Goal: Task Accomplishment & Management: Use online tool/utility

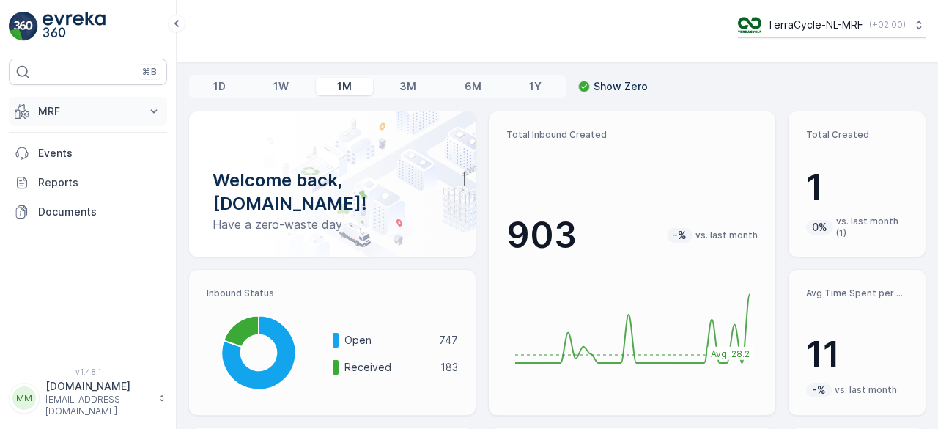
click at [152, 110] on icon at bounding box center [154, 111] width 7 height 4
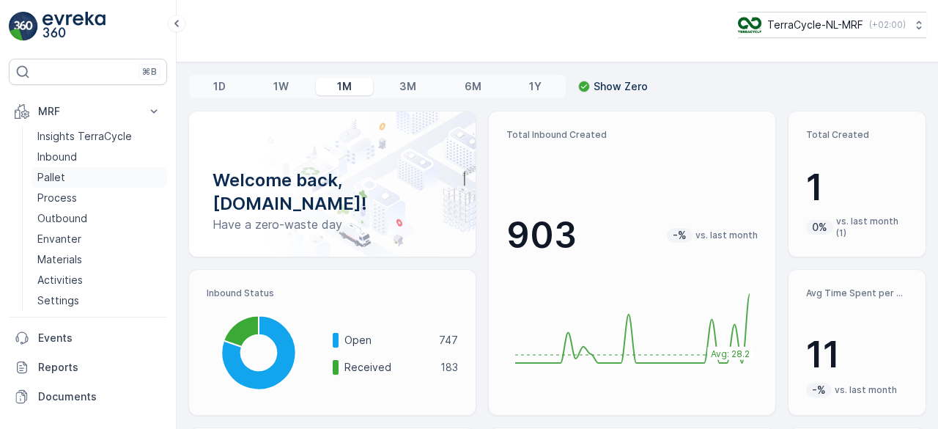
click at [47, 180] on p "Pallet" at bounding box center [51, 177] width 28 height 15
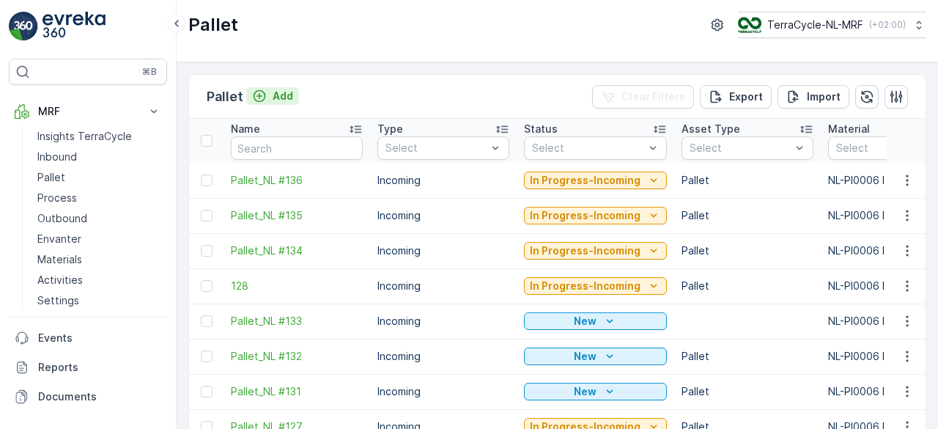
click at [274, 96] on p "Add" at bounding box center [283, 96] width 21 height 15
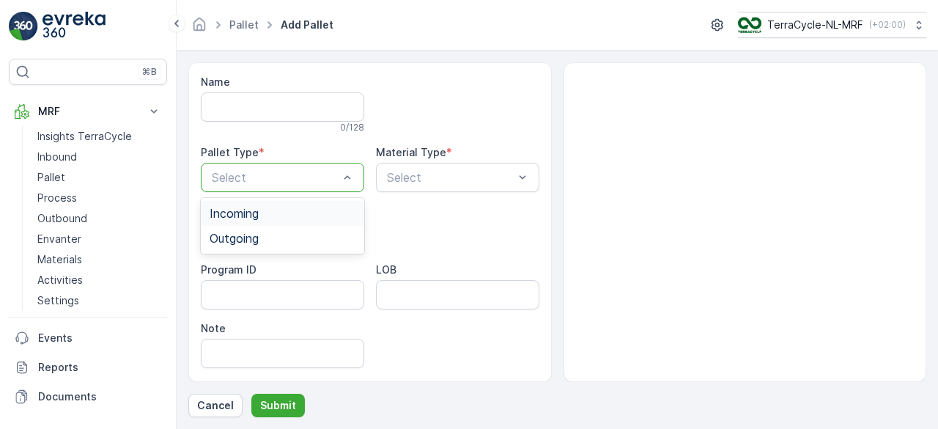
click at [279, 210] on div "Incoming" at bounding box center [283, 213] width 146 height 13
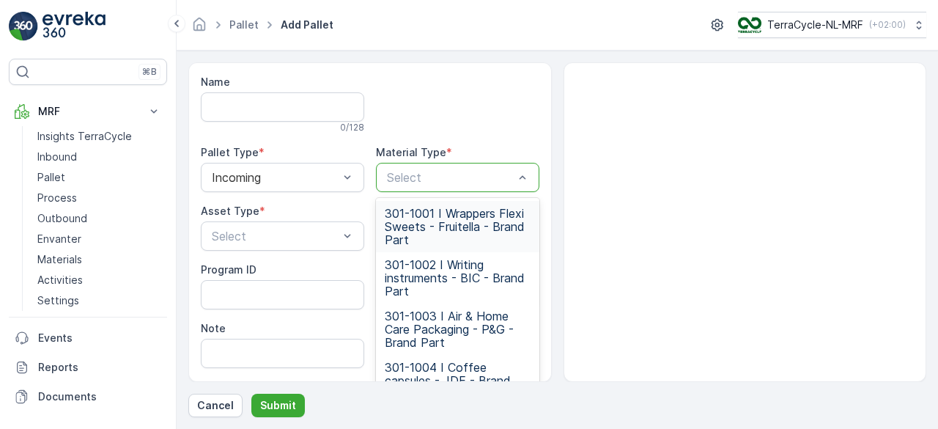
click at [451, 180] on div at bounding box center [450, 177] width 130 height 13
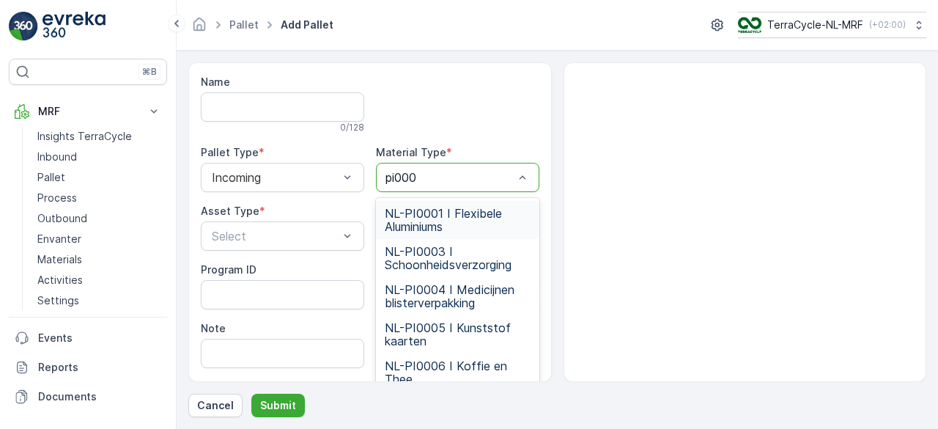
type input "pi0006"
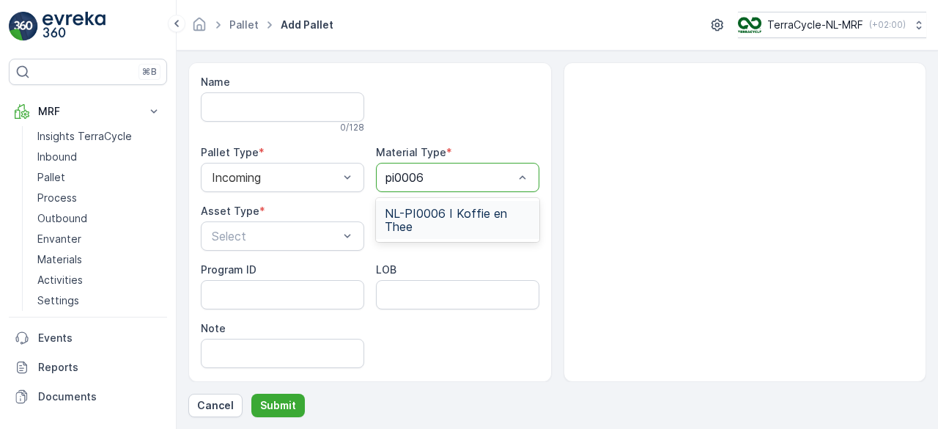
click at [434, 215] on span "NL-PI0006 I Koffie en Thee" at bounding box center [458, 220] width 146 height 26
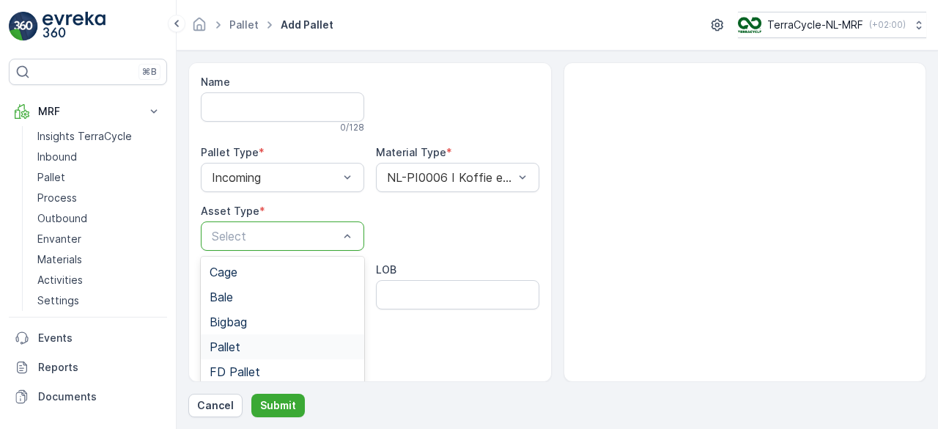
click at [270, 344] on div "Pallet" at bounding box center [283, 346] width 146 height 13
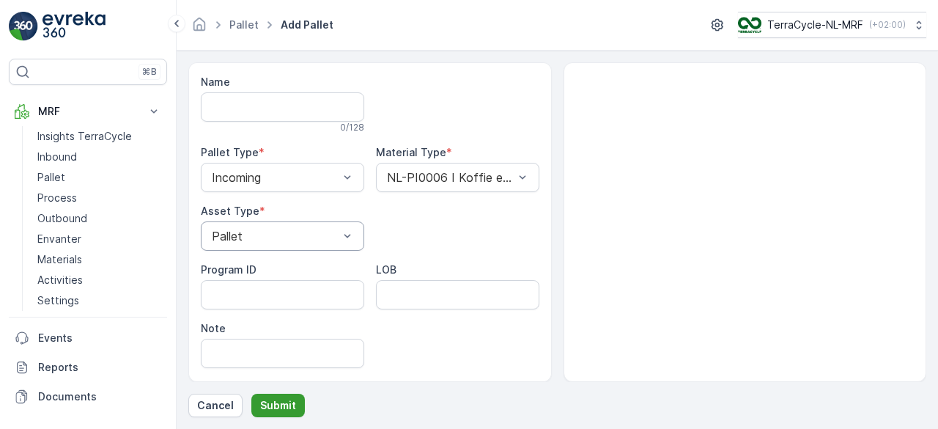
click at [279, 407] on p "Submit" at bounding box center [278, 405] width 36 height 15
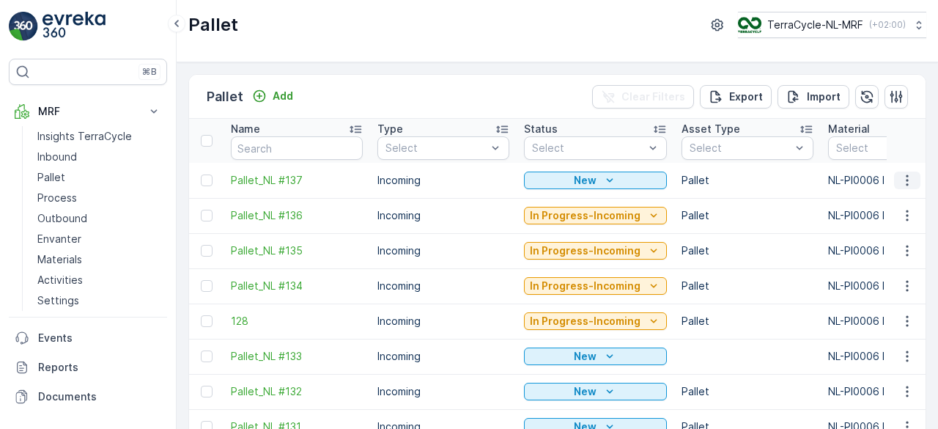
click at [906, 175] on icon "button" at bounding box center [907, 179] width 2 height 11
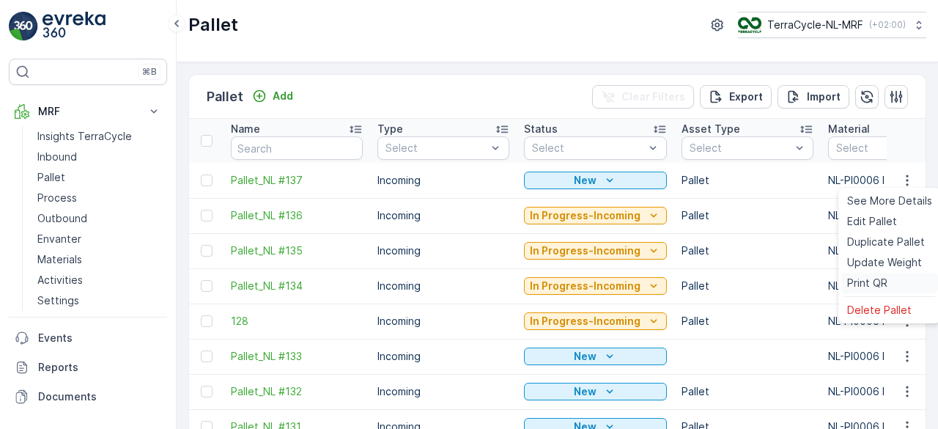
click at [878, 277] on span "Print QR" at bounding box center [867, 282] width 40 height 15
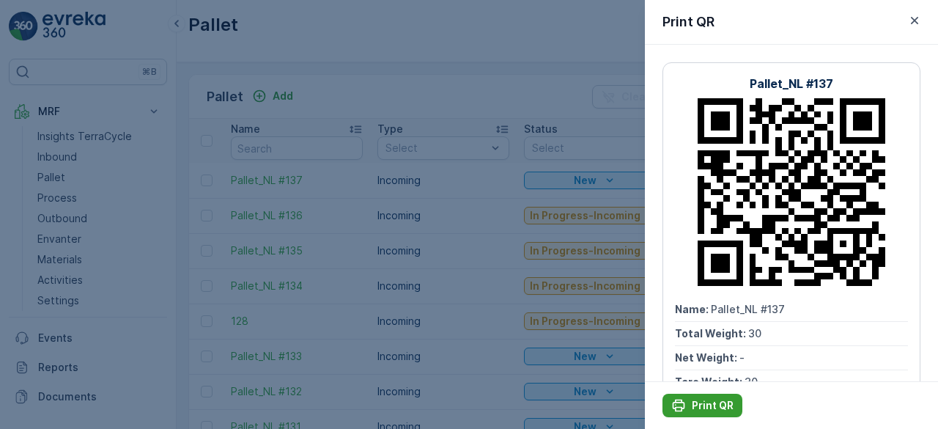
click at [704, 403] on p "Print QR" at bounding box center [713, 405] width 42 height 15
click at [344, 84] on div at bounding box center [469, 214] width 938 height 429
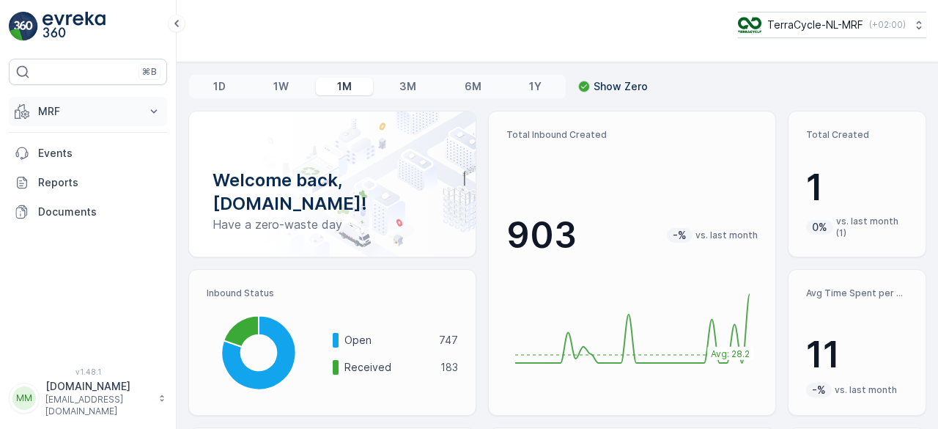
click at [152, 111] on icon at bounding box center [154, 111] width 15 height 15
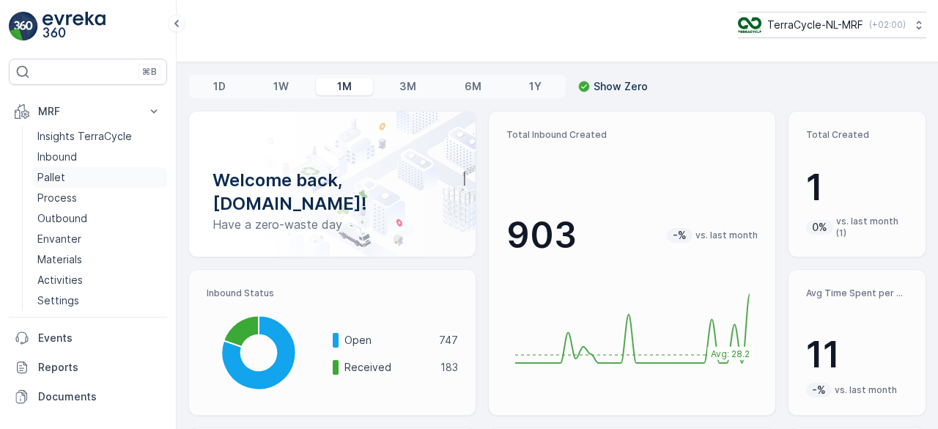
click at [78, 172] on link "Pallet" at bounding box center [100, 177] width 136 height 21
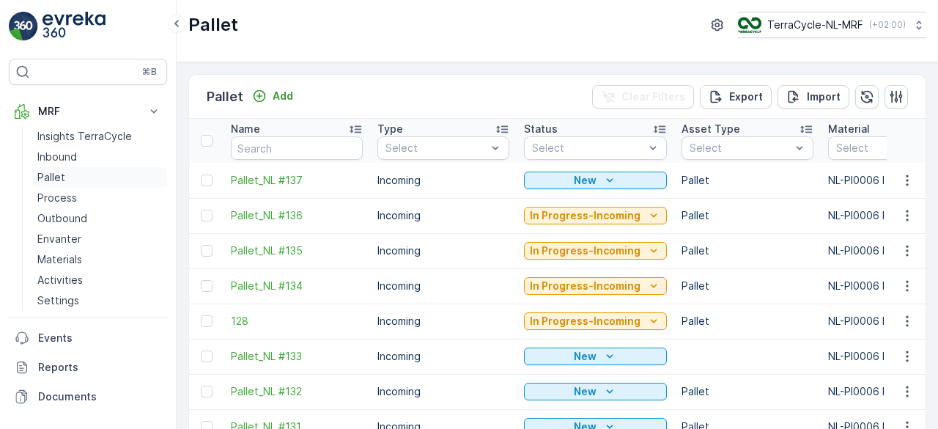
click at [90, 177] on link "Pallet" at bounding box center [100, 177] width 136 height 21
click at [241, 180] on span "Pallet_NL #137" at bounding box center [297, 180] width 132 height 15
click at [314, 144] on input "text" at bounding box center [297, 147] width 132 height 23
type input "1Z4547VX6896919146"
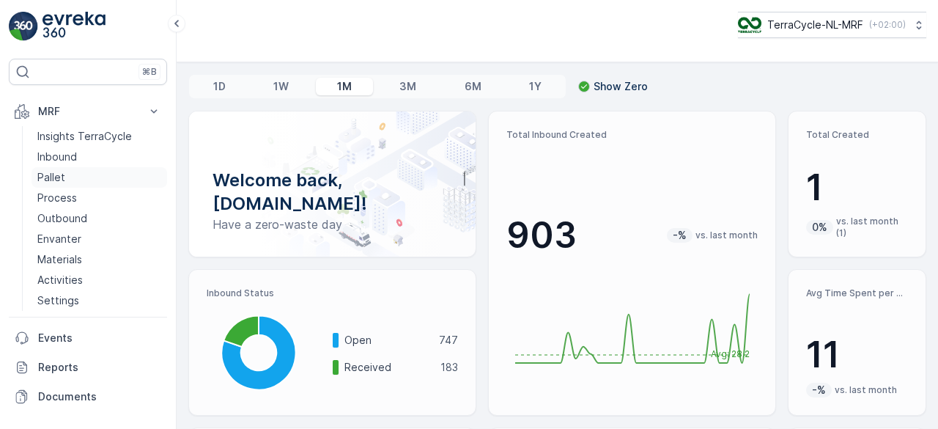
click at [50, 174] on p "Pallet" at bounding box center [51, 177] width 28 height 15
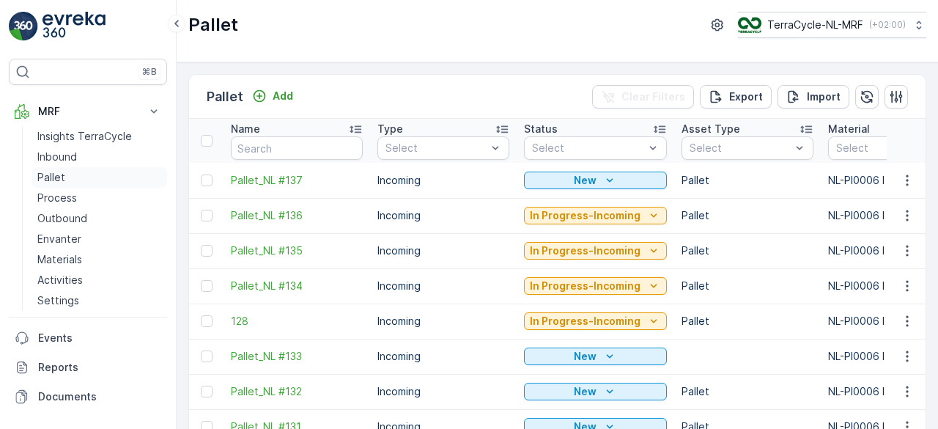
click at [62, 177] on p "Pallet" at bounding box center [51, 177] width 28 height 15
click at [287, 89] on p "Add" at bounding box center [283, 96] width 21 height 15
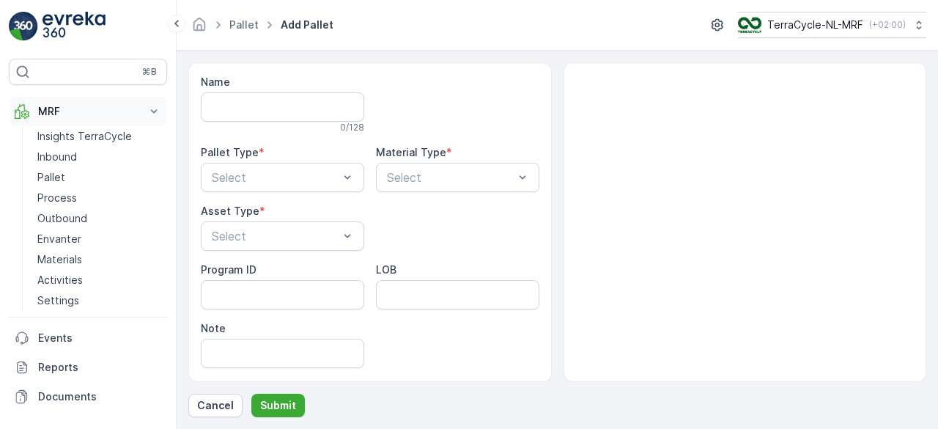
click at [155, 111] on icon at bounding box center [154, 111] width 7 height 4
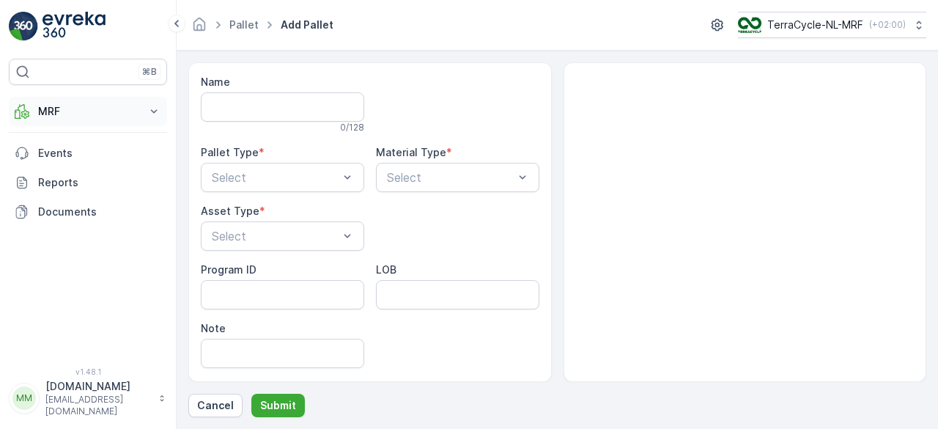
click at [155, 111] on icon at bounding box center [154, 111] width 7 height 4
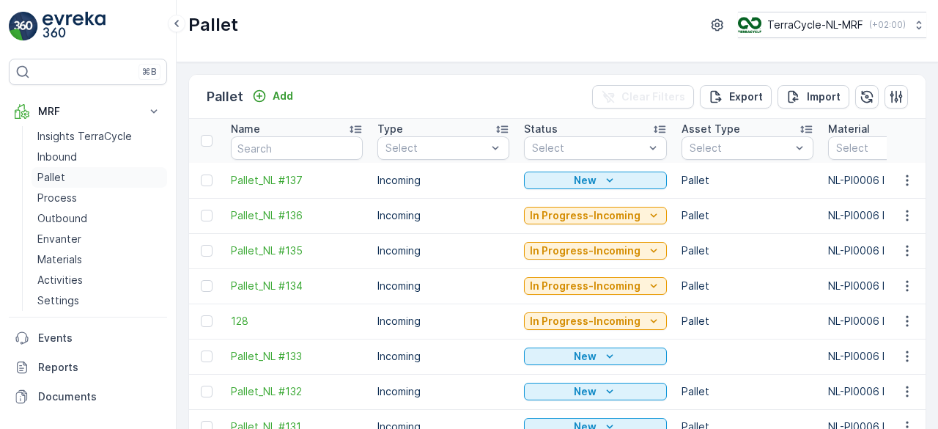
click at [51, 174] on p "Pallet" at bounding box center [51, 177] width 28 height 15
click at [621, 185] on div "New" at bounding box center [595, 180] width 131 height 15
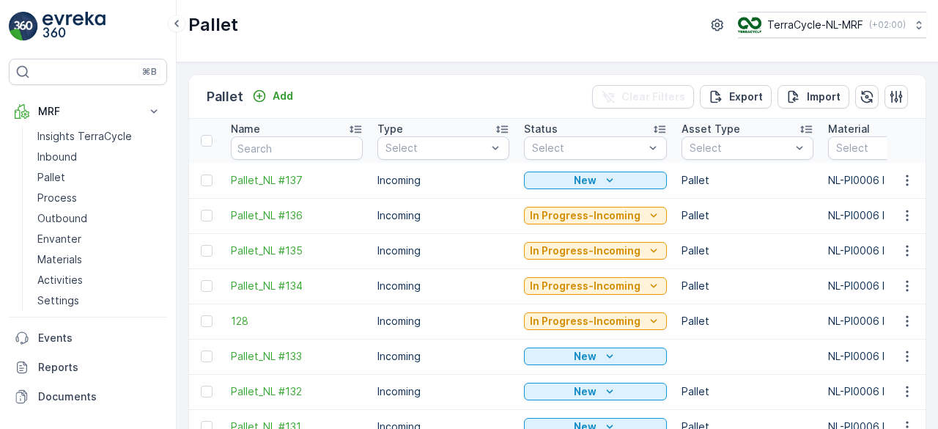
click at [686, 184] on td "Pallet" at bounding box center [747, 180] width 147 height 35
click at [205, 181] on div at bounding box center [207, 180] width 12 height 12
click at [201, 174] on input "checkbox" at bounding box center [201, 174] width 0 height 0
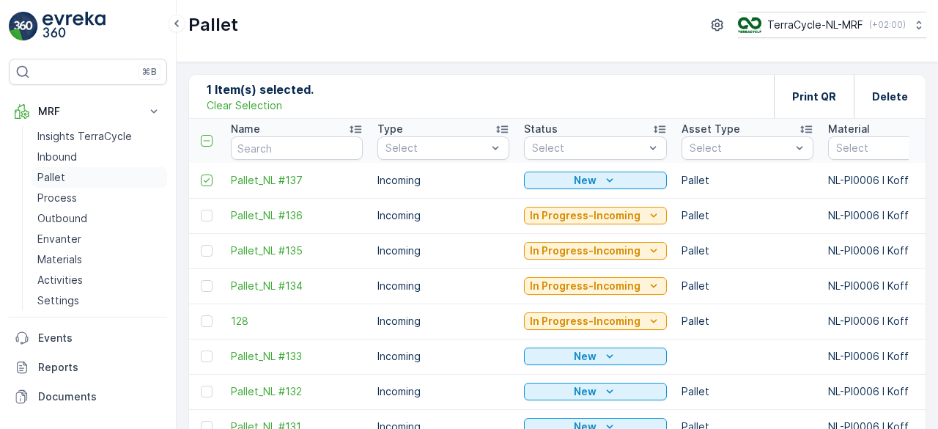
click at [66, 175] on link "Pallet" at bounding box center [100, 177] width 136 height 21
click at [808, 102] on p "Print QR" at bounding box center [814, 96] width 44 height 15
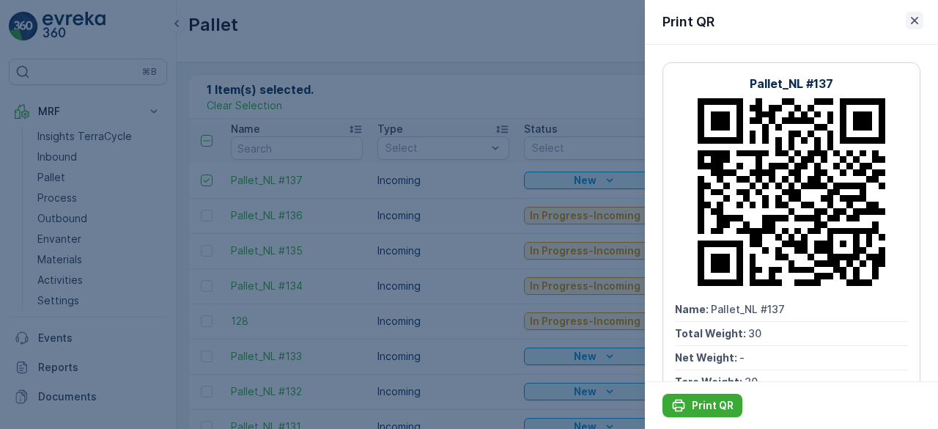
click at [912, 20] on icon "button" at bounding box center [914, 20] width 15 height 15
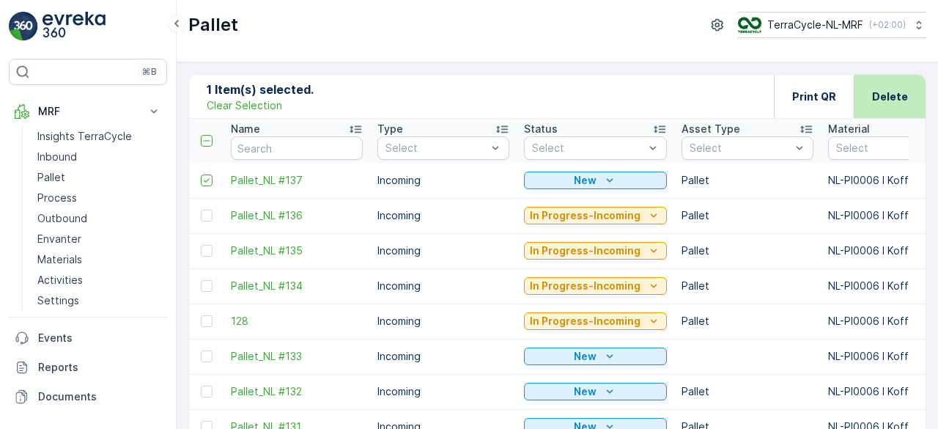
click at [887, 102] on p "Delete" at bounding box center [890, 96] width 36 height 15
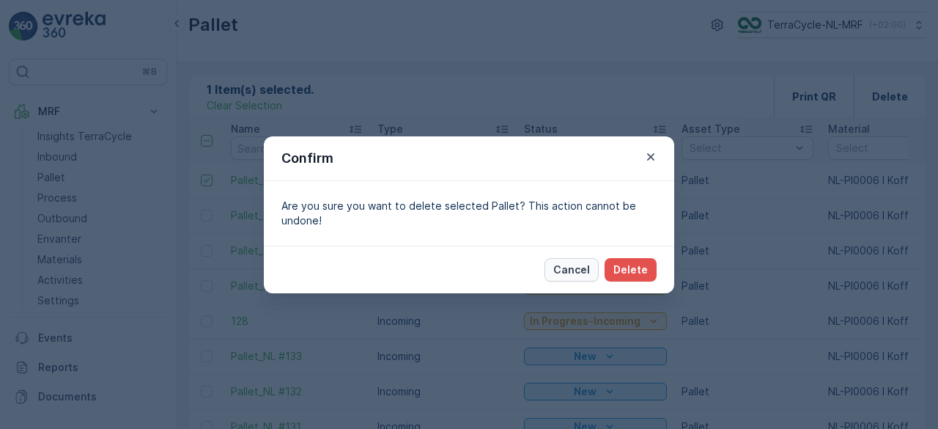
click at [566, 266] on p "Cancel" at bounding box center [571, 269] width 37 height 15
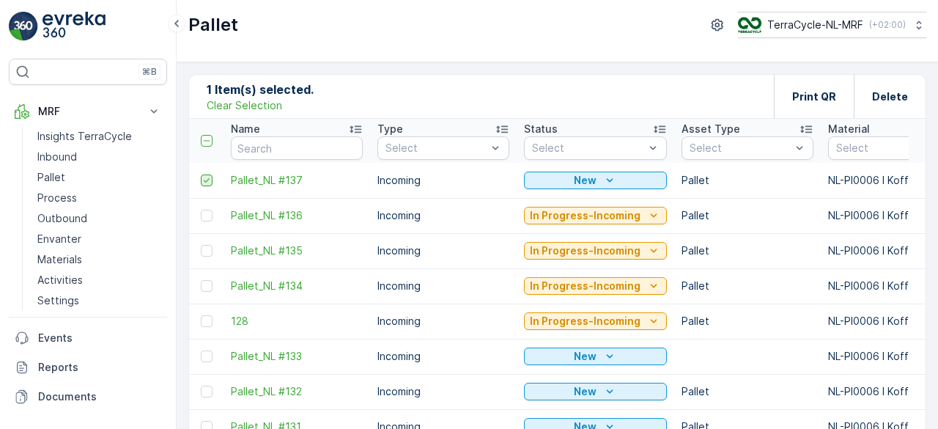
click at [210, 180] on icon at bounding box center [206, 180] width 10 height 10
click at [201, 174] on input "checkbox" at bounding box center [201, 174] width 0 height 0
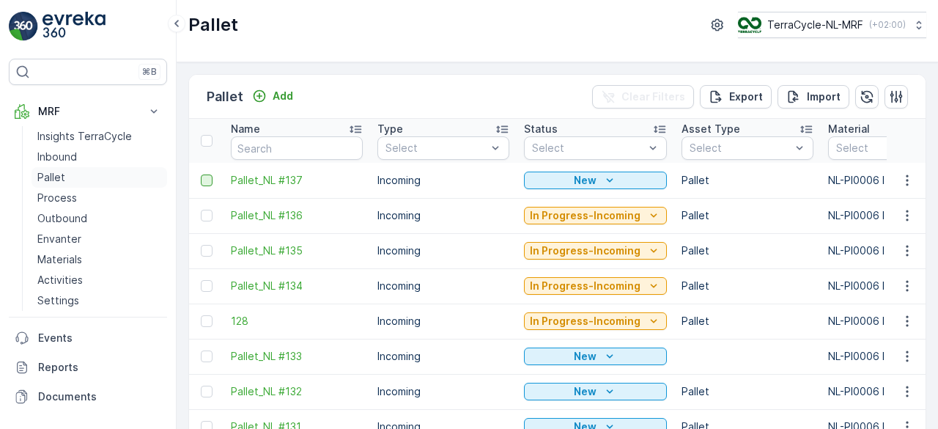
click at [45, 178] on p "Pallet" at bounding box center [51, 177] width 28 height 15
click at [283, 176] on span "Pallet_NL #137" at bounding box center [297, 180] width 132 height 15
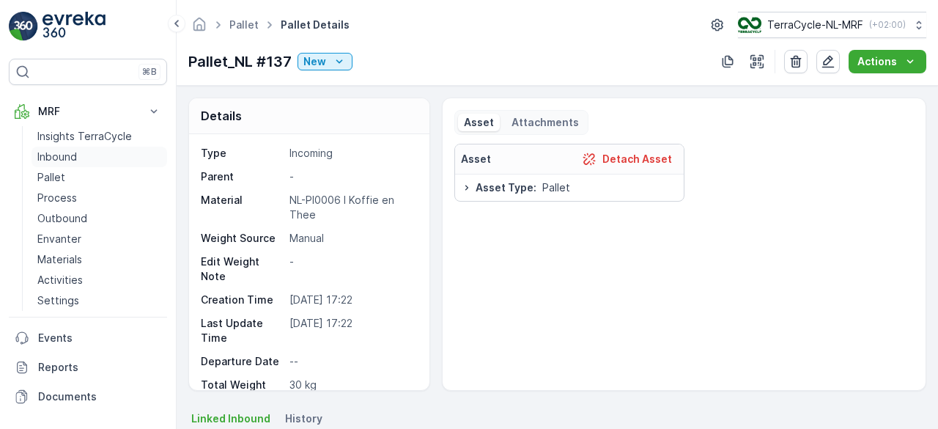
click at [70, 161] on p "Inbound" at bounding box center [57, 156] width 40 height 15
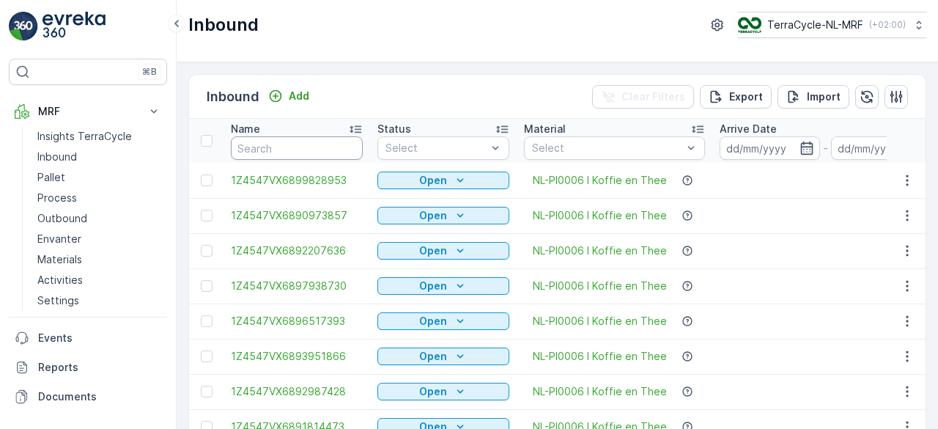
click at [32, 147] on link "Inbound" at bounding box center [100, 157] width 136 height 21
click at [360, 155] on input "text" at bounding box center [297, 147] width 132 height 23
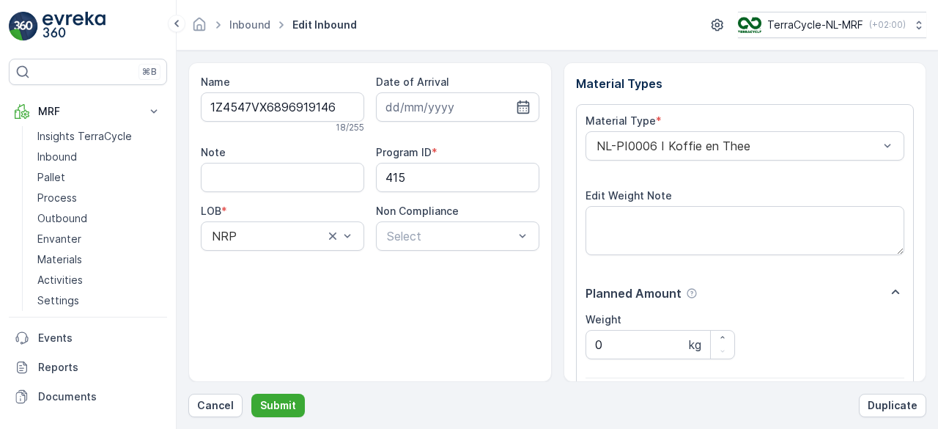
scroll to position [228, 0]
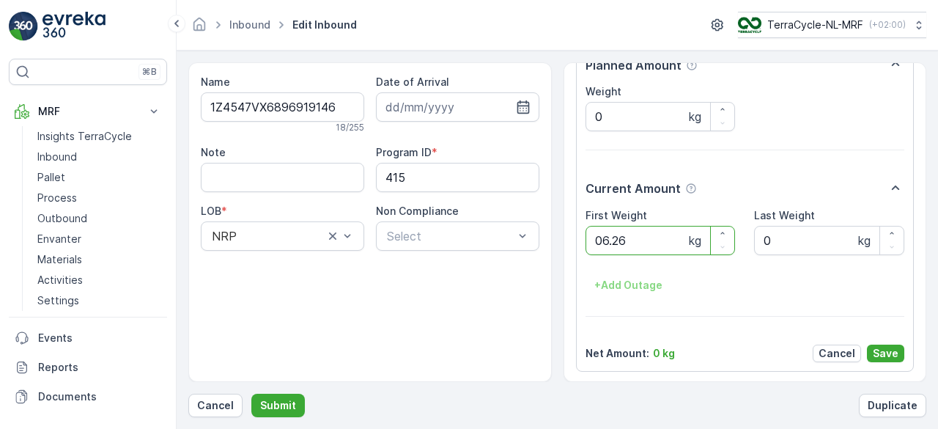
click at [251, 393] on button "Submit" at bounding box center [277, 404] width 53 height 23
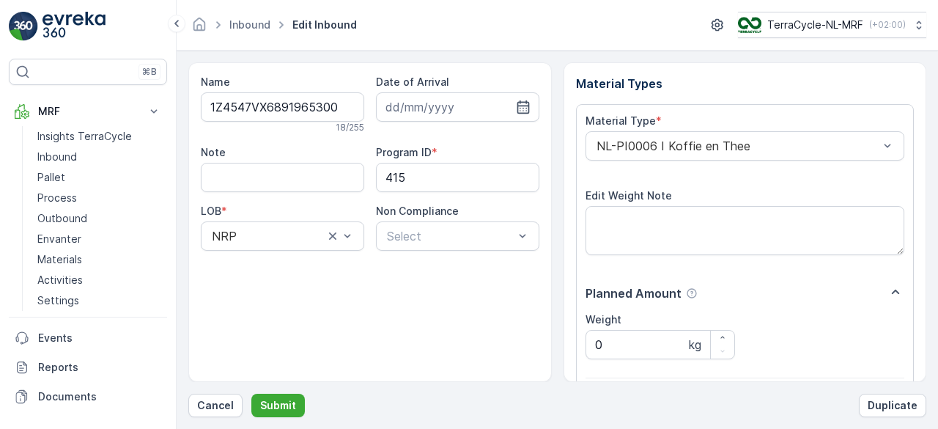
scroll to position [228, 0]
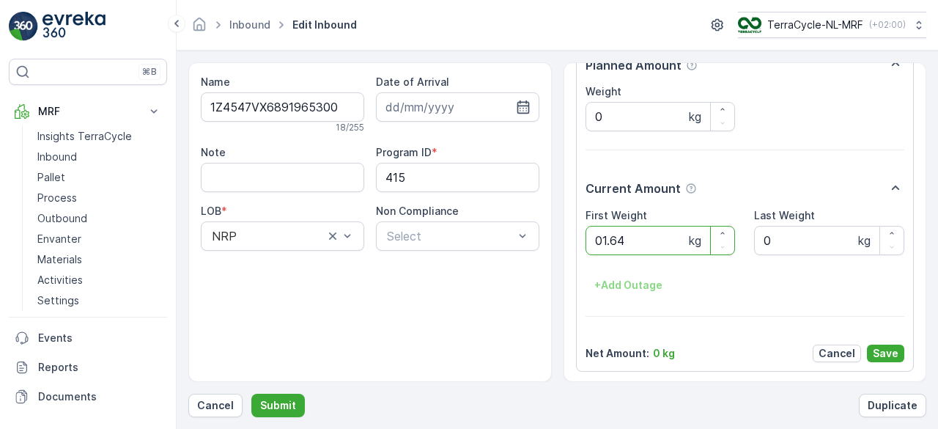
click at [251, 393] on button "Submit" at bounding box center [277, 404] width 53 height 23
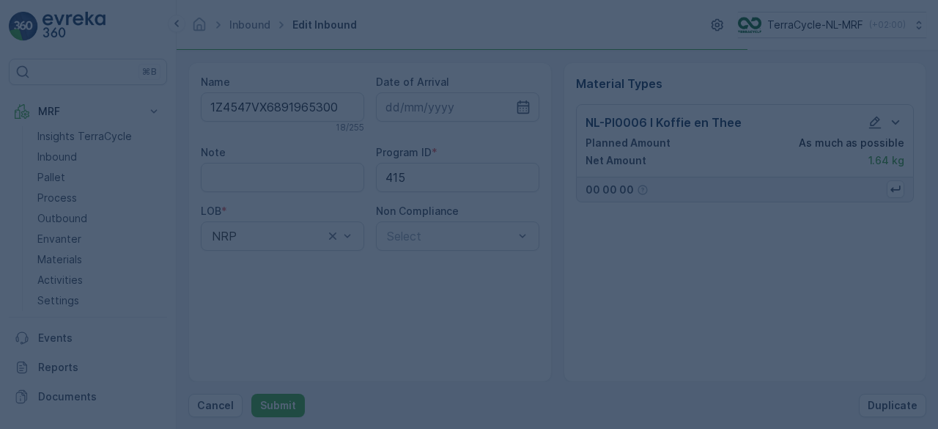
scroll to position [0, 0]
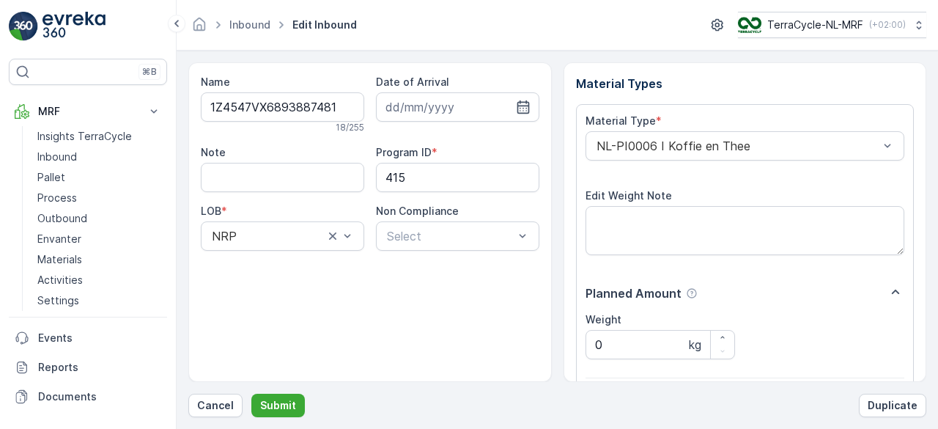
scroll to position [228, 0]
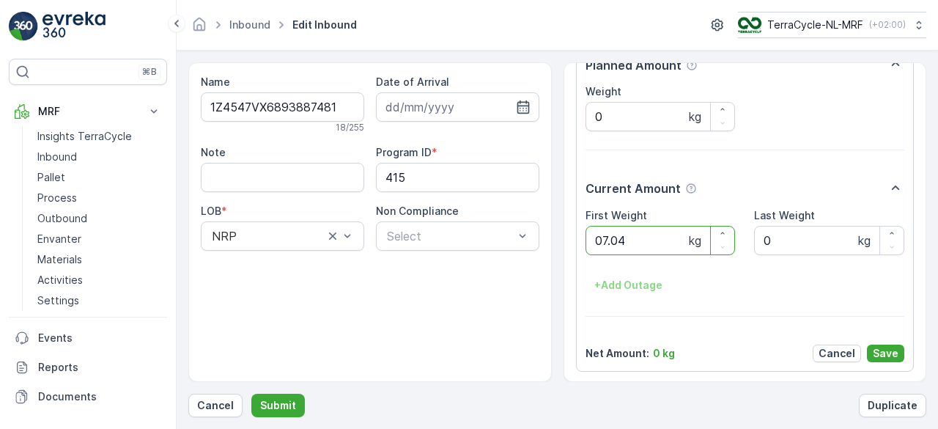
click at [251, 393] on button "Submit" at bounding box center [277, 404] width 53 height 23
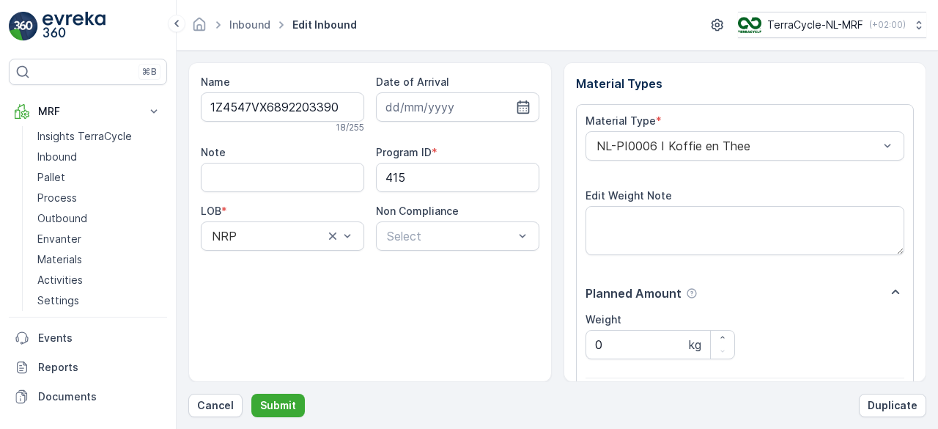
scroll to position [228, 0]
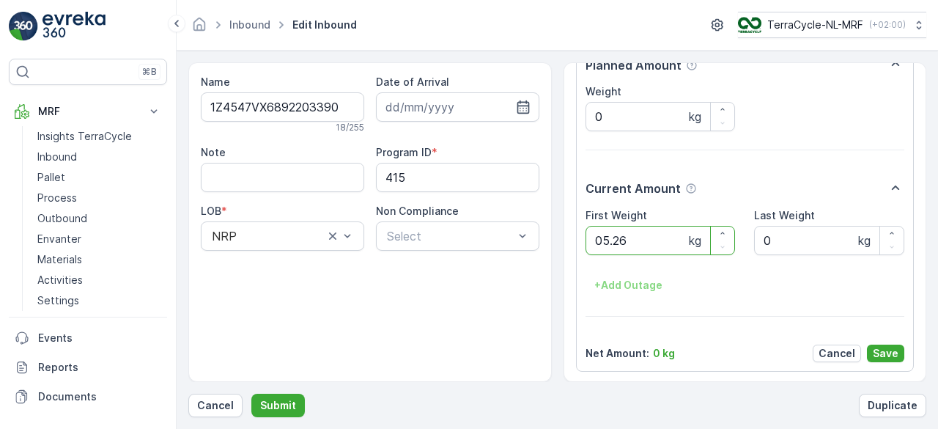
click at [251, 393] on button "Submit" at bounding box center [277, 404] width 53 height 23
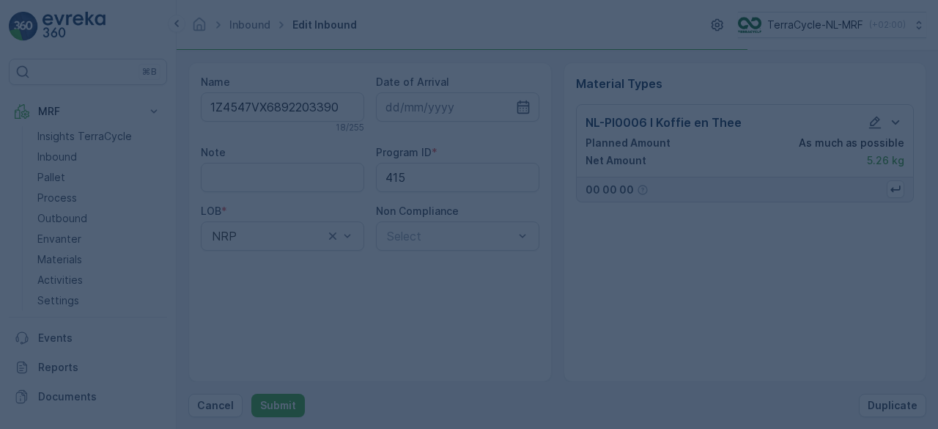
scroll to position [0, 0]
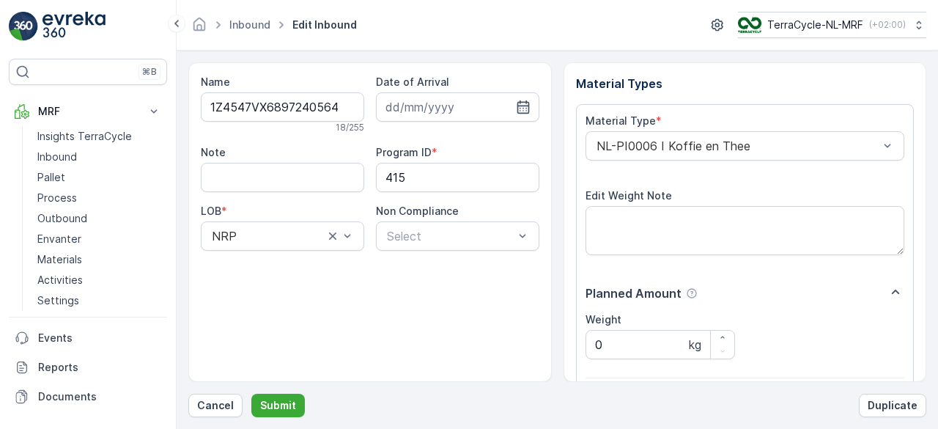
scroll to position [228, 0]
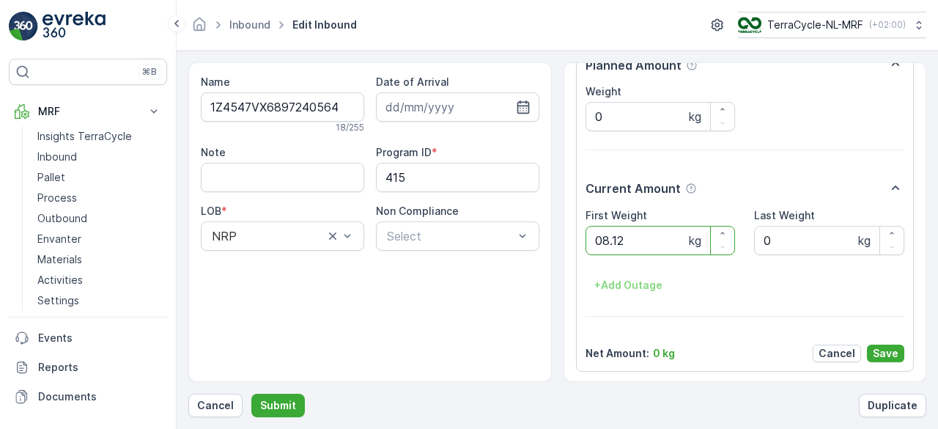
click at [251, 393] on button "Submit" at bounding box center [277, 404] width 53 height 23
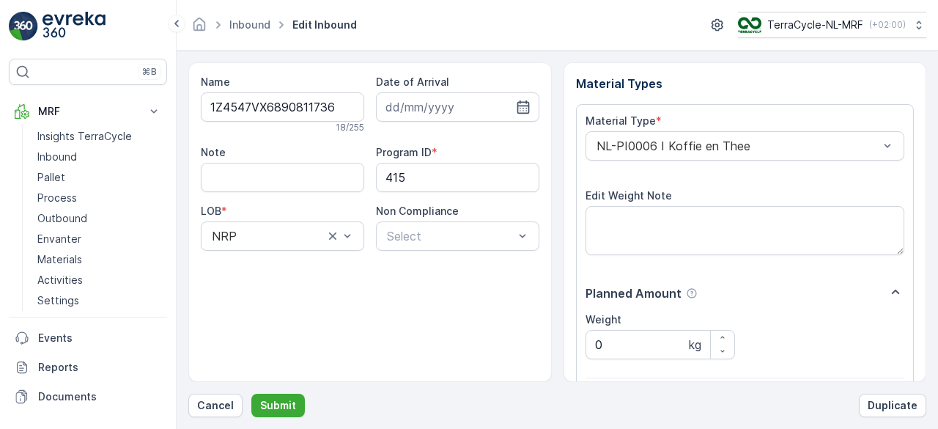
scroll to position [228, 0]
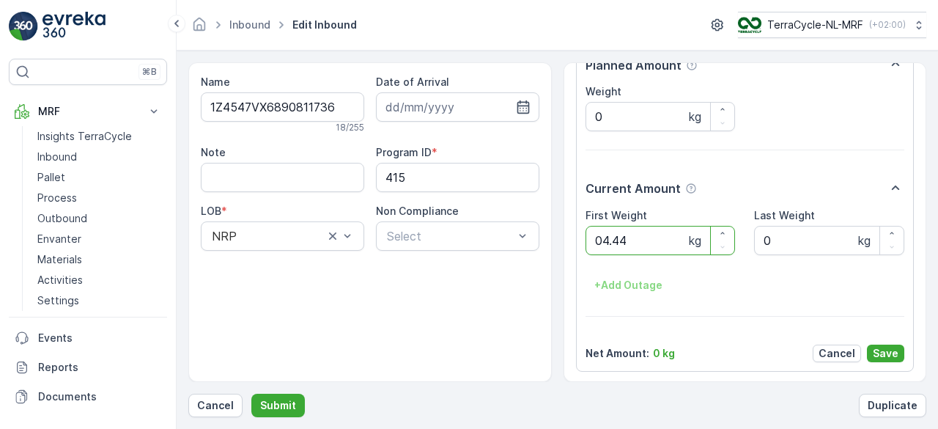
click at [251, 393] on button "Submit" at bounding box center [277, 404] width 53 height 23
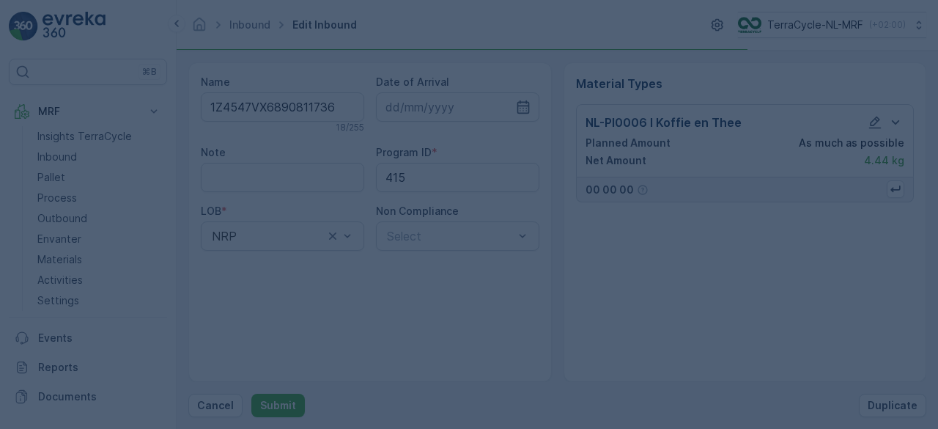
scroll to position [0, 0]
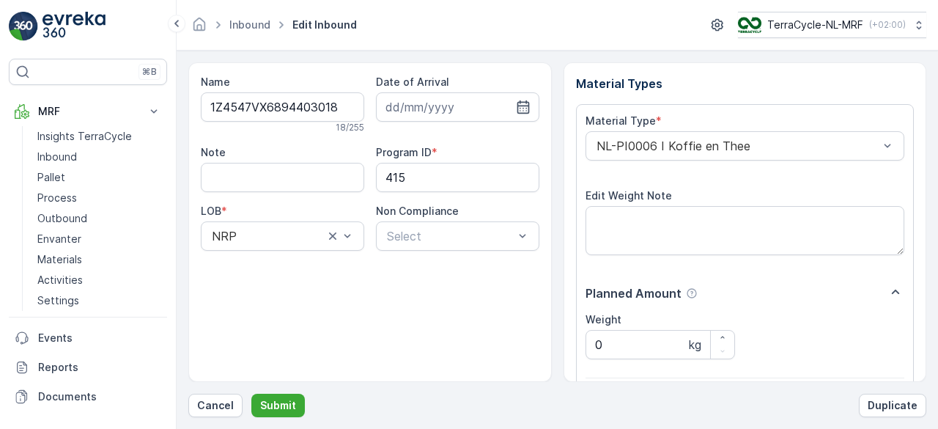
scroll to position [228, 0]
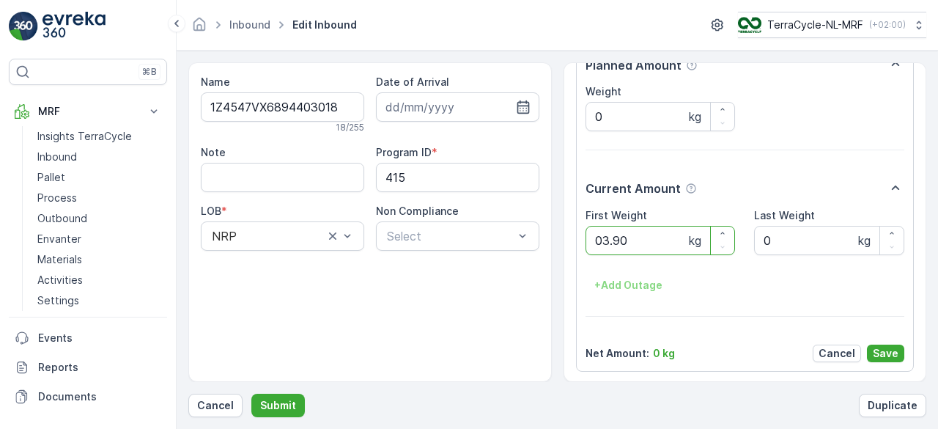
click at [251, 393] on button "Submit" at bounding box center [277, 404] width 53 height 23
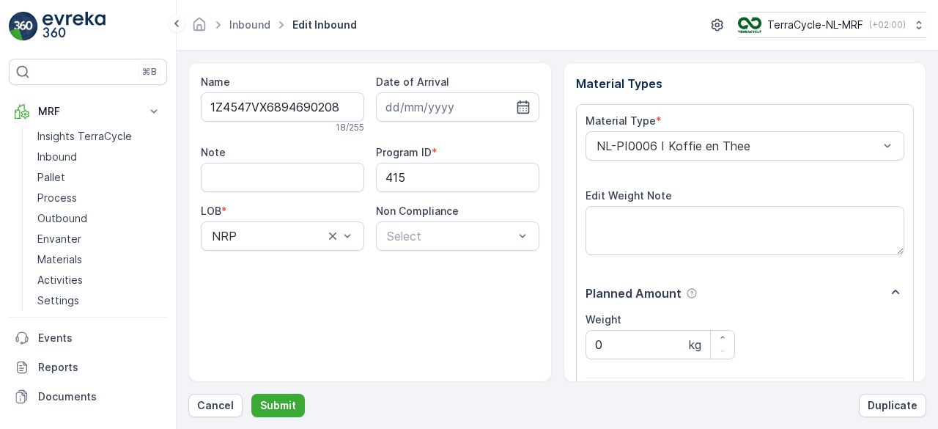
scroll to position [228, 0]
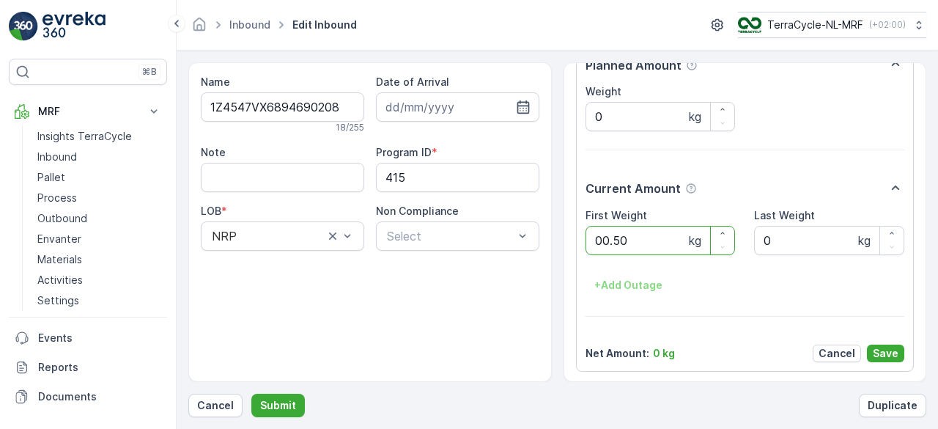
click at [251, 393] on button "Submit" at bounding box center [277, 404] width 53 height 23
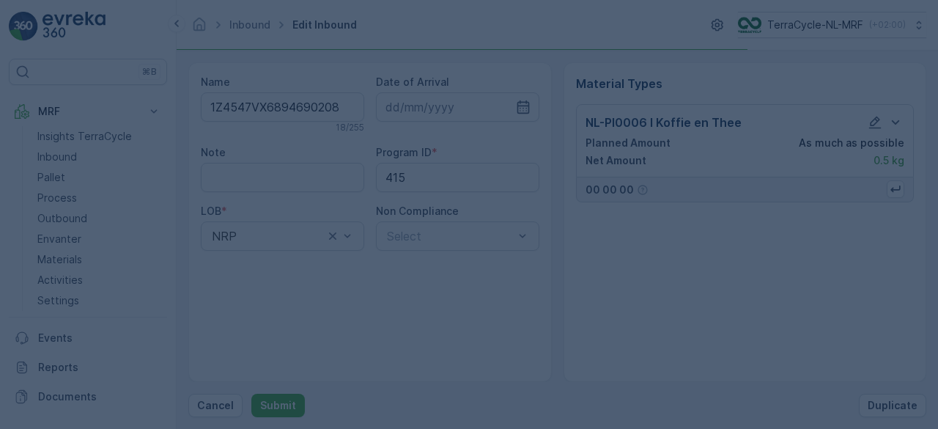
scroll to position [0, 0]
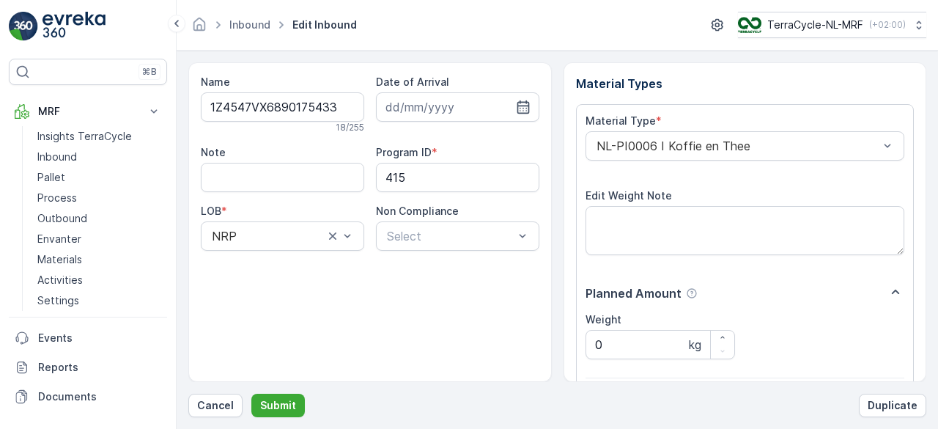
scroll to position [228, 0]
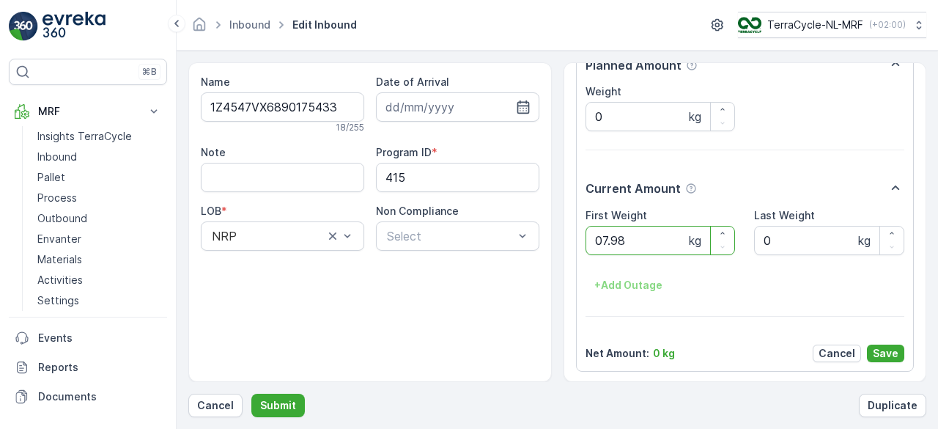
click at [251, 393] on button "Submit" at bounding box center [277, 404] width 53 height 23
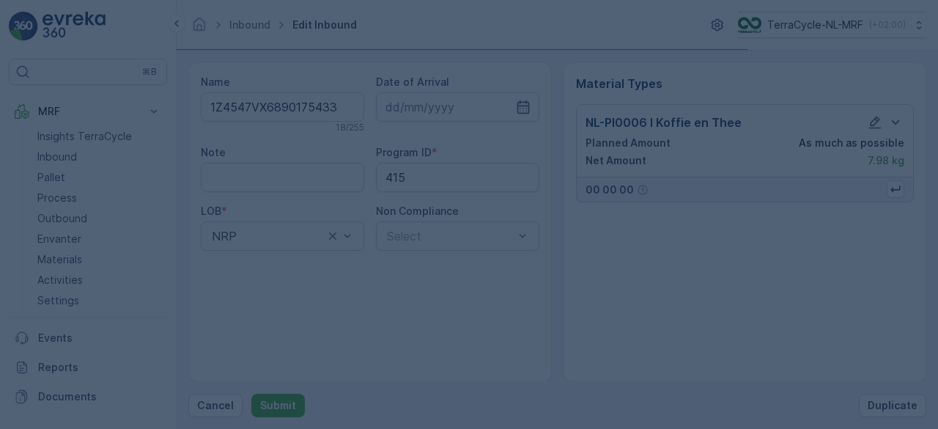
scroll to position [0, 0]
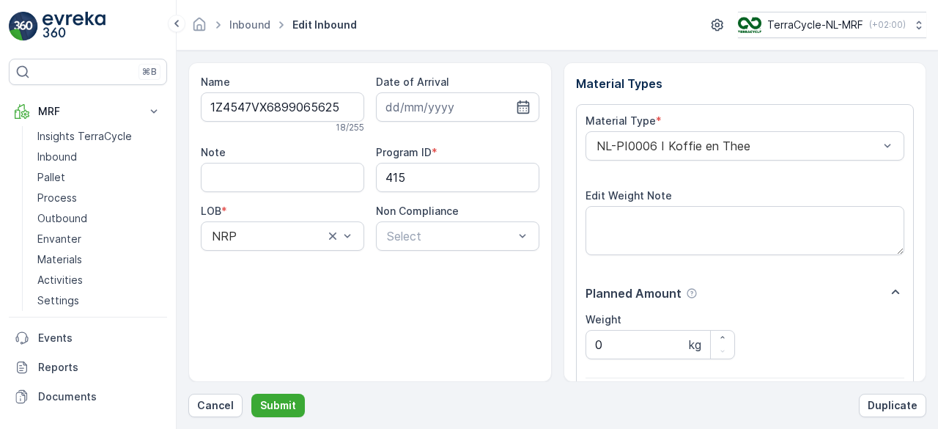
scroll to position [228, 0]
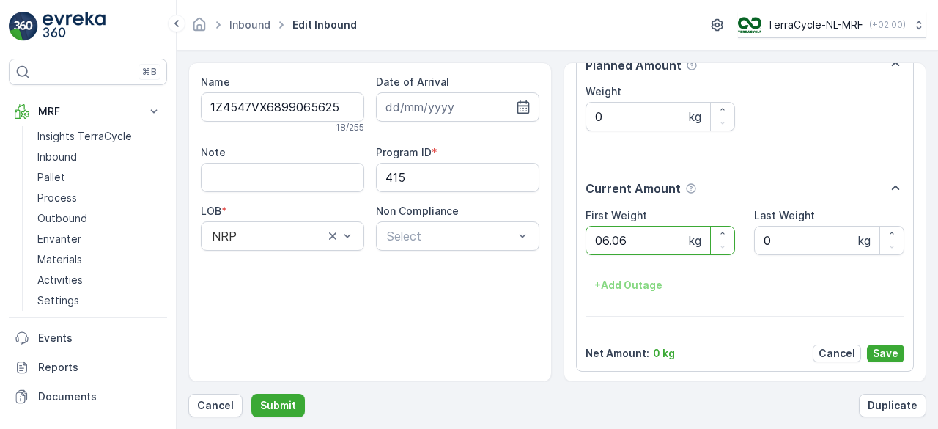
click at [251, 393] on button "Submit" at bounding box center [277, 404] width 53 height 23
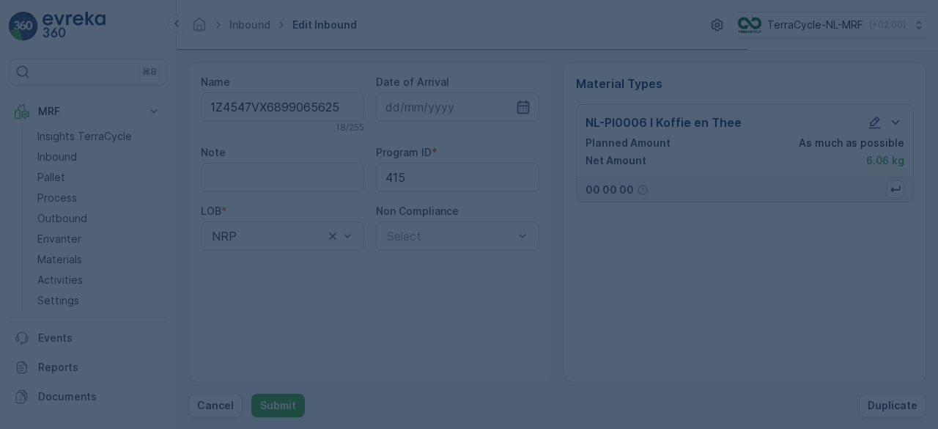
scroll to position [0, 0]
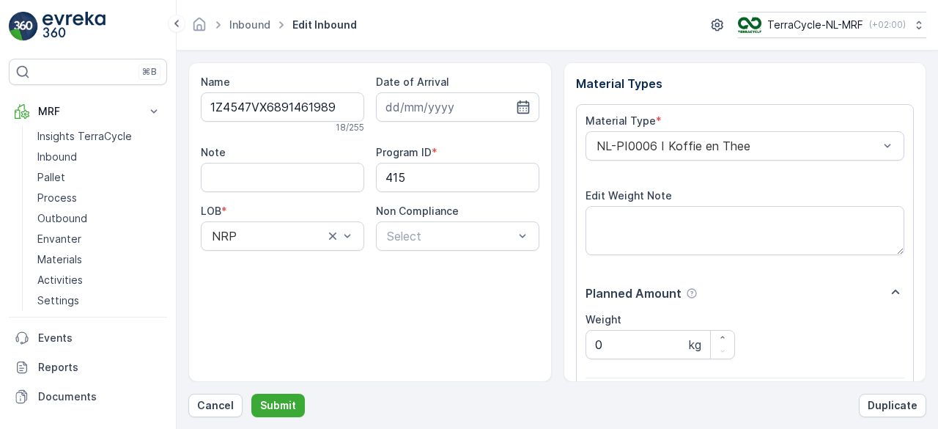
scroll to position [228, 0]
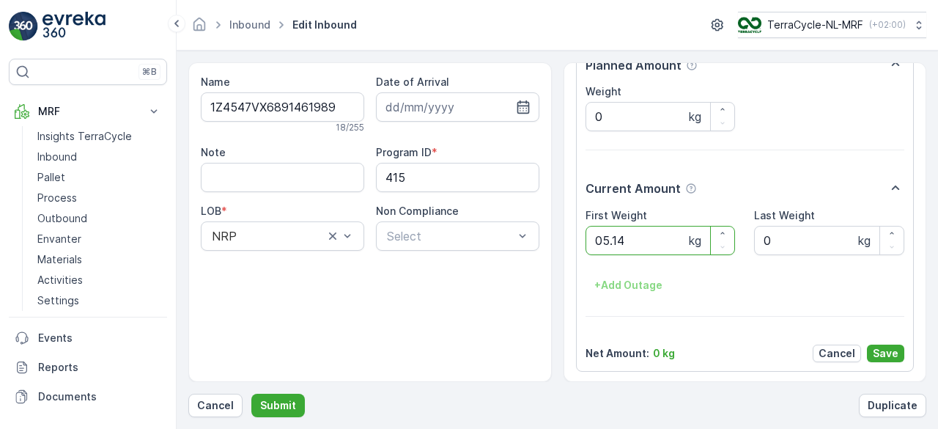
click at [251, 393] on button "Submit" at bounding box center [277, 404] width 53 height 23
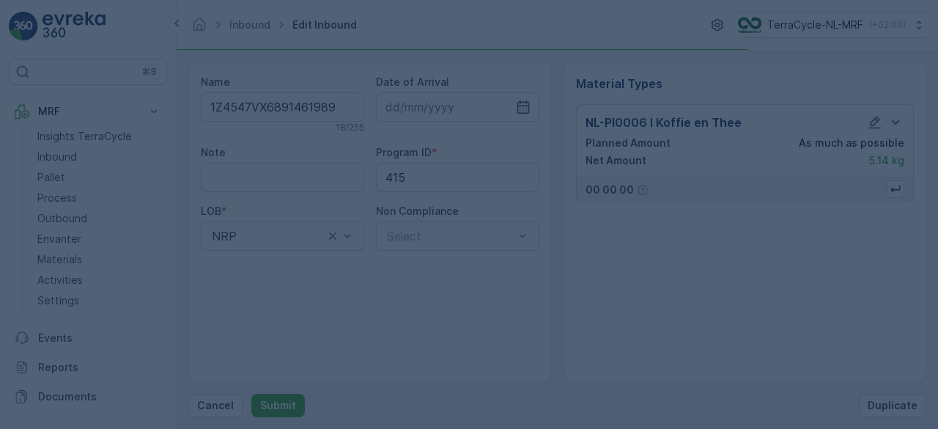
scroll to position [0, 0]
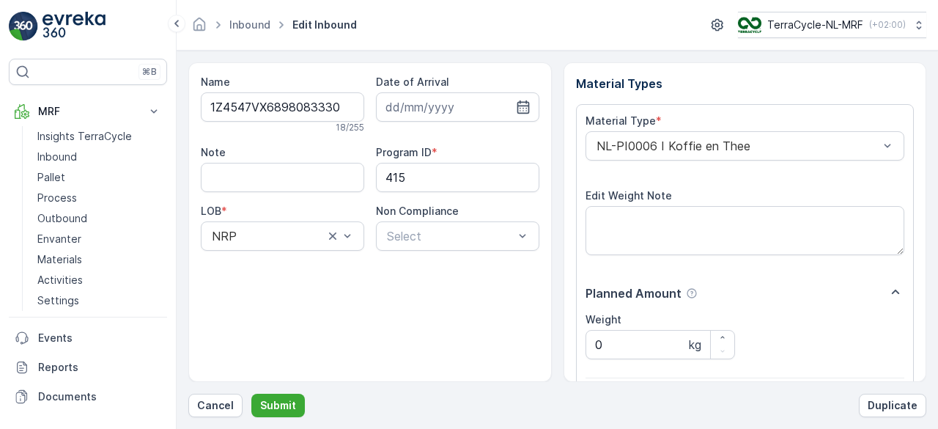
scroll to position [228, 0]
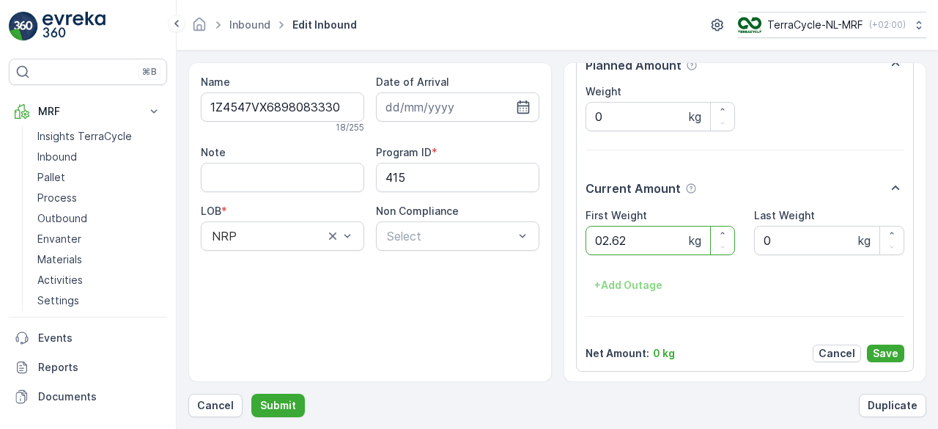
click at [251, 393] on button "Submit" at bounding box center [277, 404] width 53 height 23
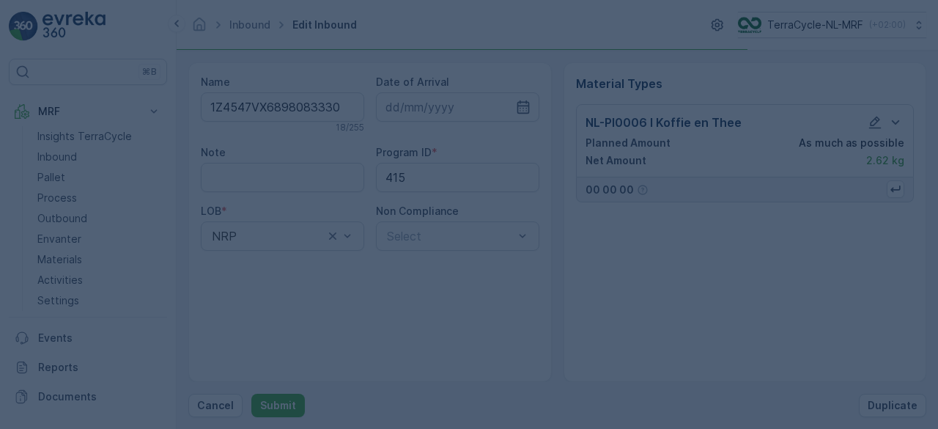
scroll to position [0, 0]
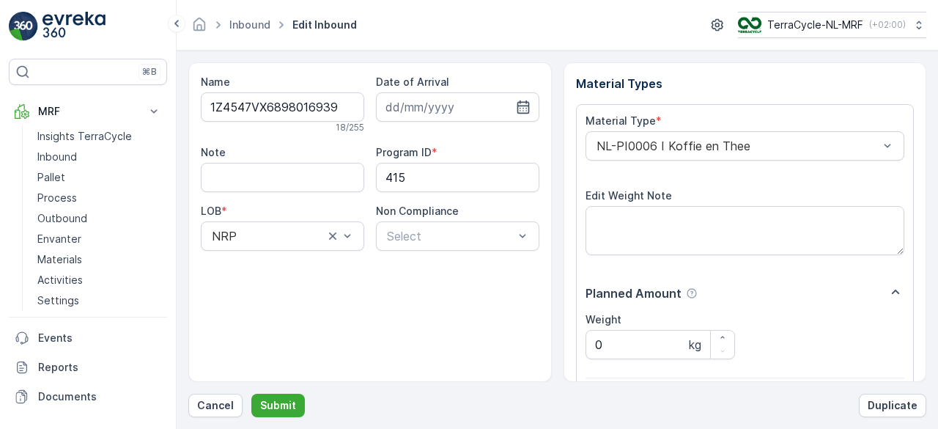
scroll to position [228, 0]
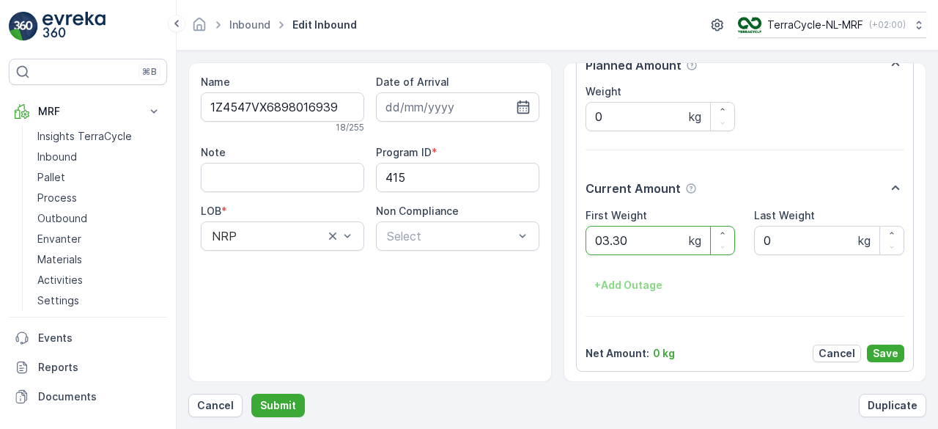
click at [251, 393] on button "Submit" at bounding box center [277, 404] width 53 height 23
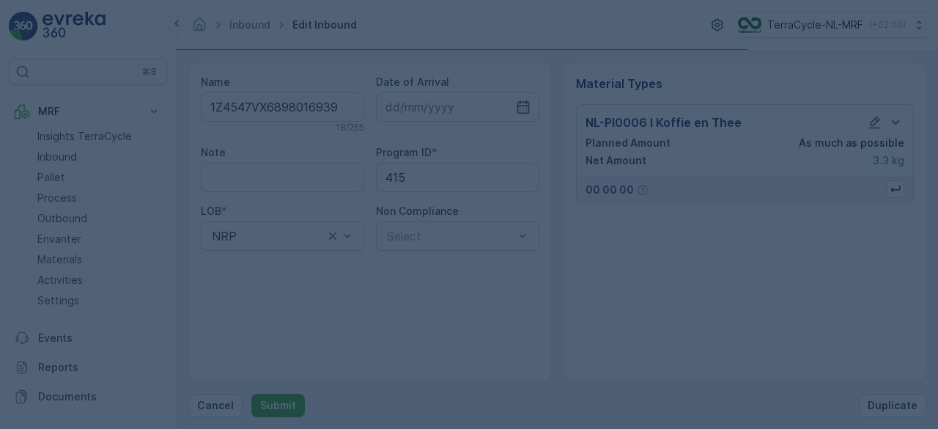
scroll to position [0, 0]
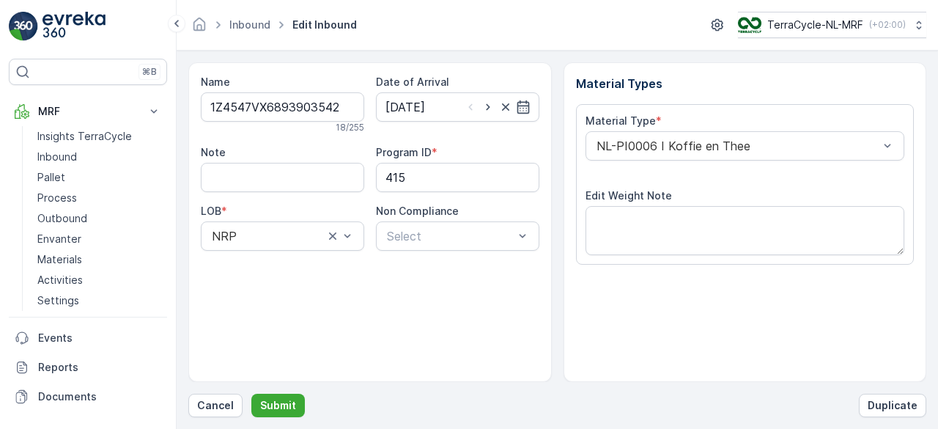
scroll to position [228, 0]
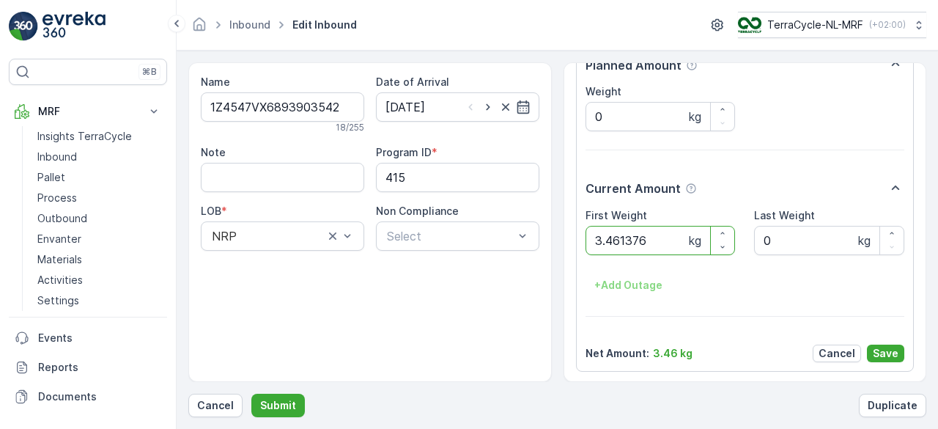
click at [251, 393] on button "Submit" at bounding box center [277, 404] width 53 height 23
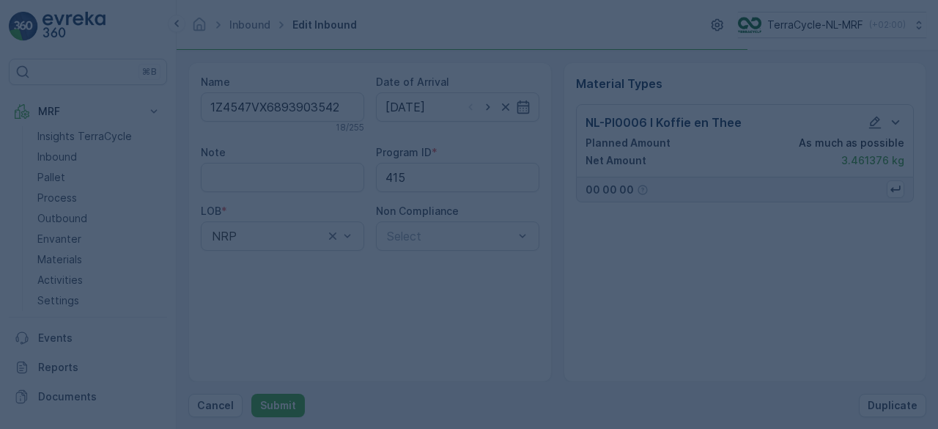
scroll to position [0, 0]
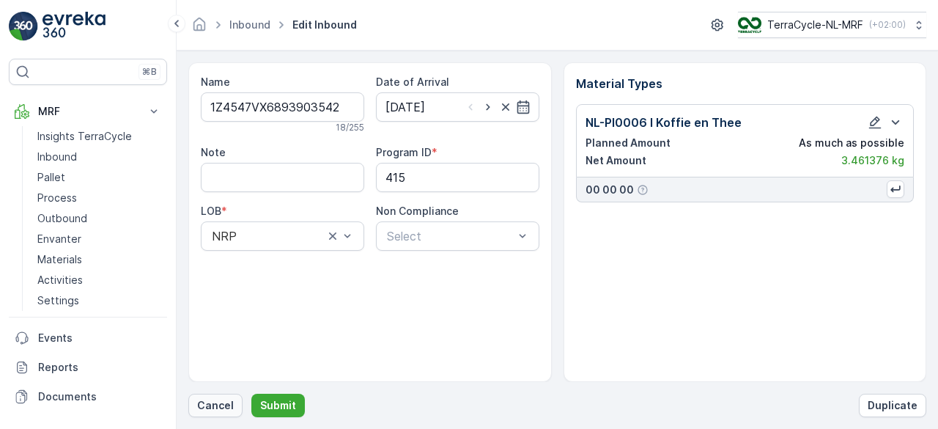
click at [214, 404] on p "Cancel" at bounding box center [215, 405] width 37 height 15
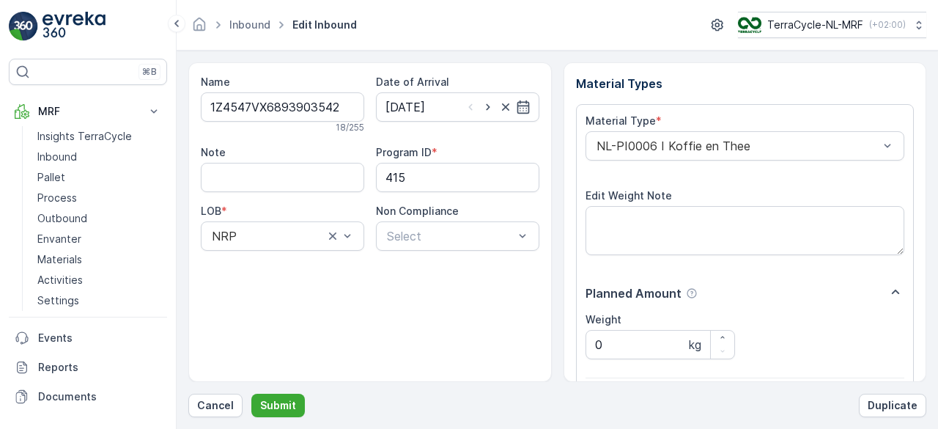
scroll to position [228, 0]
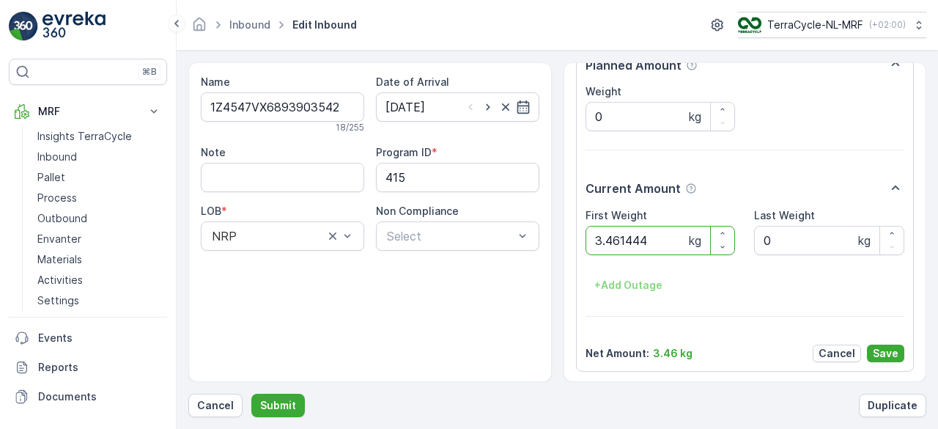
click at [251, 393] on button "Submit" at bounding box center [277, 404] width 53 height 23
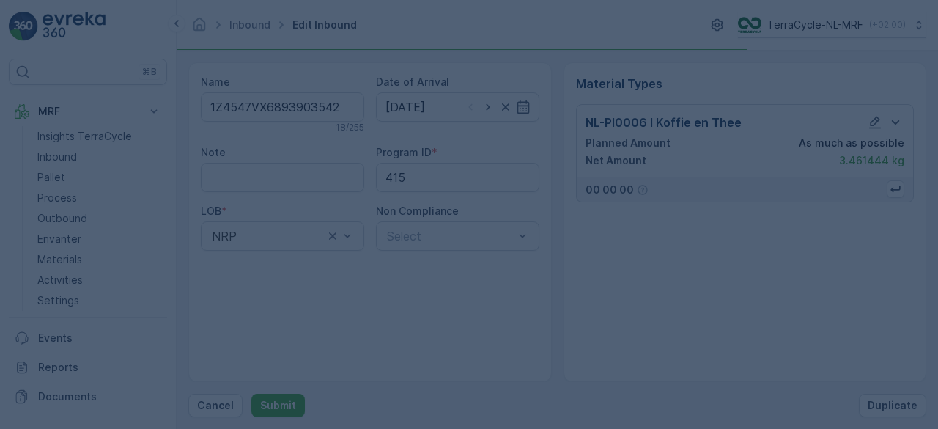
scroll to position [0, 0]
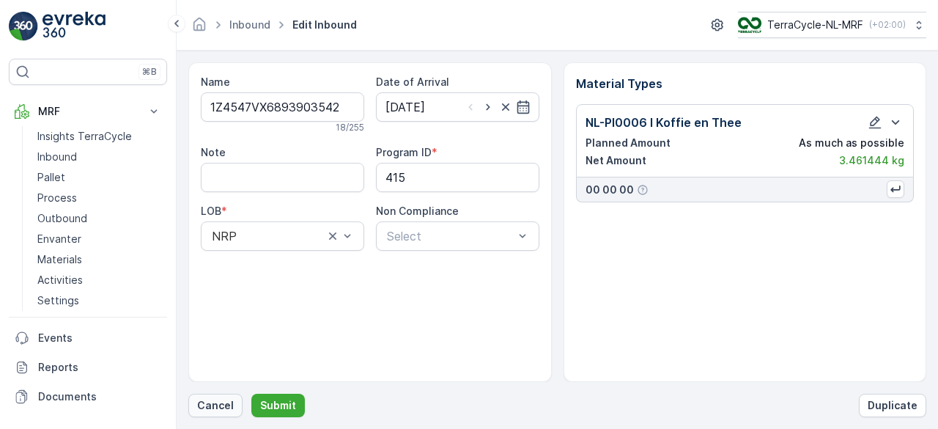
click at [205, 407] on p "Cancel" at bounding box center [215, 405] width 37 height 15
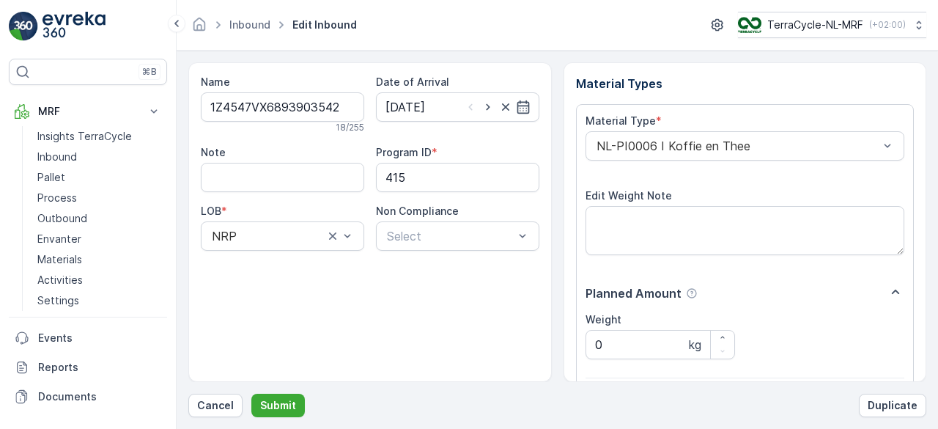
scroll to position [228, 0]
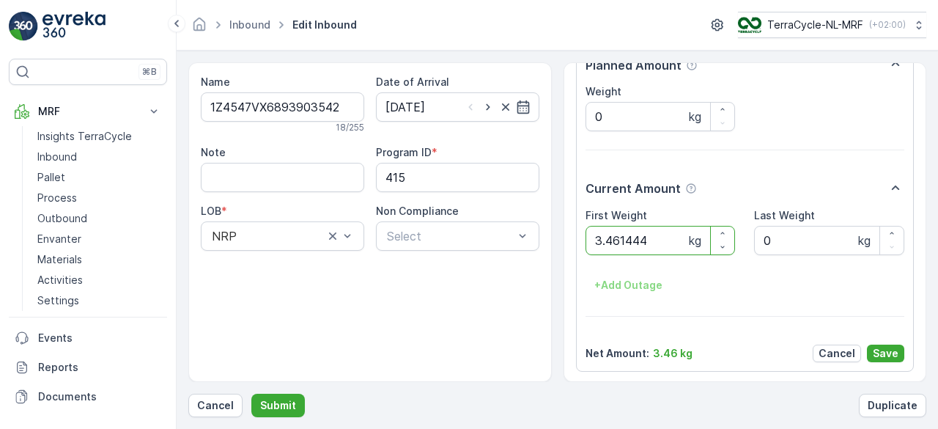
click at [251, 393] on button "Submit" at bounding box center [277, 404] width 53 height 23
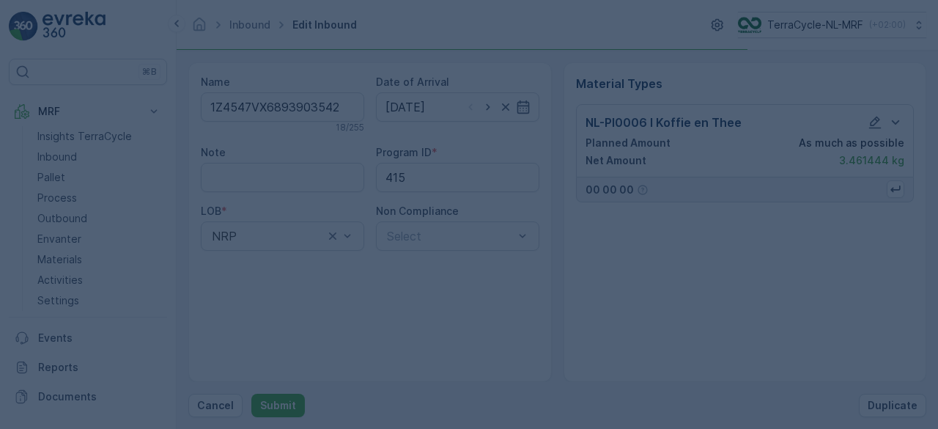
scroll to position [0, 0]
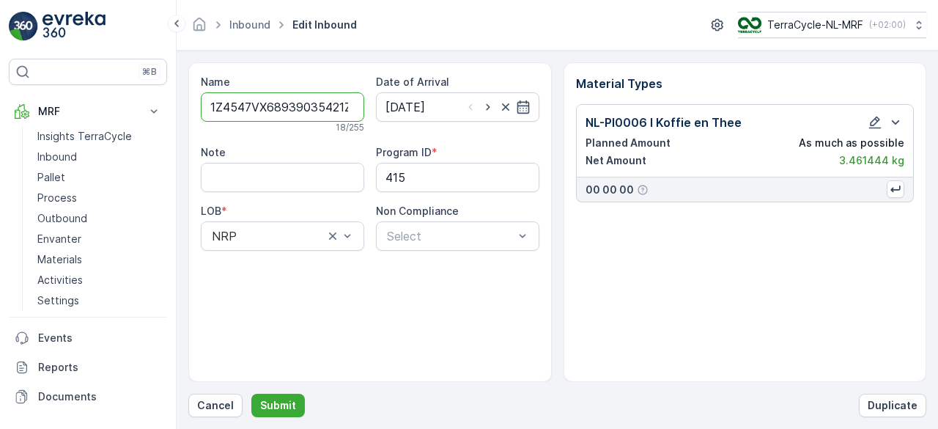
type input "1Z4547VX68939035421Z4547VX6899864557"
click at [251, 393] on button "Submit" at bounding box center [277, 404] width 53 height 23
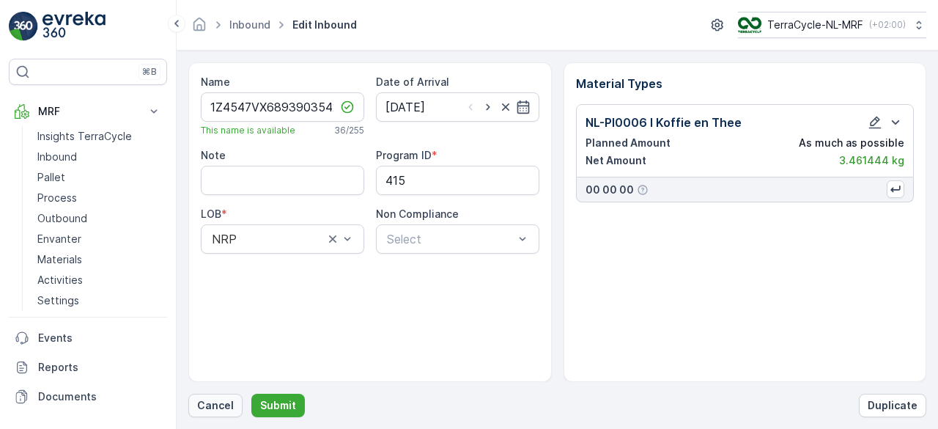
click at [210, 407] on p "Cancel" at bounding box center [215, 405] width 37 height 15
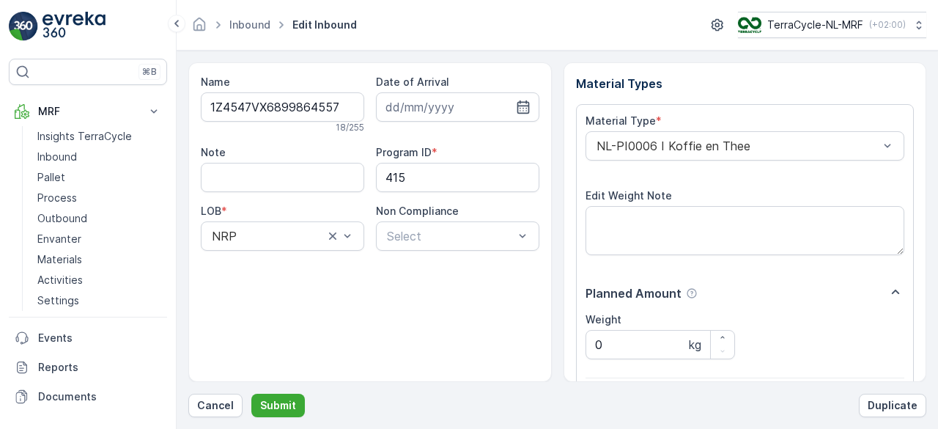
scroll to position [228, 0]
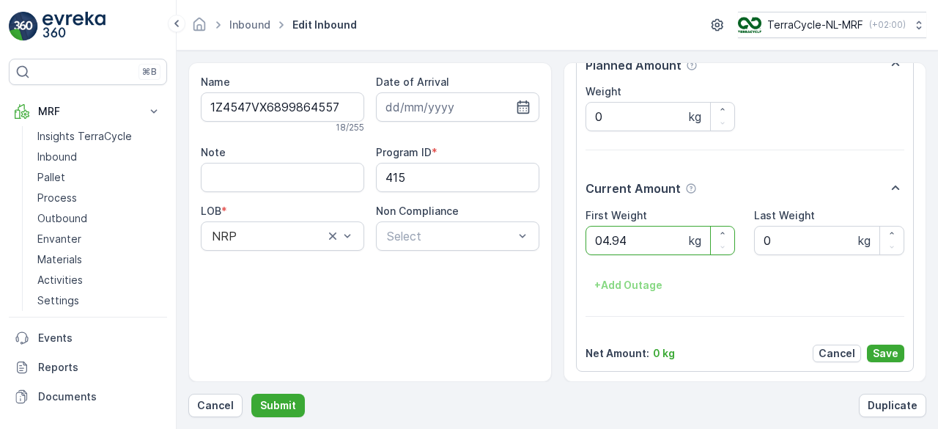
click at [251, 393] on button "Submit" at bounding box center [277, 404] width 53 height 23
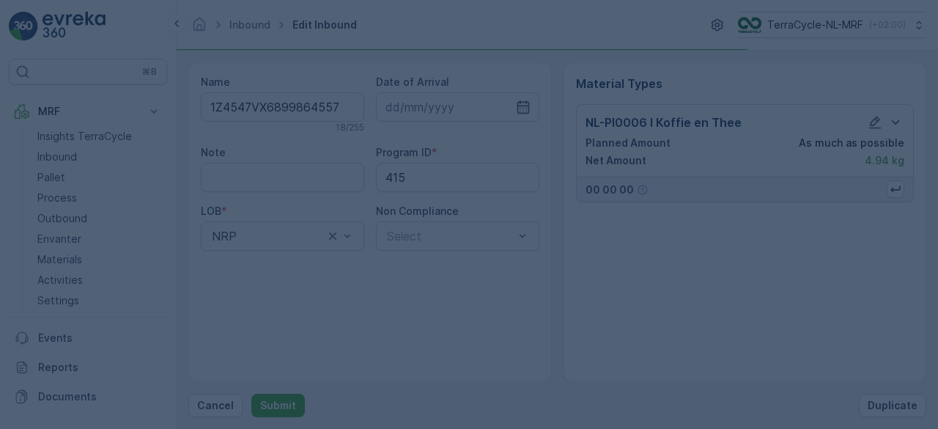
scroll to position [0, 0]
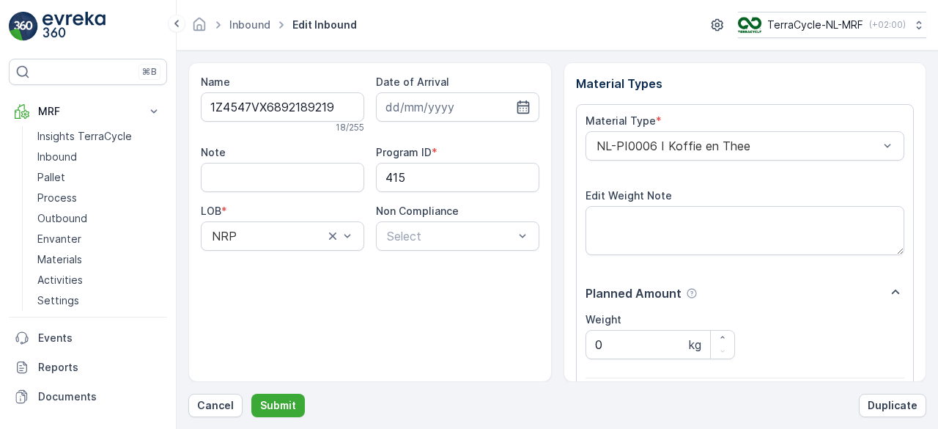
scroll to position [228, 0]
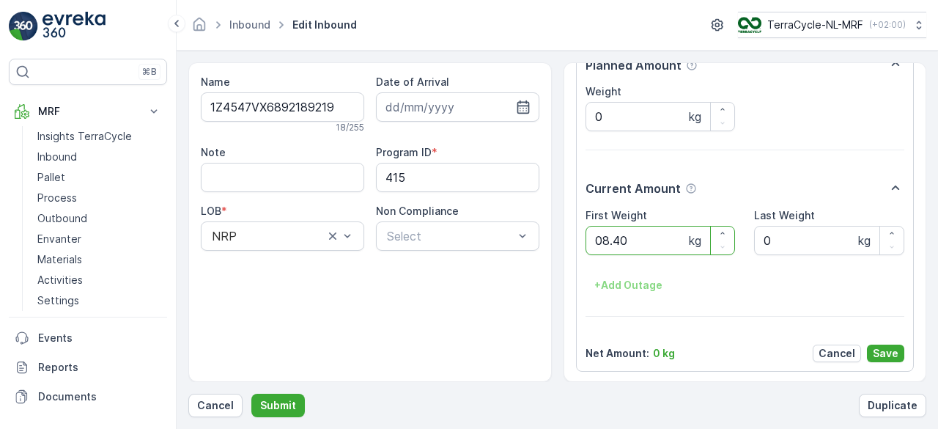
click at [251, 393] on button "Submit" at bounding box center [277, 404] width 53 height 23
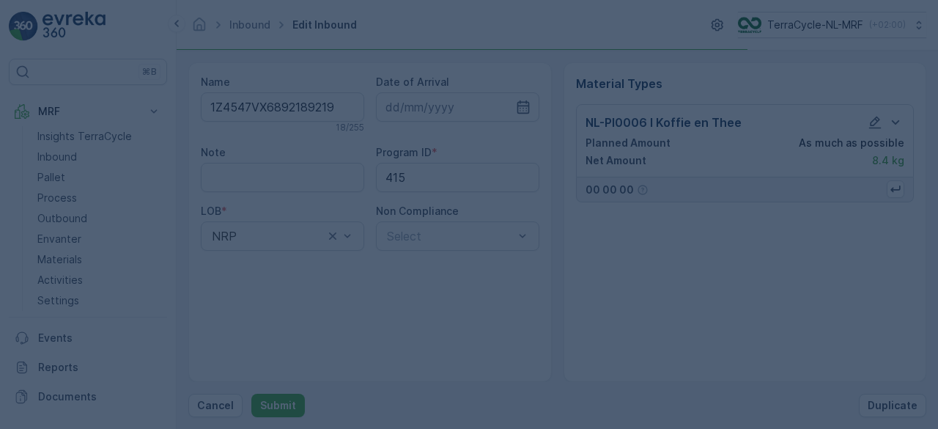
scroll to position [0, 0]
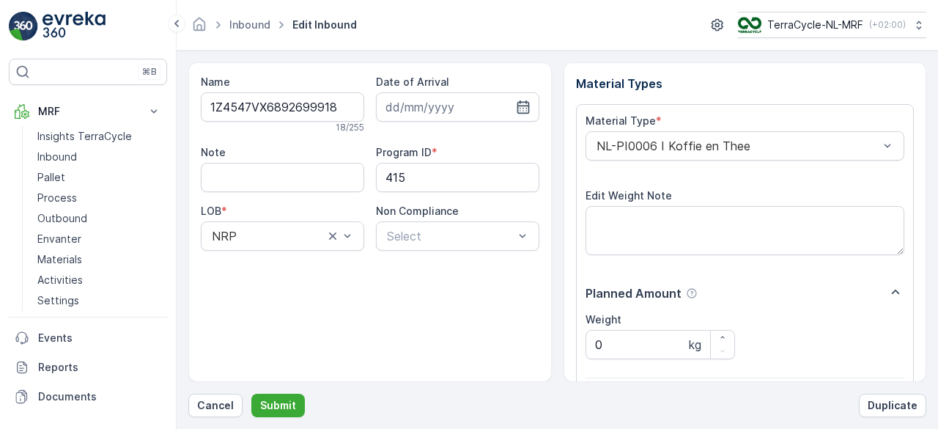
scroll to position [228, 0]
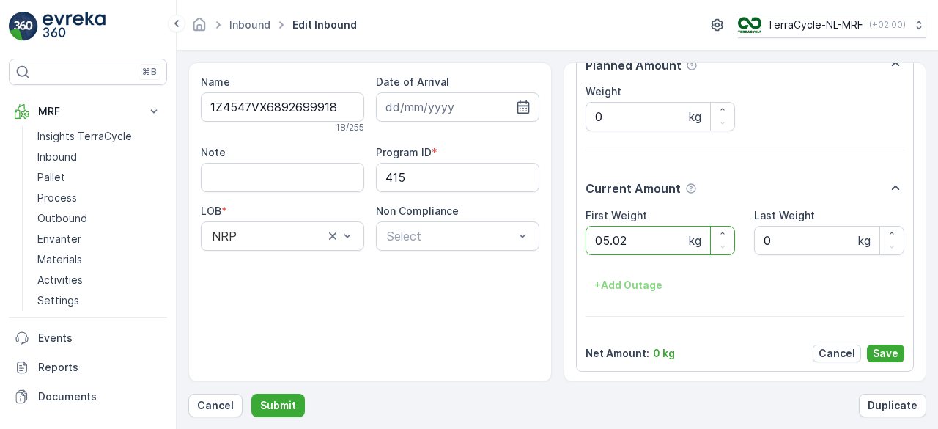
click at [251, 393] on button "Submit" at bounding box center [277, 404] width 53 height 23
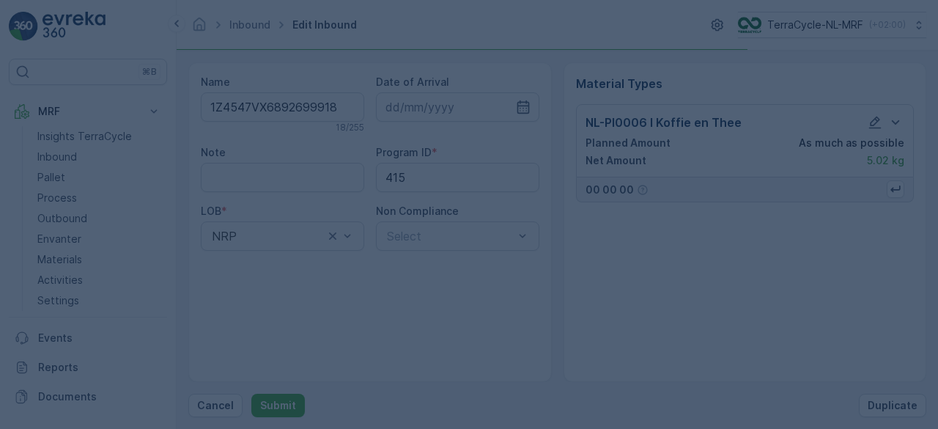
scroll to position [0, 0]
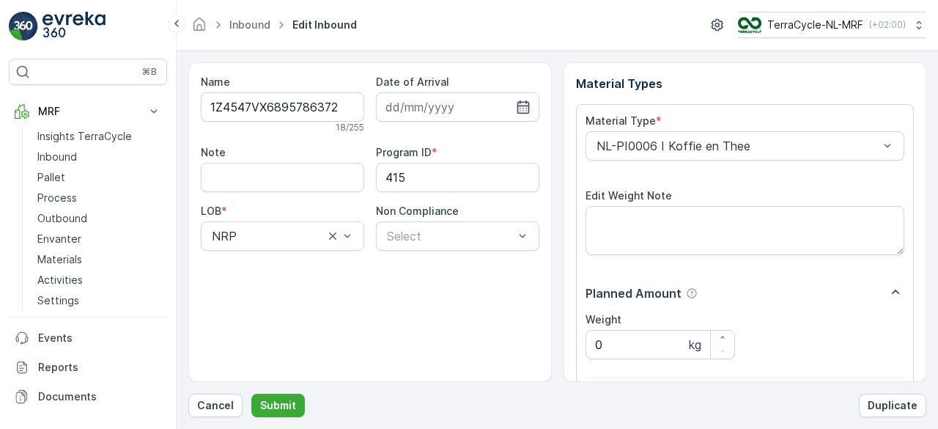
scroll to position [228, 0]
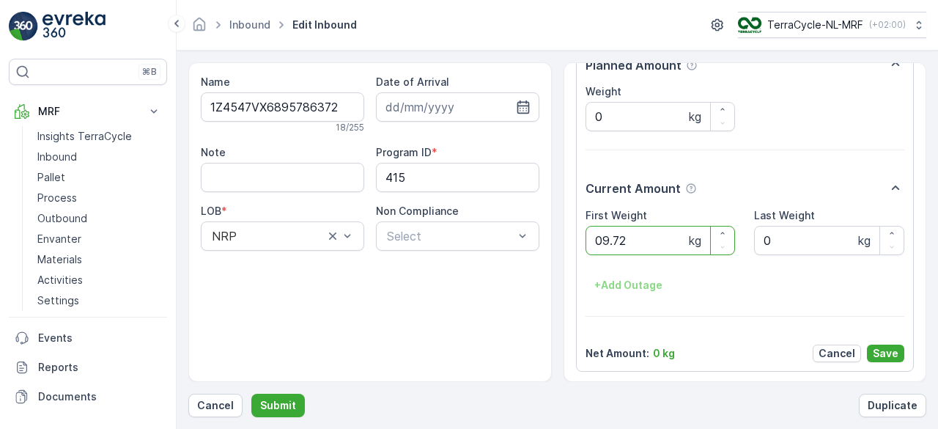
click at [251, 393] on button "Submit" at bounding box center [277, 404] width 53 height 23
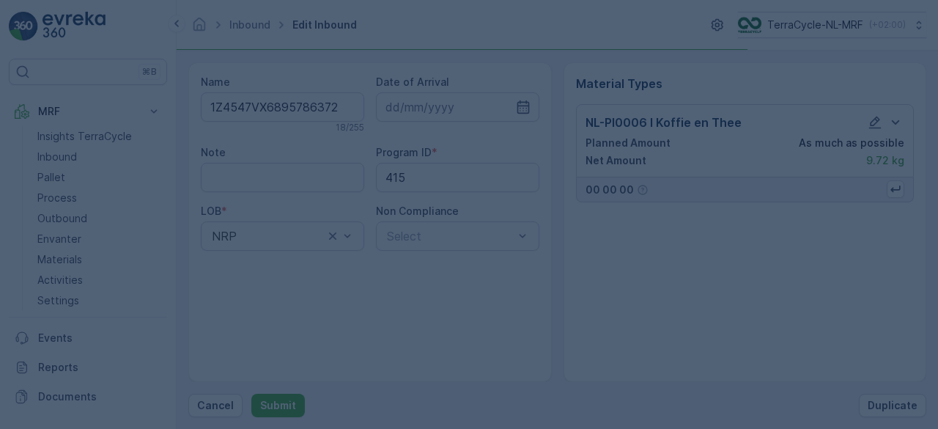
scroll to position [0, 0]
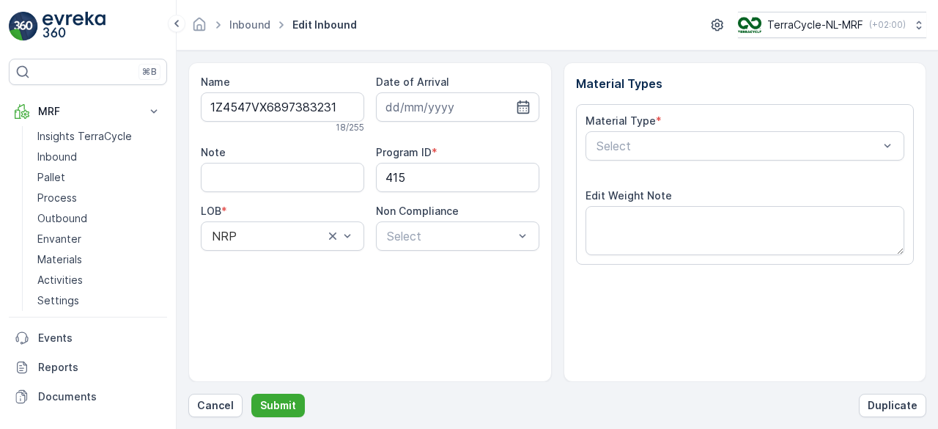
scroll to position [228, 0]
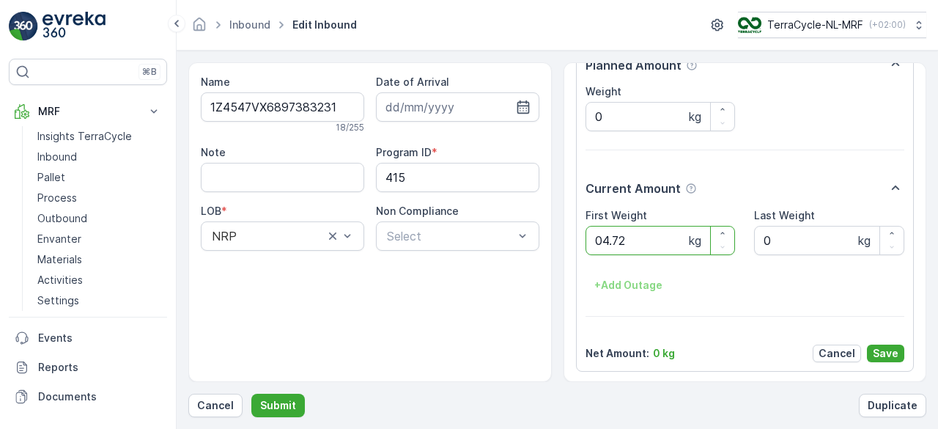
click at [251, 393] on button "Submit" at bounding box center [277, 404] width 53 height 23
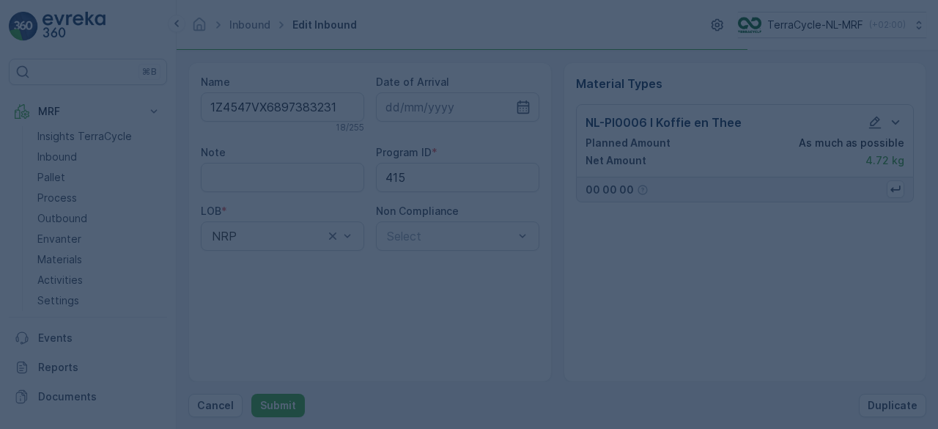
scroll to position [0, 0]
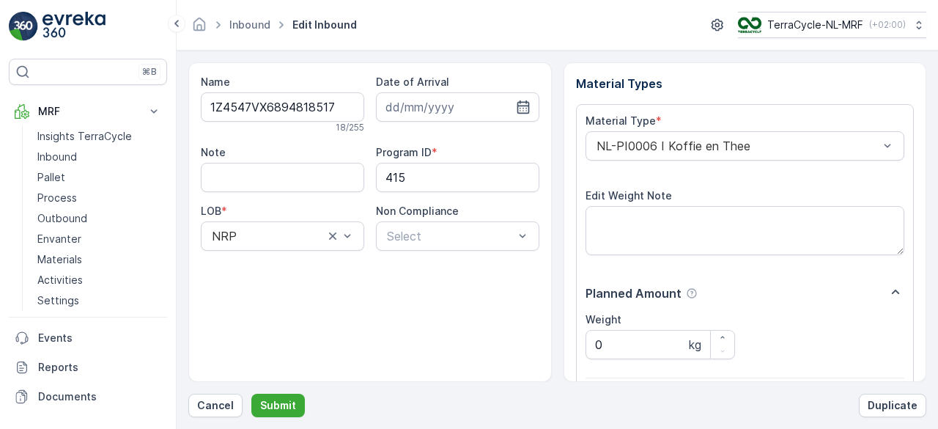
scroll to position [228, 0]
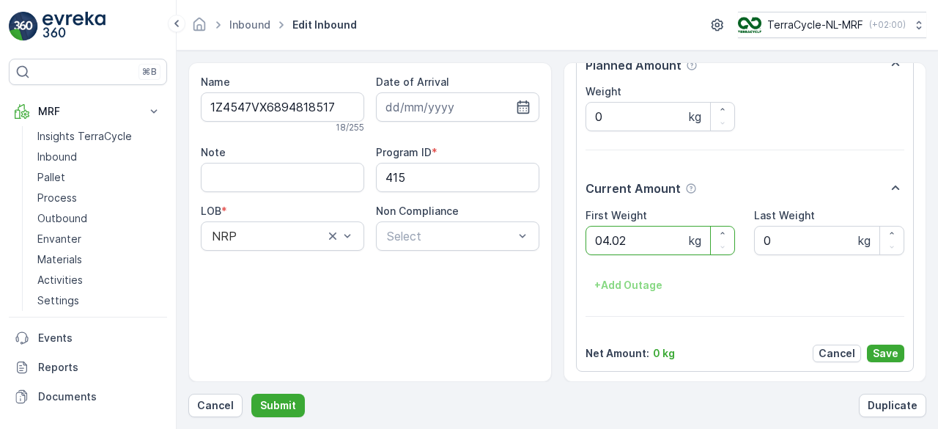
click at [251, 393] on button "Submit" at bounding box center [277, 404] width 53 height 23
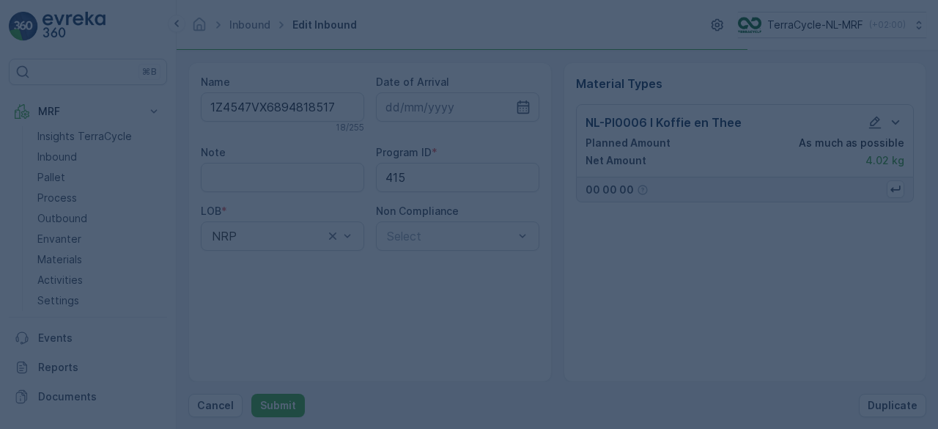
scroll to position [0, 0]
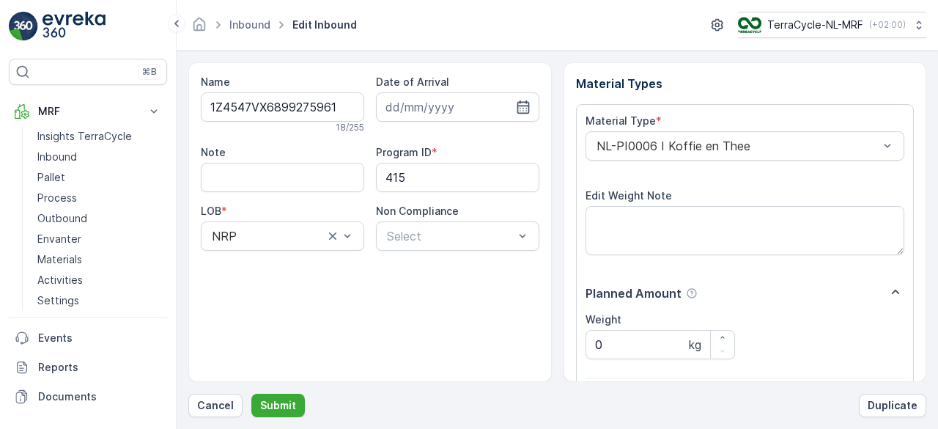
scroll to position [228, 0]
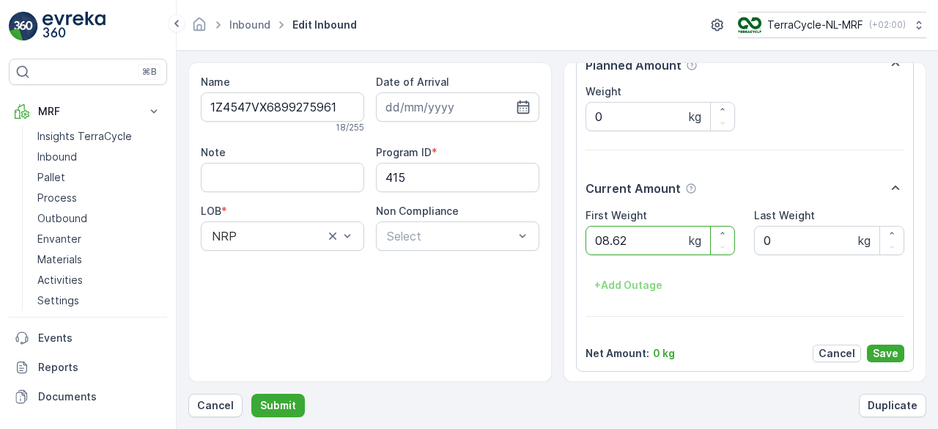
click at [251, 393] on button "Submit" at bounding box center [277, 404] width 53 height 23
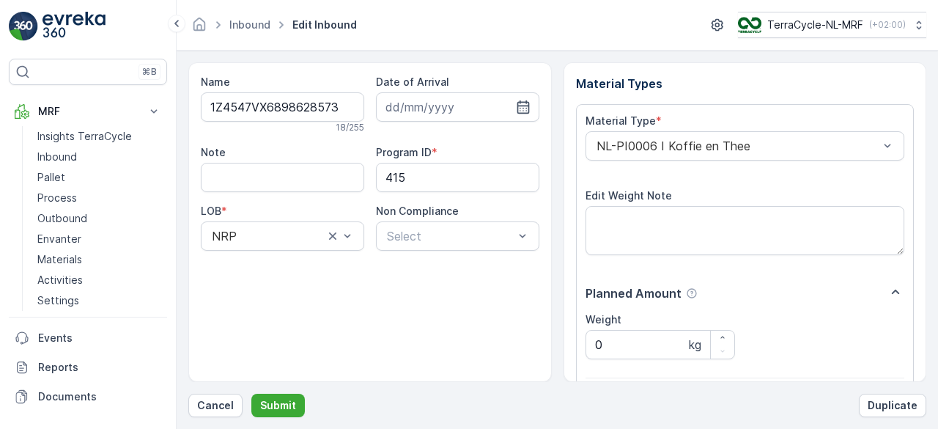
scroll to position [228, 0]
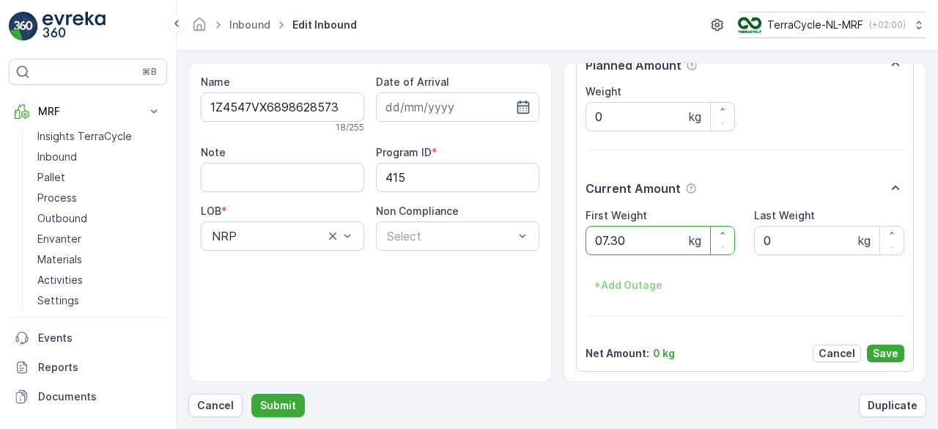
click at [251, 393] on button "Submit" at bounding box center [277, 404] width 53 height 23
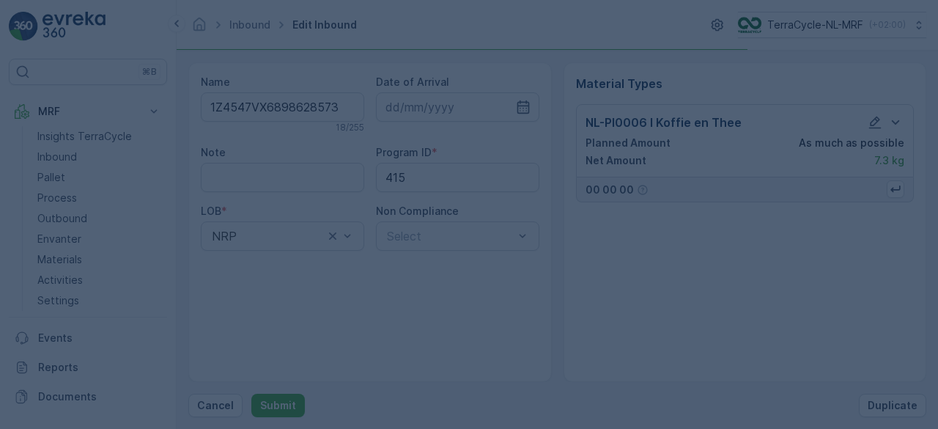
scroll to position [0, 0]
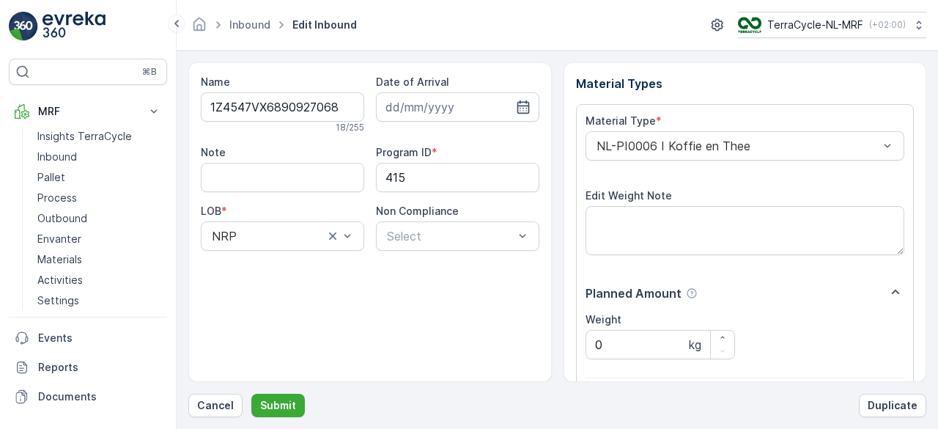
scroll to position [228, 0]
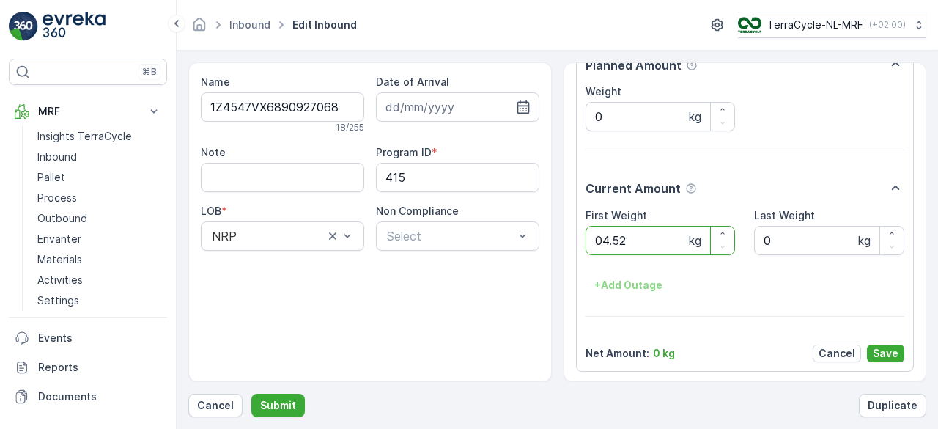
click at [251, 393] on button "Submit" at bounding box center [277, 404] width 53 height 23
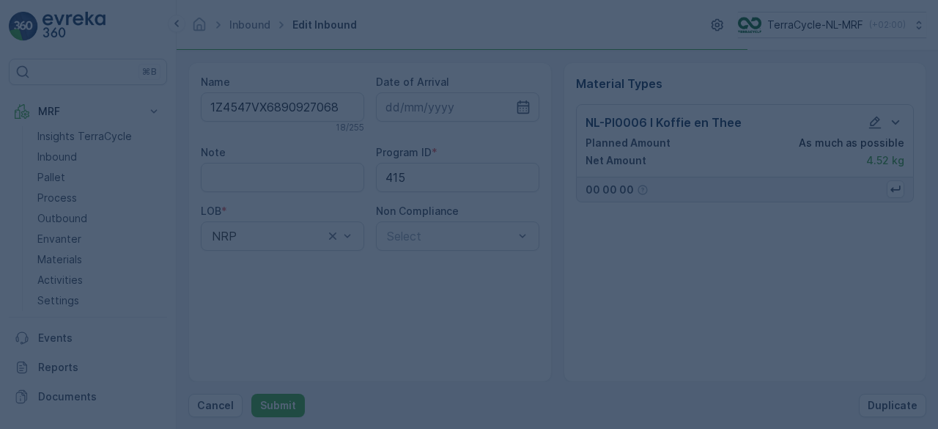
scroll to position [0, 0]
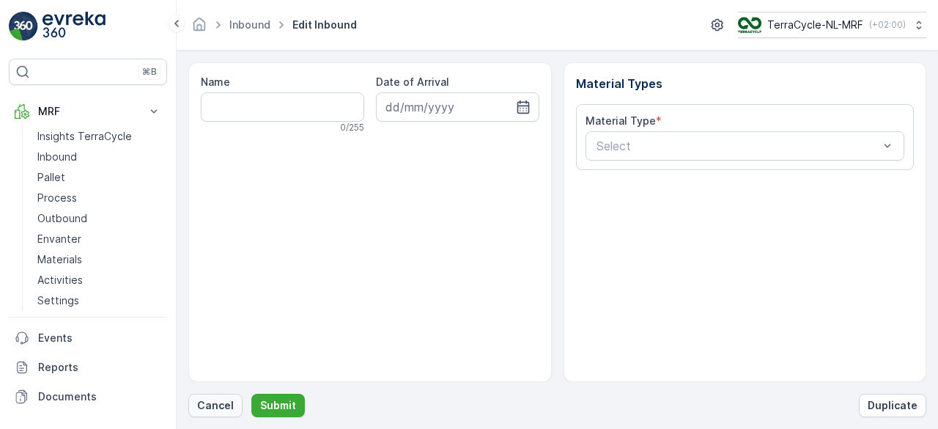
click at [213, 402] on p "Cancel" at bounding box center [215, 405] width 37 height 15
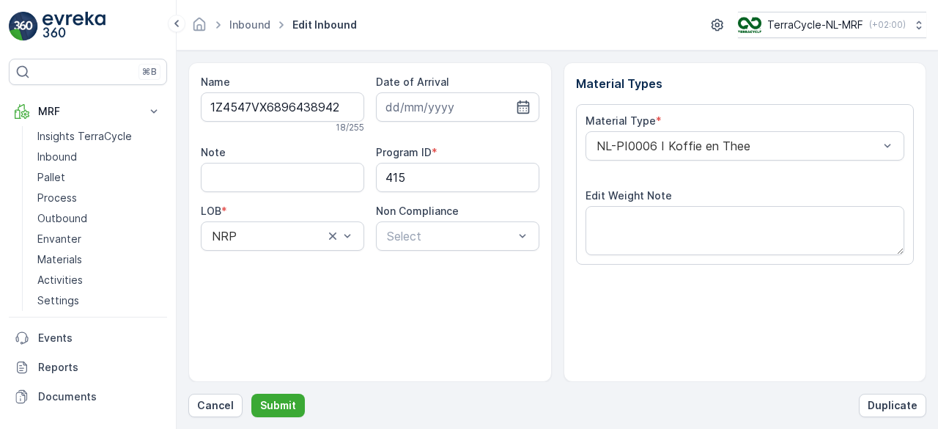
scroll to position [228, 0]
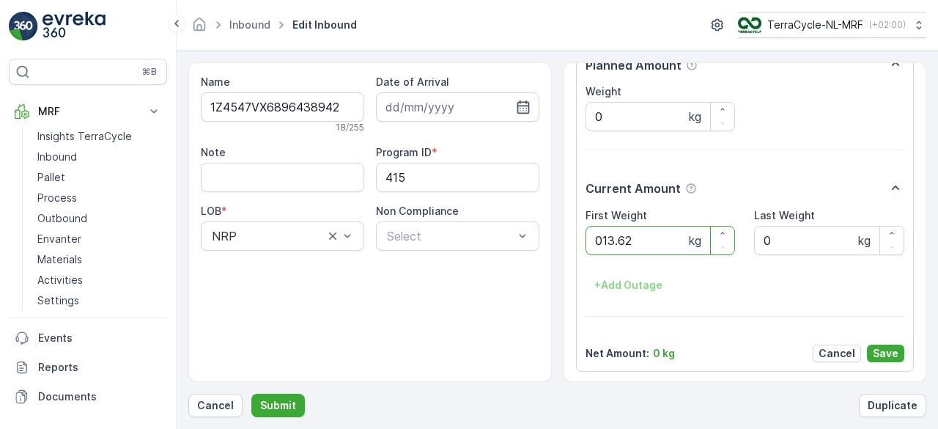
click at [251, 393] on button "Submit" at bounding box center [277, 404] width 53 height 23
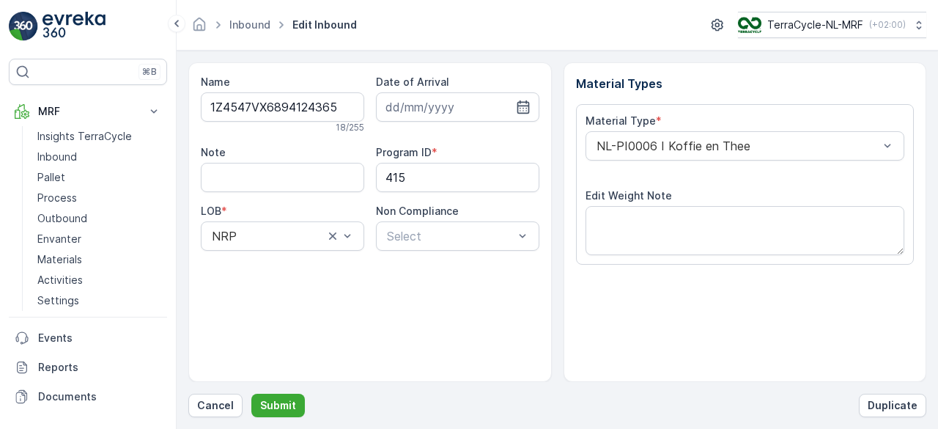
scroll to position [228, 0]
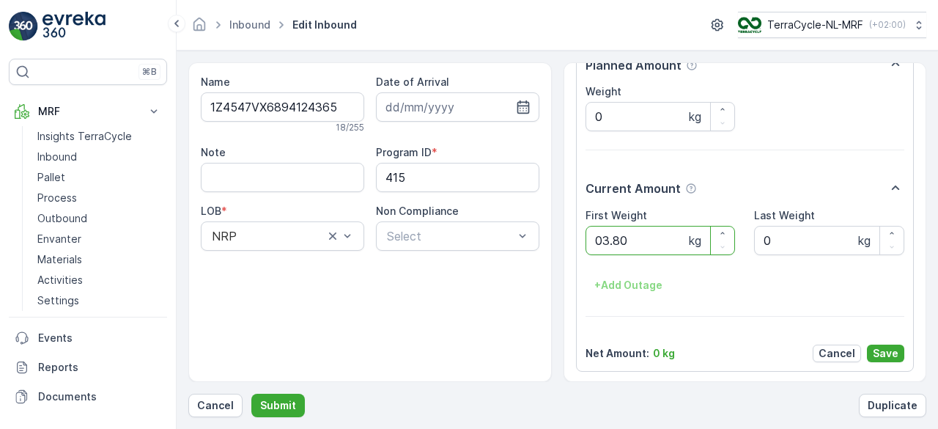
click at [251, 393] on button "Submit" at bounding box center [277, 404] width 53 height 23
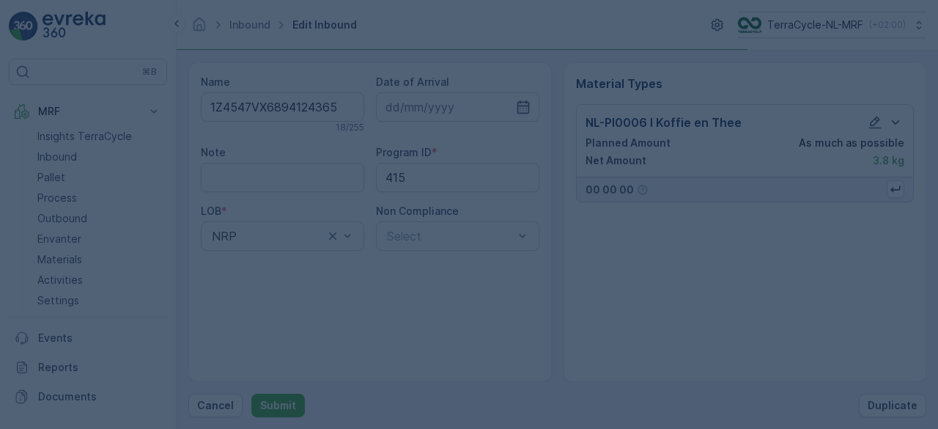
scroll to position [0, 0]
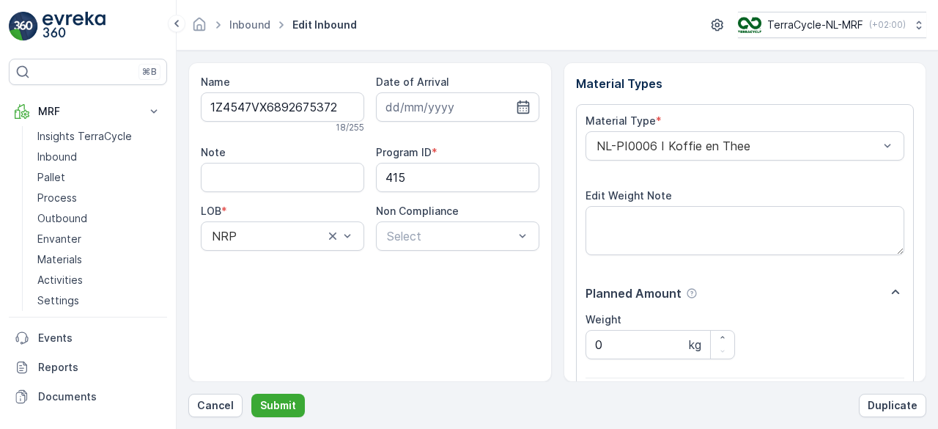
scroll to position [228, 0]
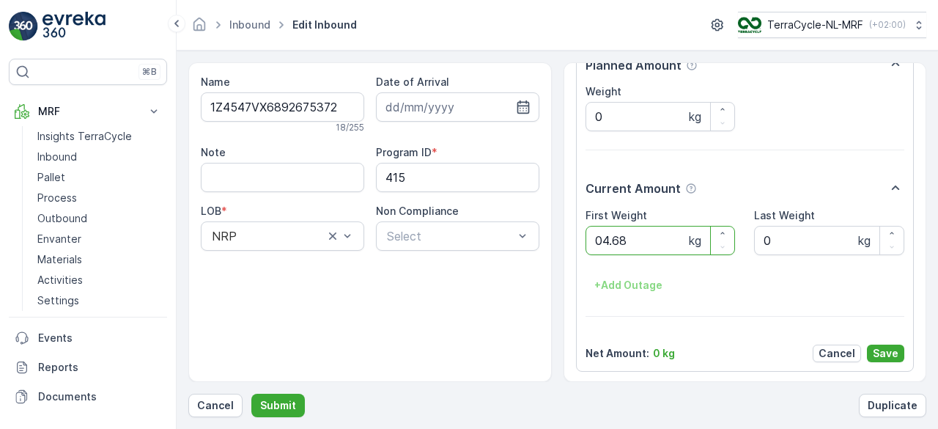
click at [251, 393] on button "Submit" at bounding box center [277, 404] width 53 height 23
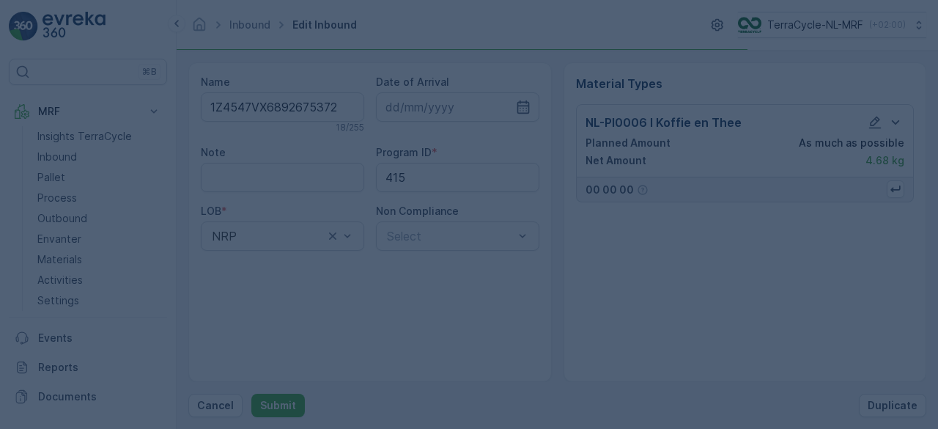
scroll to position [0, 0]
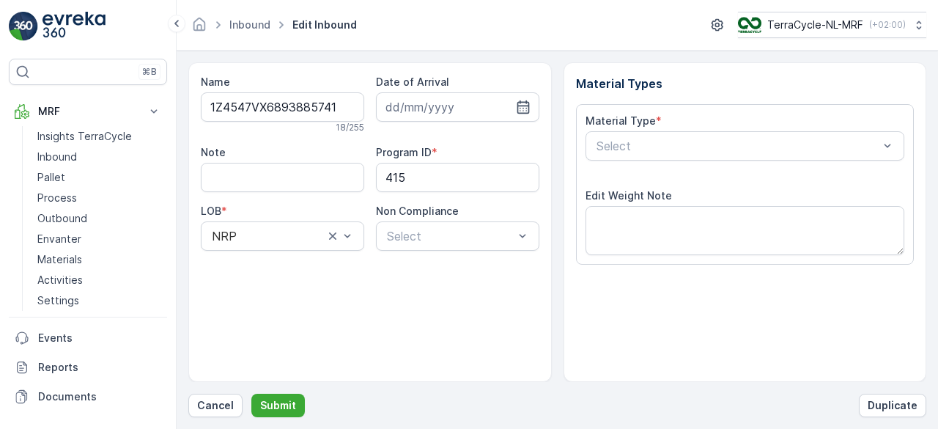
scroll to position [228, 0]
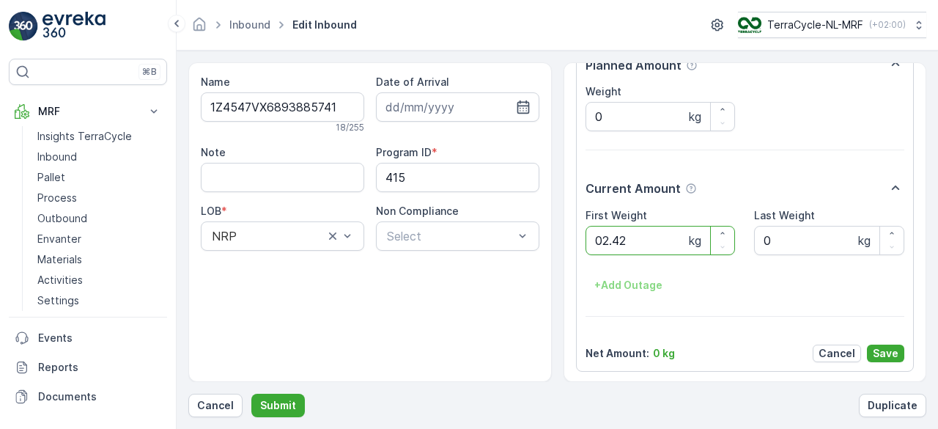
click at [251, 393] on button "Submit" at bounding box center [277, 404] width 53 height 23
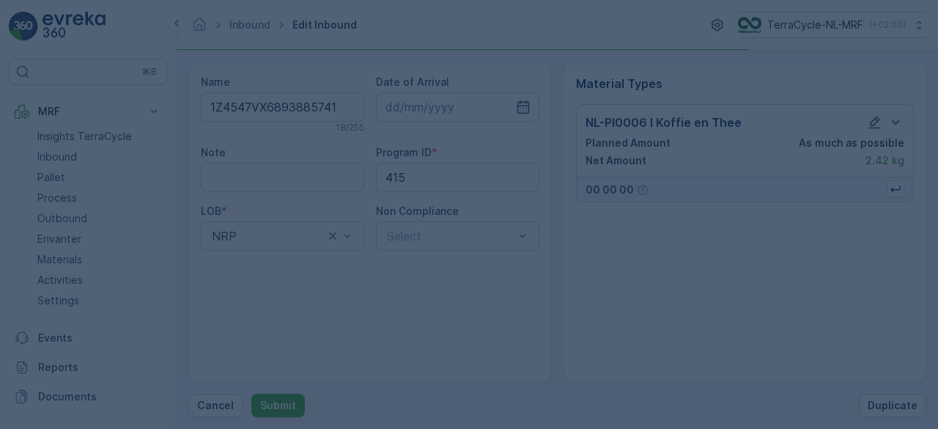
scroll to position [0, 0]
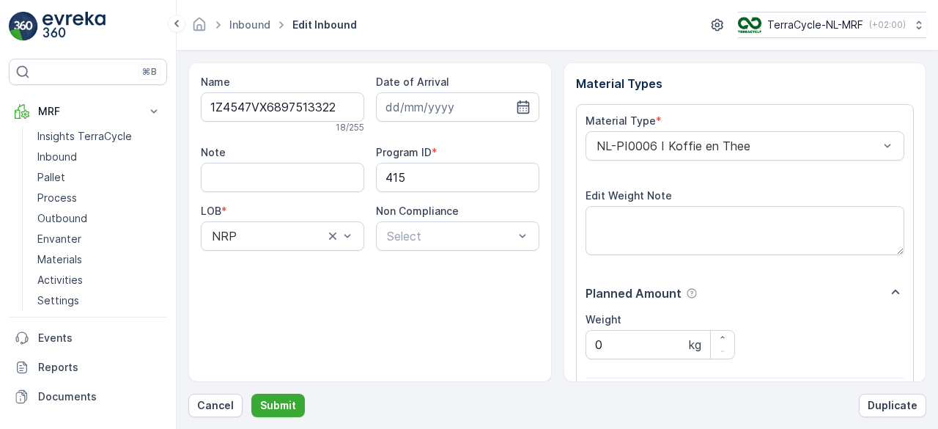
scroll to position [228, 0]
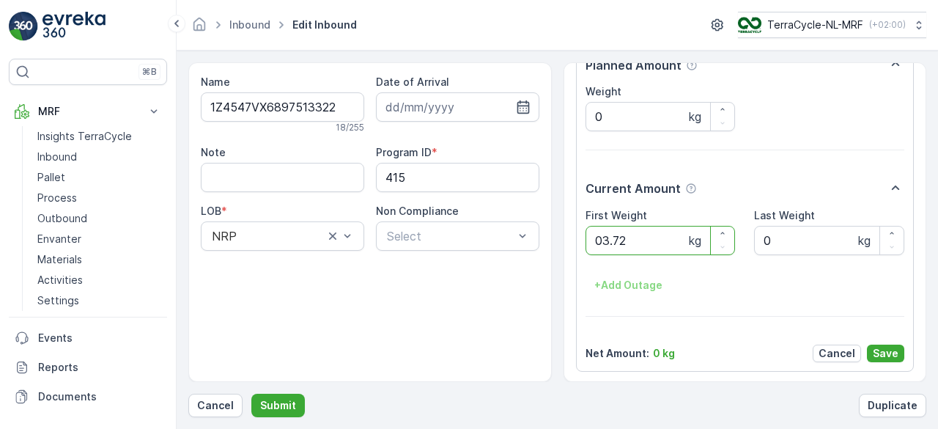
click at [251, 393] on button "Submit" at bounding box center [277, 404] width 53 height 23
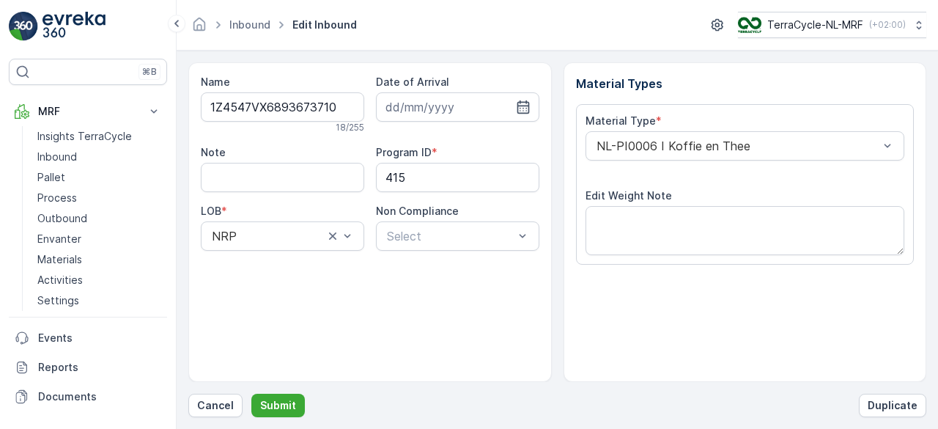
scroll to position [228, 0]
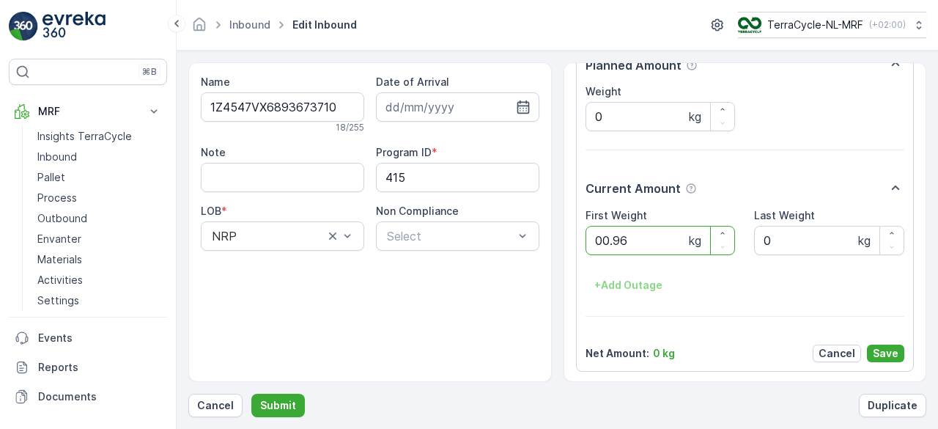
click at [251, 393] on button "Submit" at bounding box center [277, 404] width 53 height 23
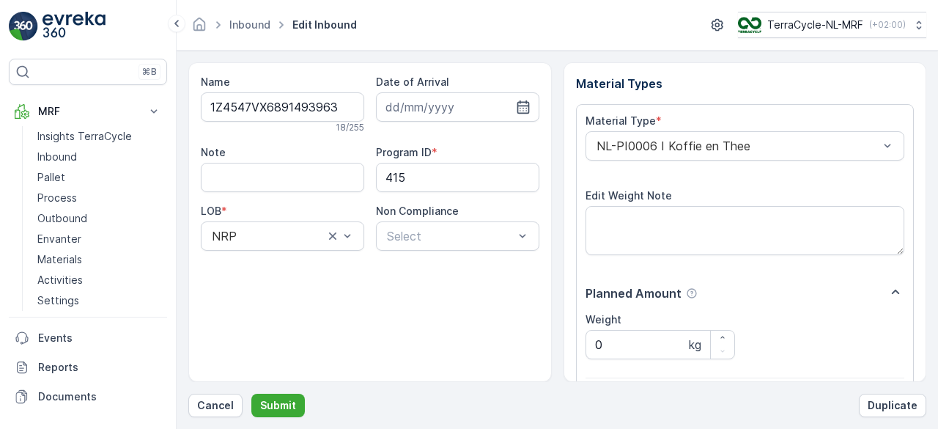
scroll to position [228, 0]
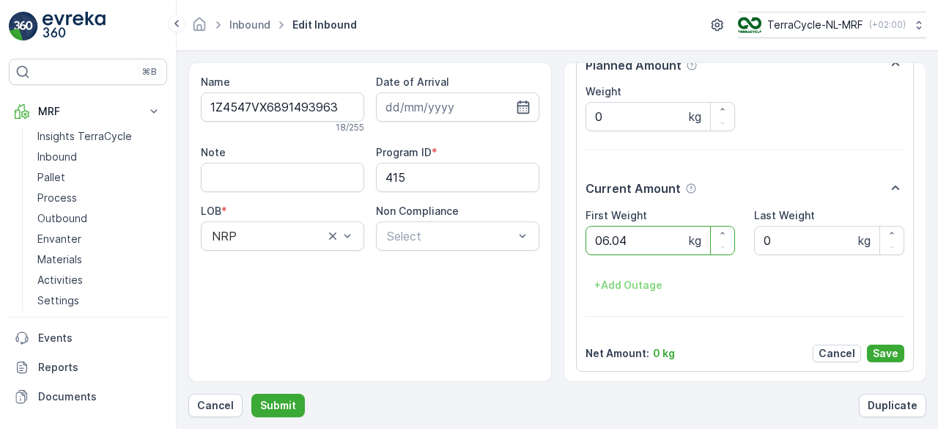
click at [251, 393] on button "Submit" at bounding box center [277, 404] width 53 height 23
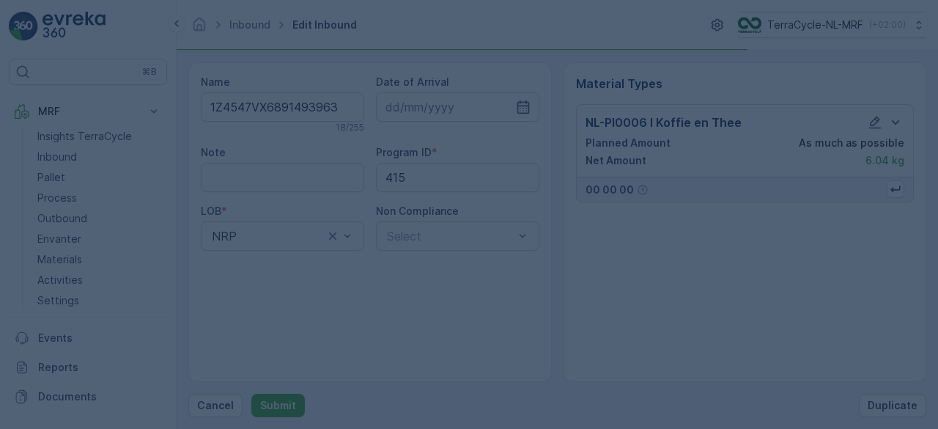
scroll to position [0, 0]
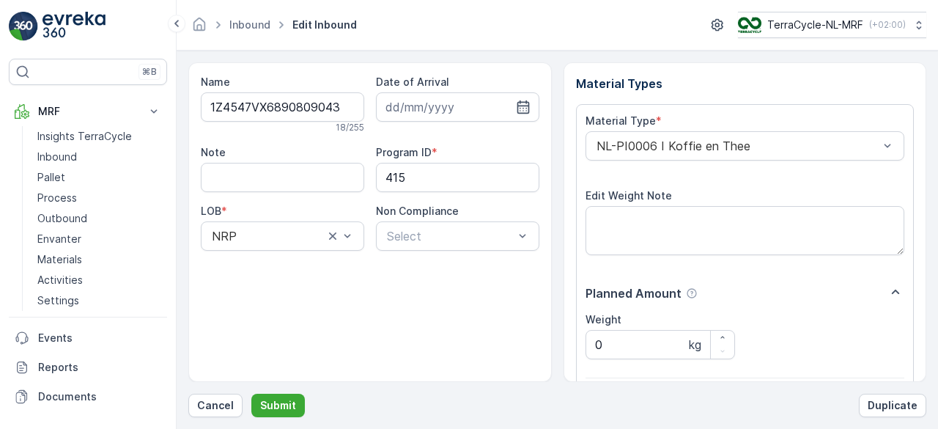
scroll to position [228, 0]
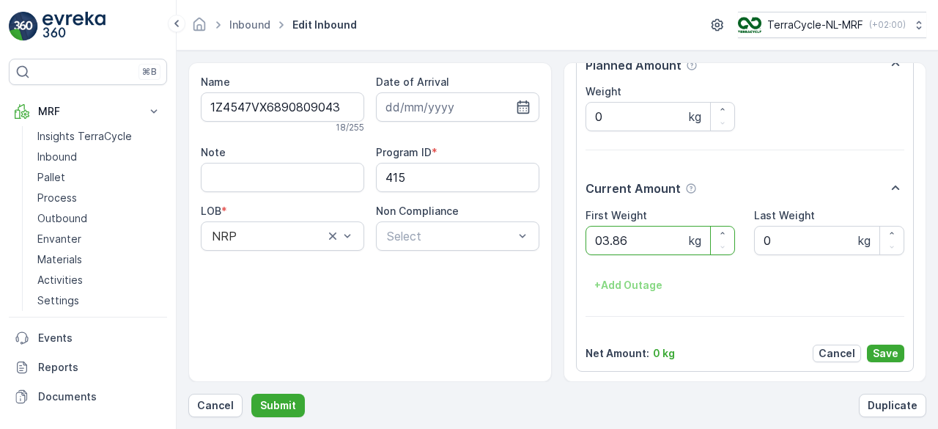
click at [251, 393] on button "Submit" at bounding box center [277, 404] width 53 height 23
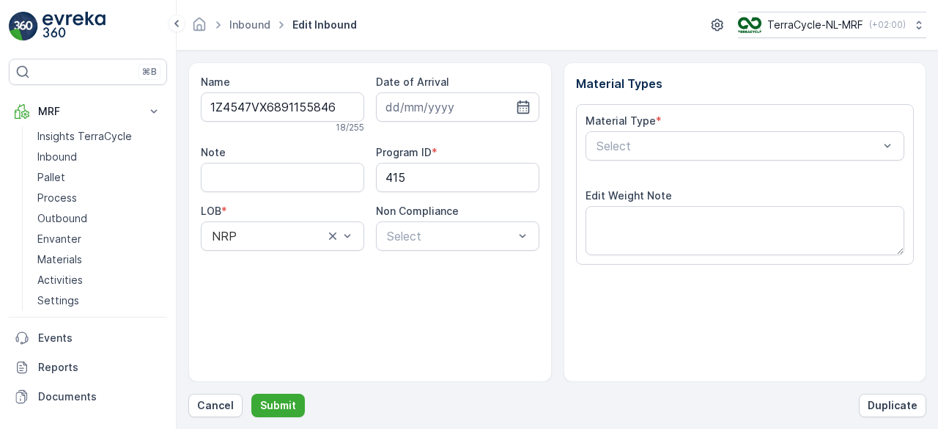
scroll to position [228, 0]
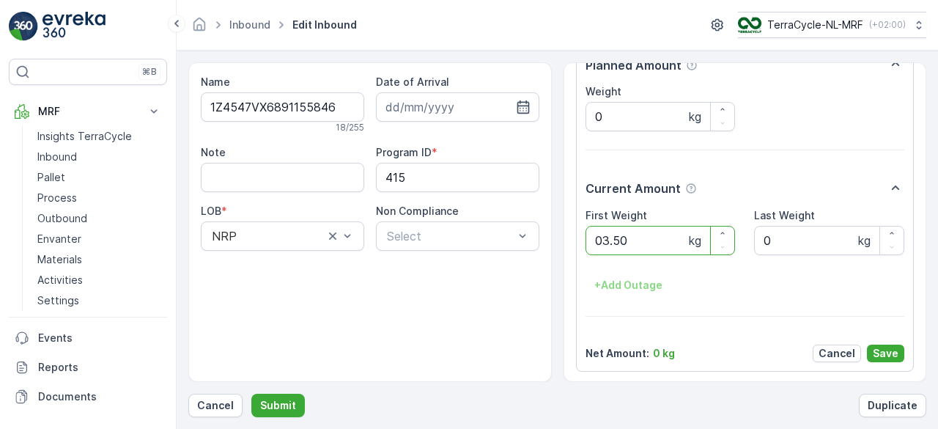
click at [251, 393] on button "Submit" at bounding box center [277, 404] width 53 height 23
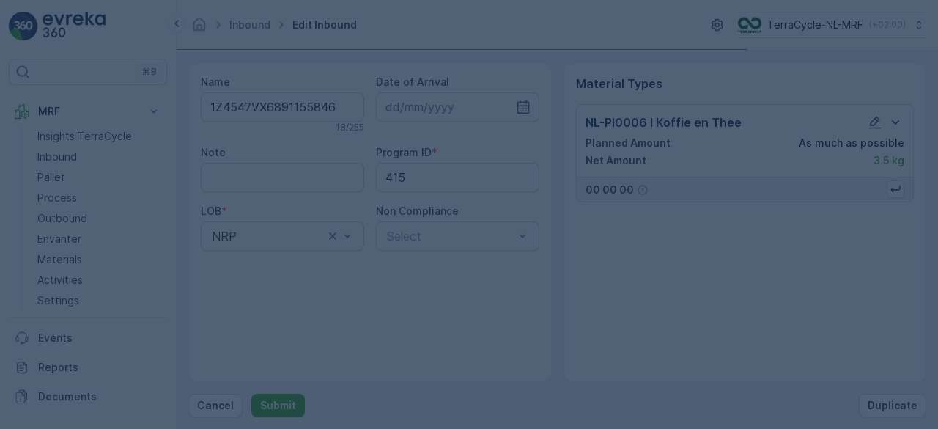
scroll to position [0, 0]
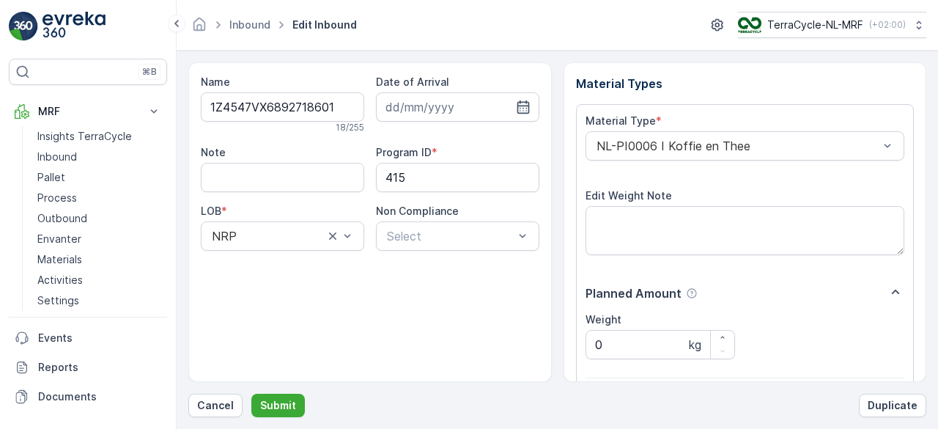
scroll to position [228, 0]
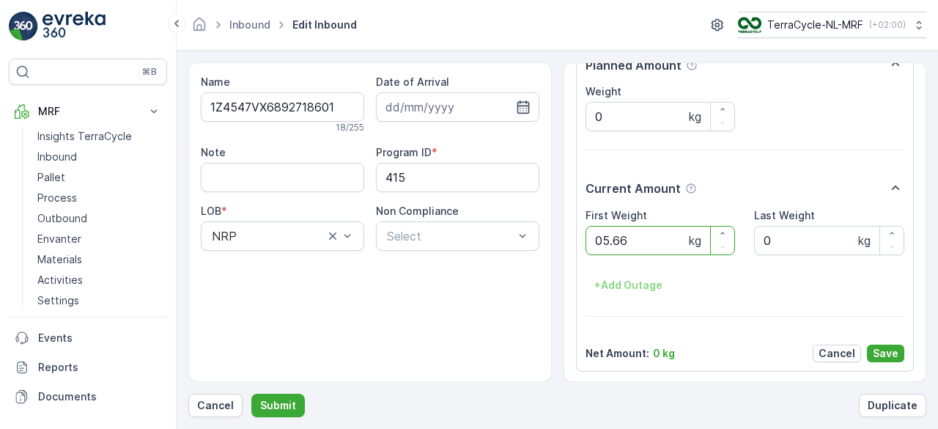
click at [251, 393] on button "Submit" at bounding box center [277, 404] width 53 height 23
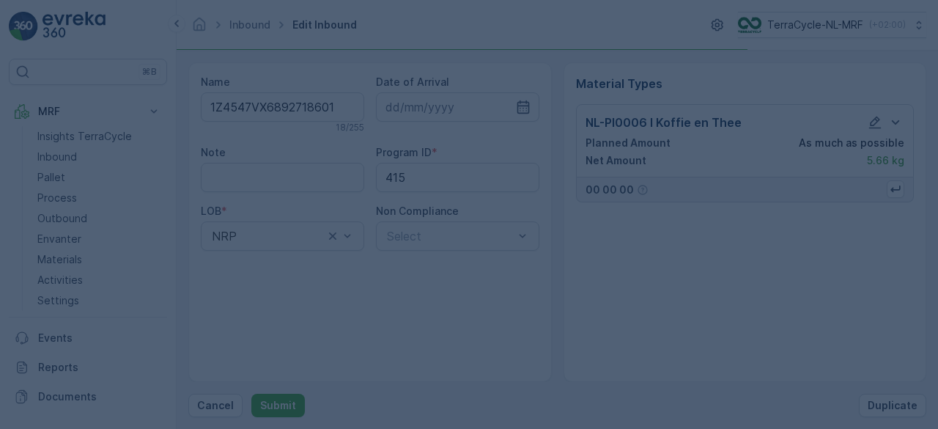
scroll to position [0, 0]
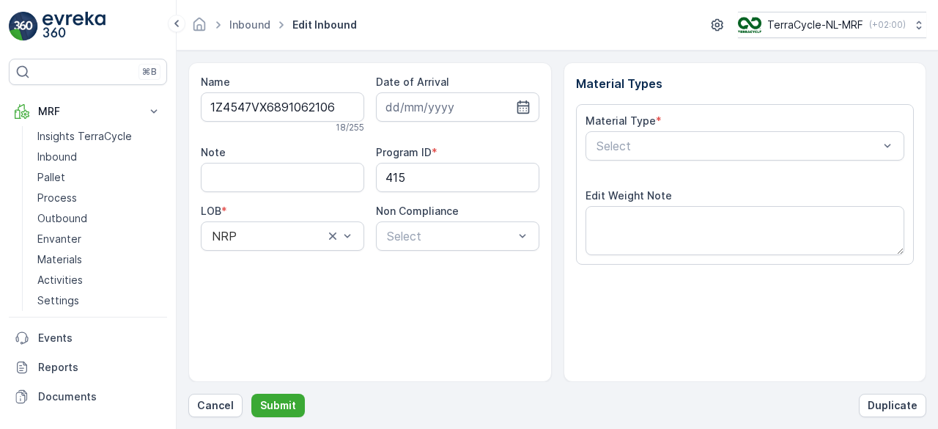
scroll to position [228, 0]
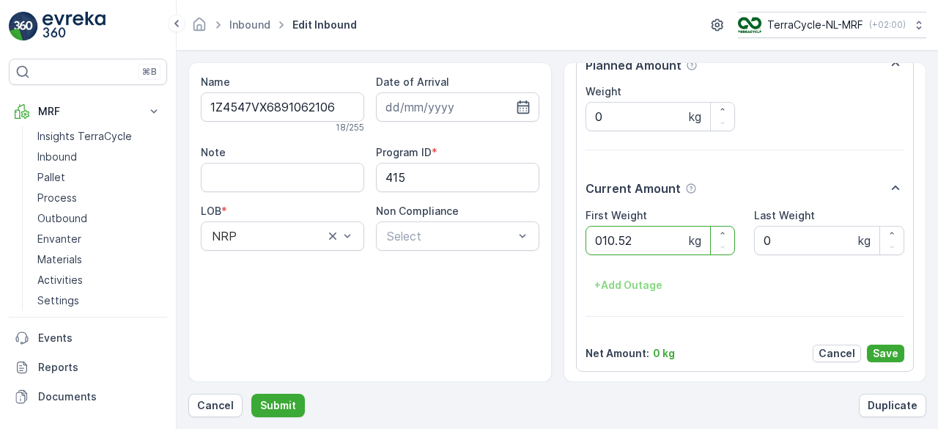
click at [251, 393] on button "Submit" at bounding box center [277, 404] width 53 height 23
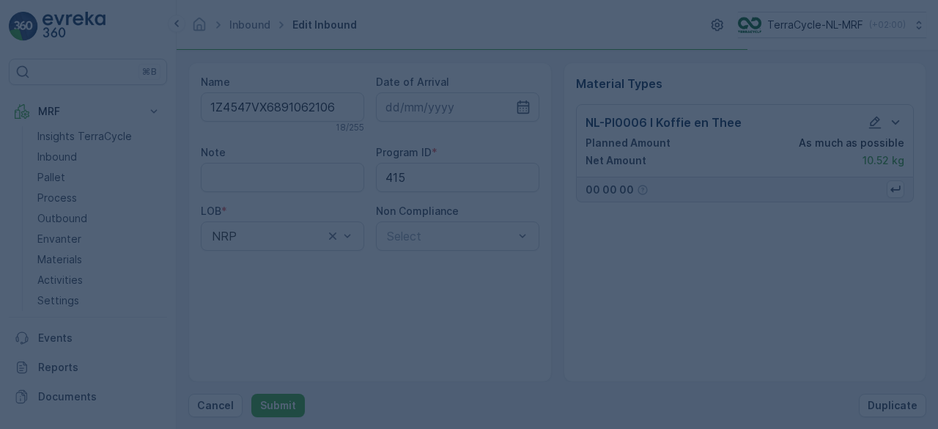
scroll to position [0, 0]
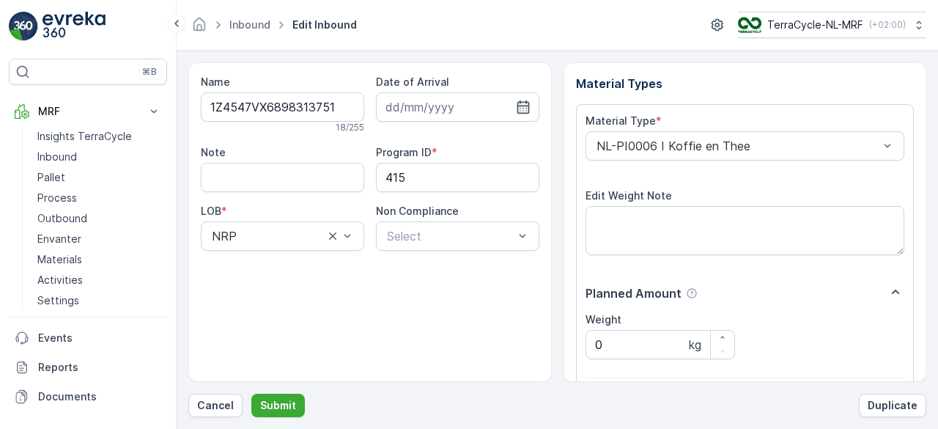
scroll to position [228, 0]
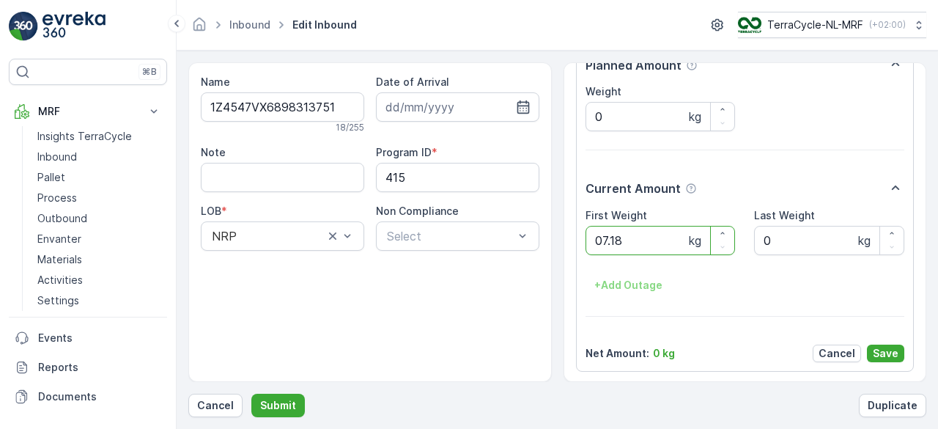
click at [251, 393] on button "Submit" at bounding box center [277, 404] width 53 height 23
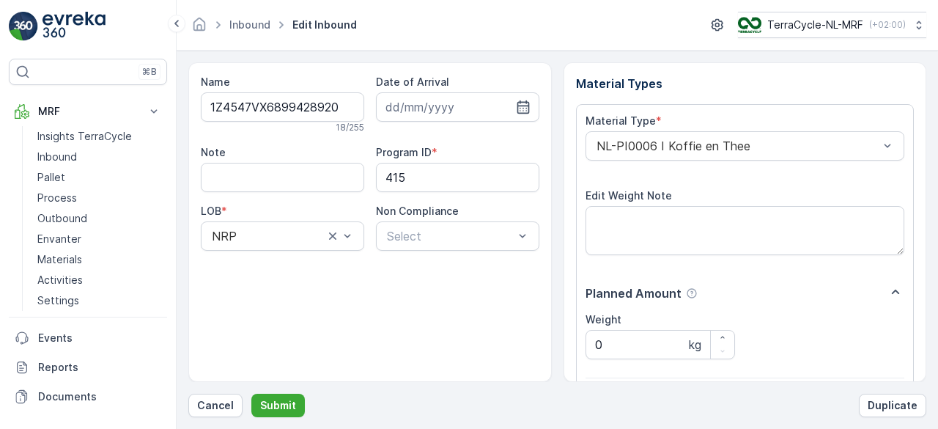
scroll to position [228, 0]
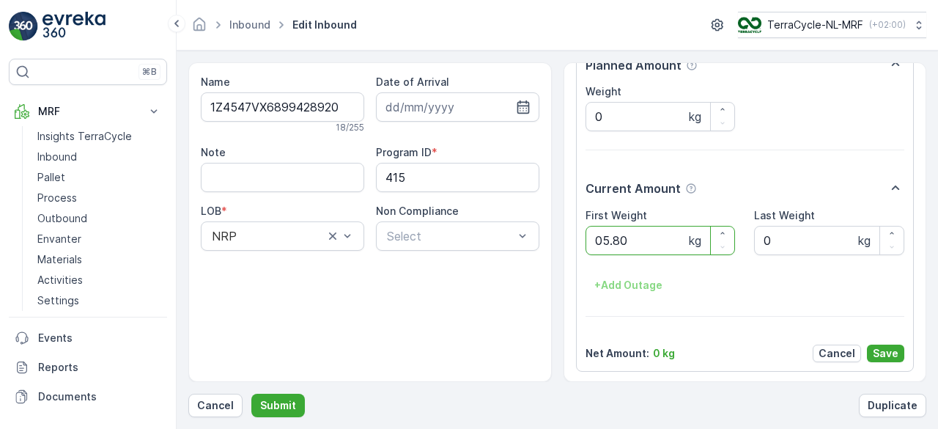
click at [251, 393] on button "Submit" at bounding box center [277, 404] width 53 height 23
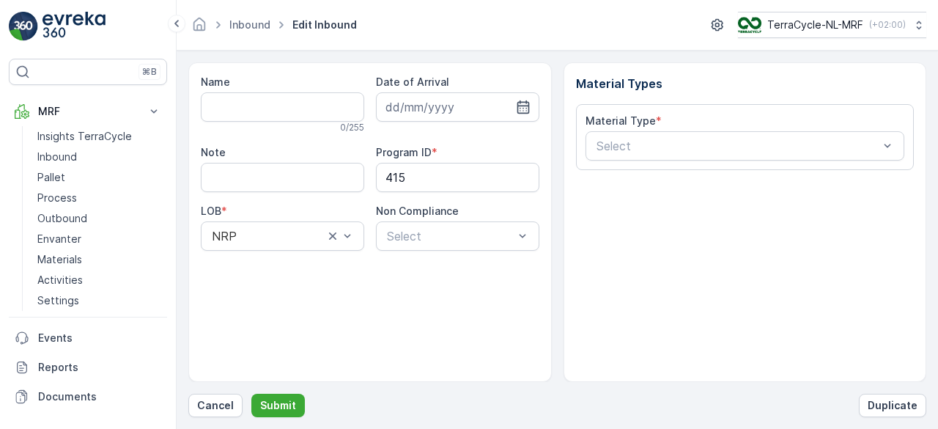
type input "1Z4547VX6897585077"
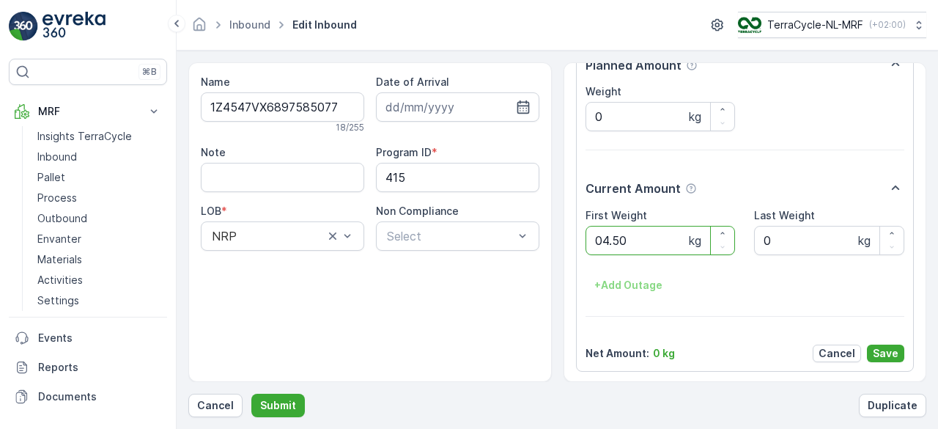
click at [251, 393] on button "Submit" at bounding box center [277, 404] width 53 height 23
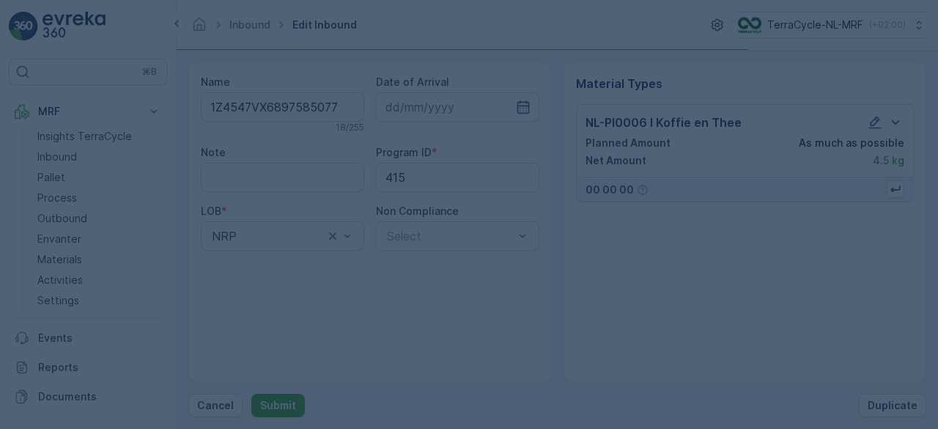
scroll to position [0, 0]
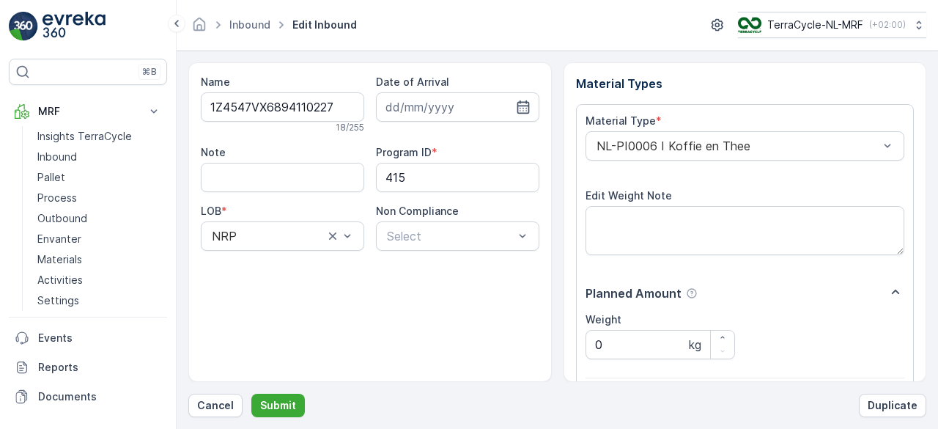
scroll to position [228, 0]
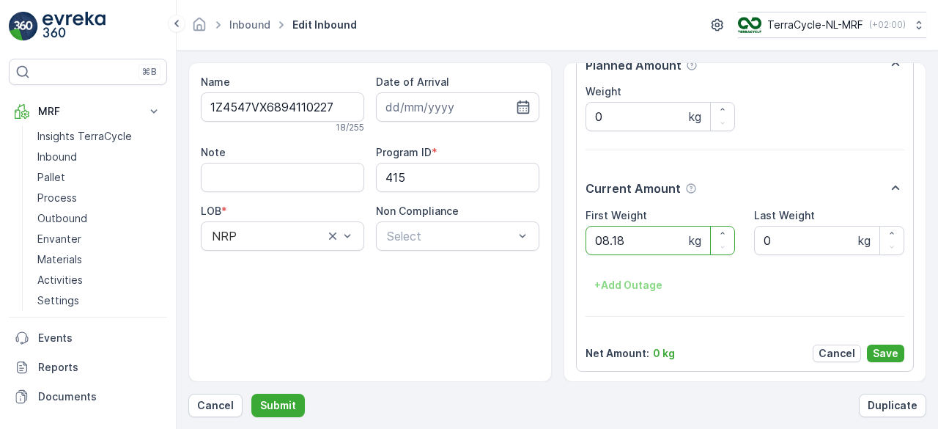
click at [251, 393] on button "Submit" at bounding box center [277, 404] width 53 height 23
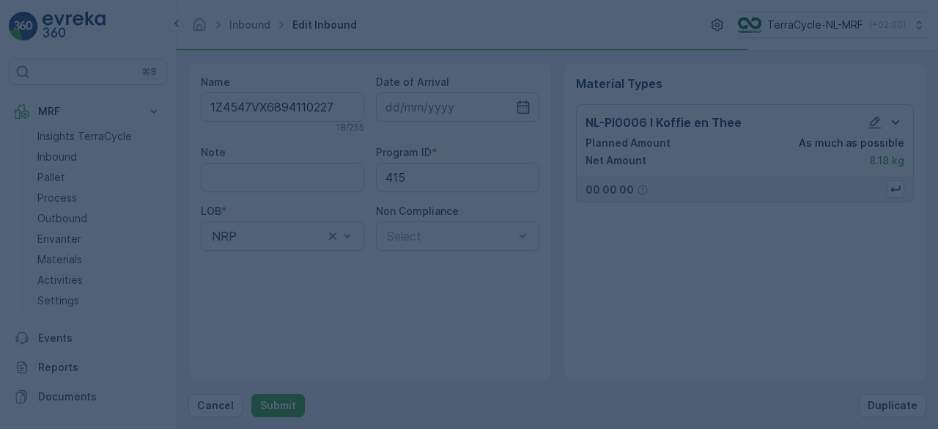
scroll to position [0, 0]
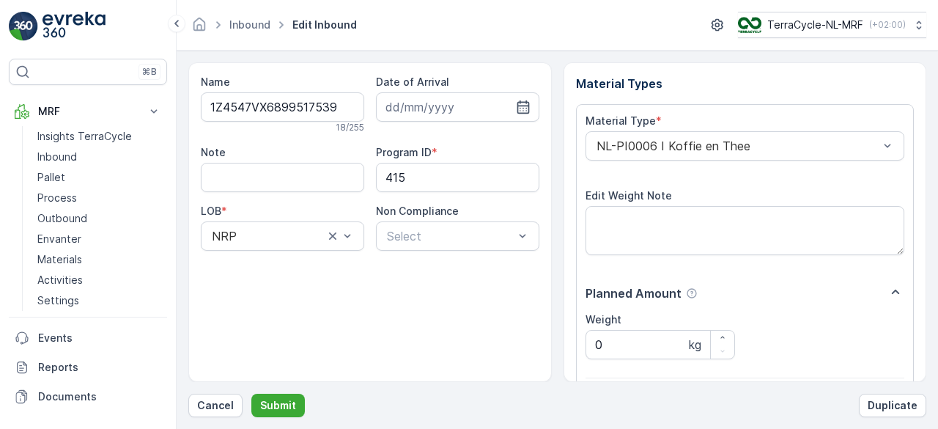
scroll to position [228, 0]
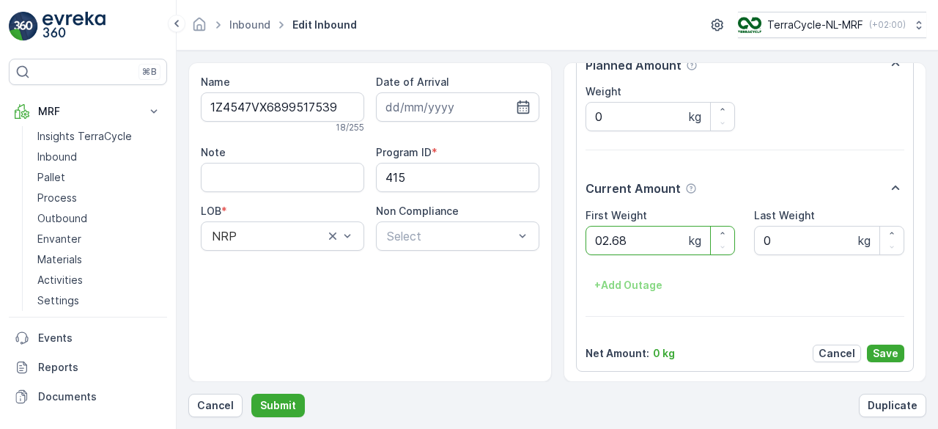
click at [251, 393] on button "Submit" at bounding box center [277, 404] width 53 height 23
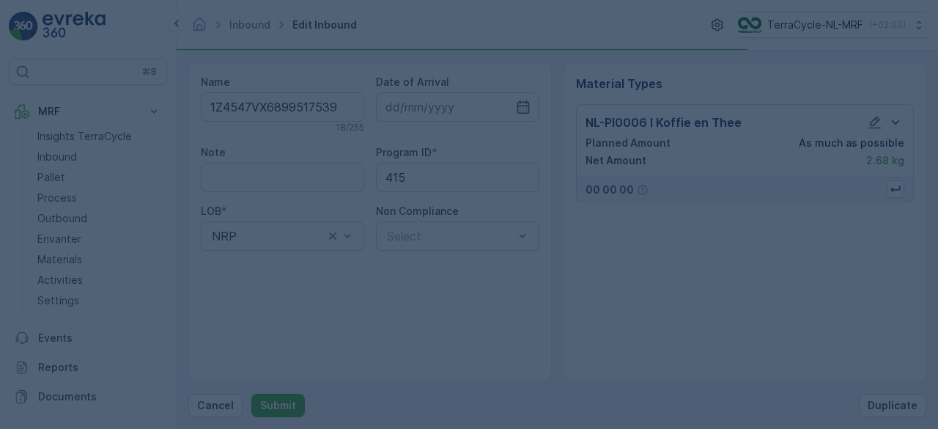
scroll to position [0, 0]
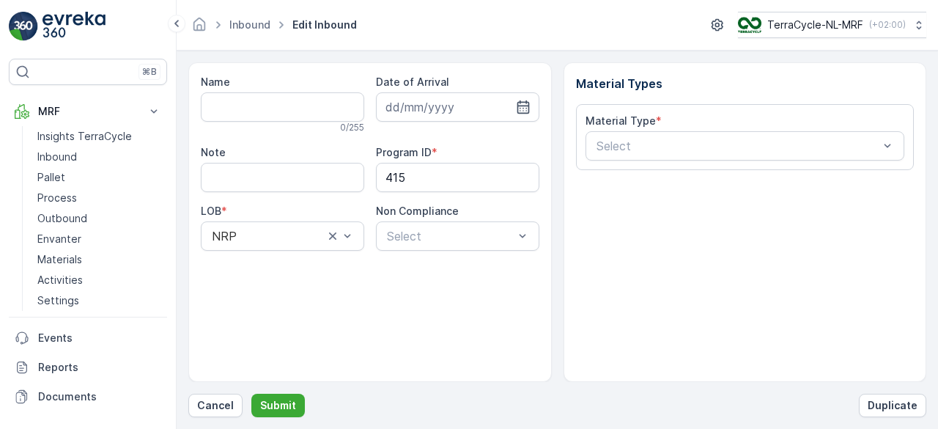
type input "1Z4547VX6890430120"
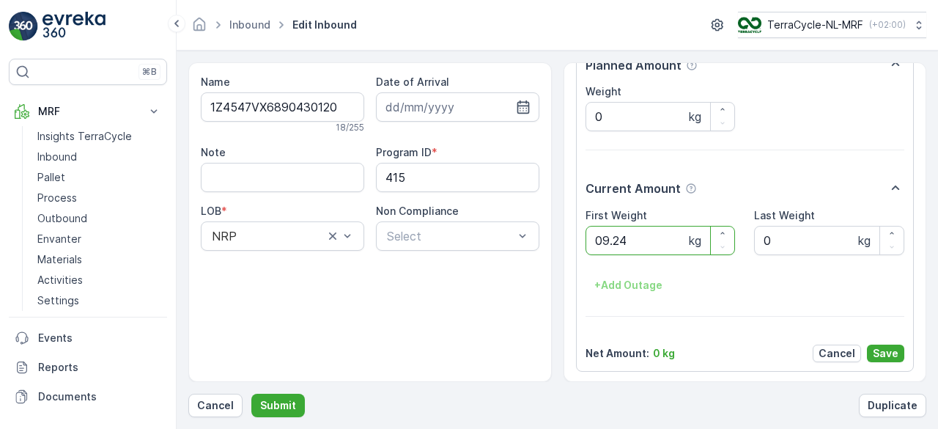
click at [251, 393] on button "Submit" at bounding box center [277, 404] width 53 height 23
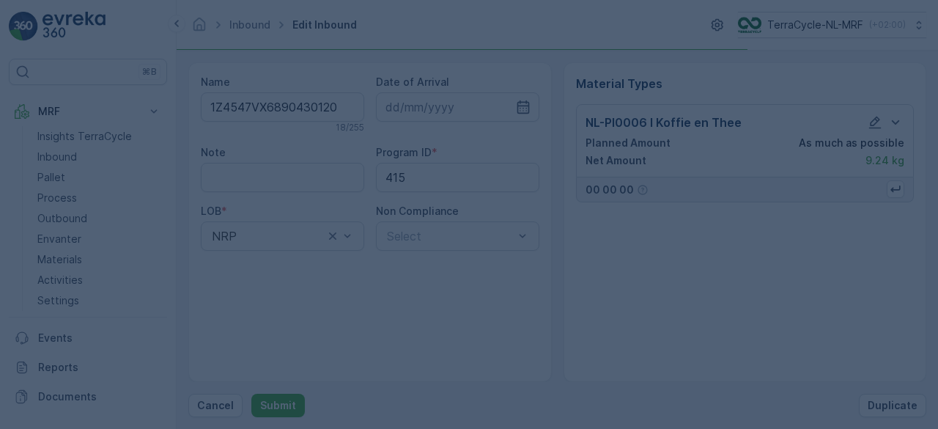
scroll to position [0, 0]
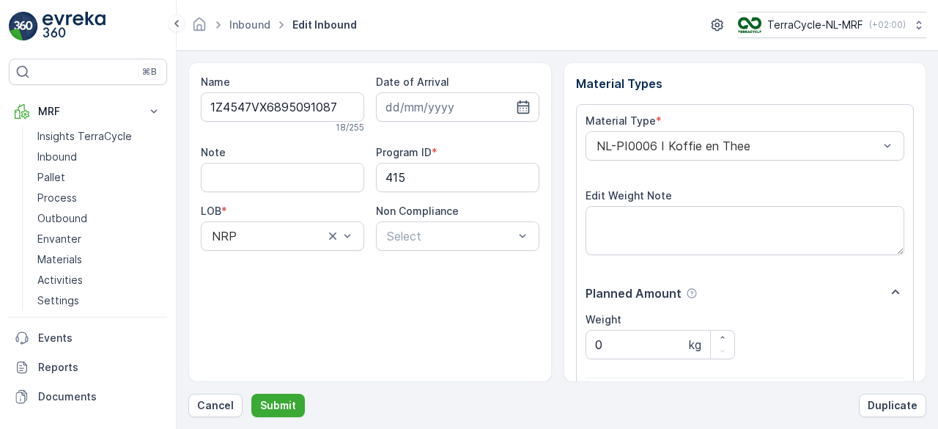
scroll to position [228, 0]
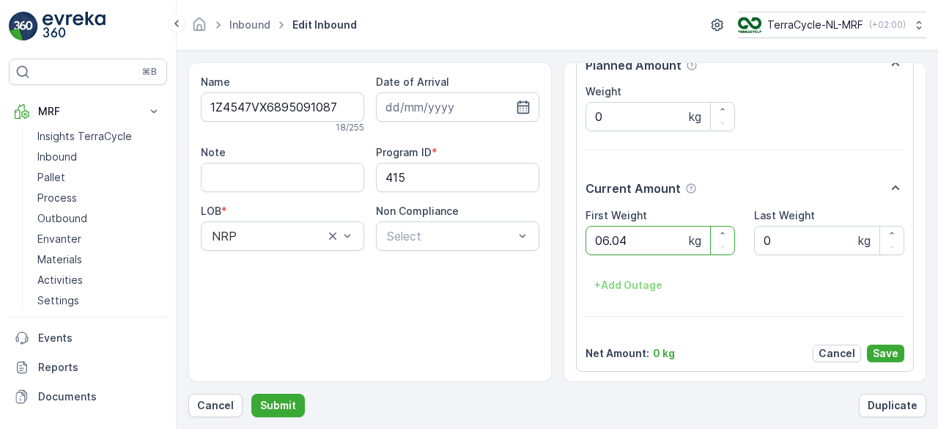
click at [251, 393] on button "Submit" at bounding box center [277, 404] width 53 height 23
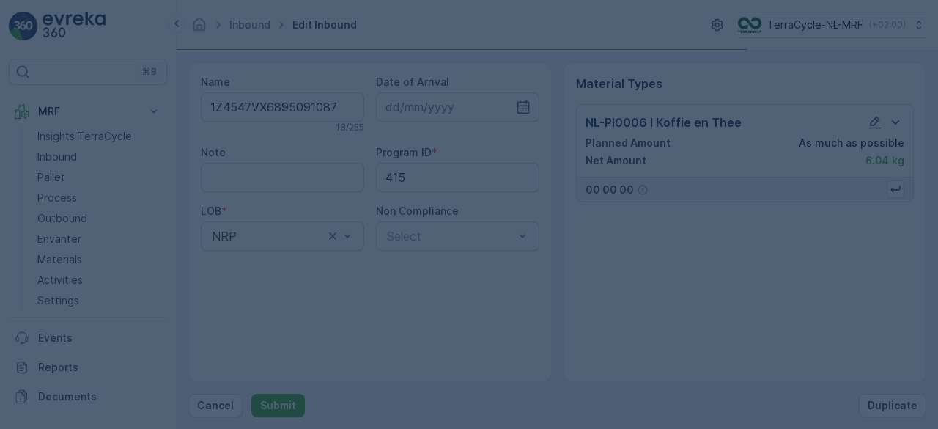
scroll to position [0, 0]
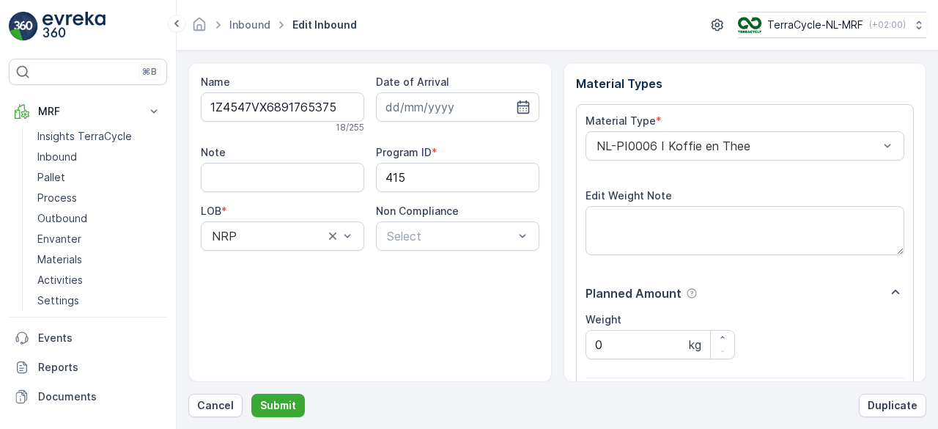
scroll to position [228, 0]
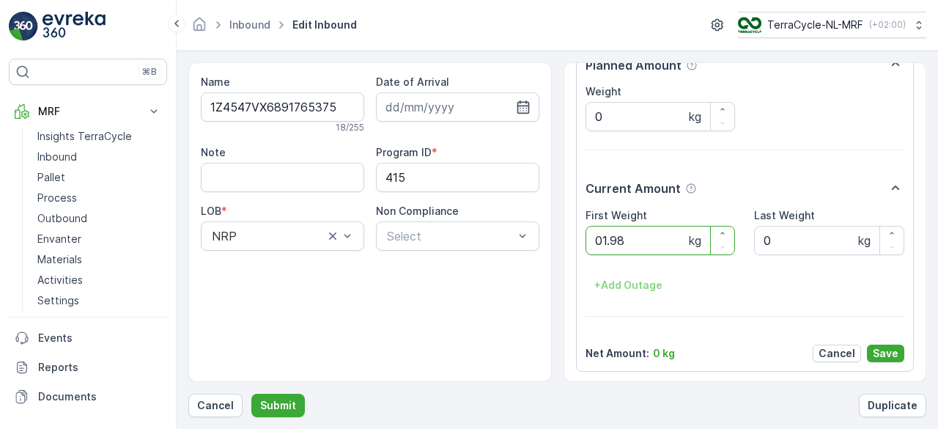
click at [251, 393] on button "Submit" at bounding box center [277, 404] width 53 height 23
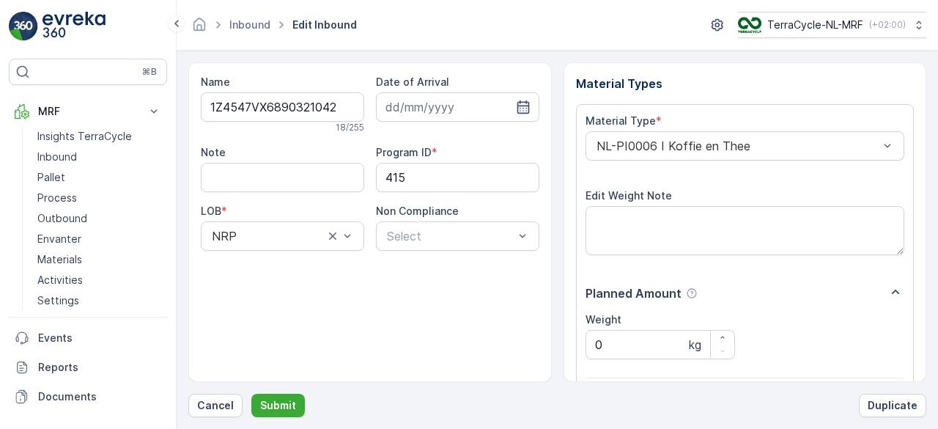
scroll to position [228, 0]
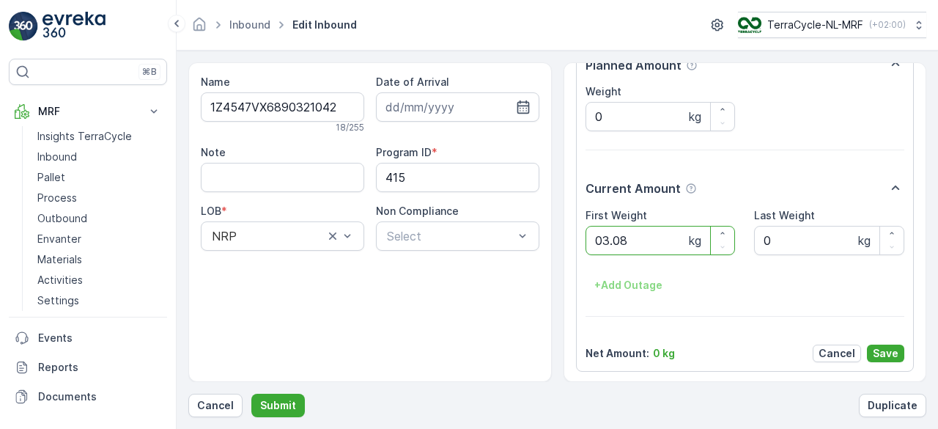
click at [251, 393] on button "Submit" at bounding box center [277, 404] width 53 height 23
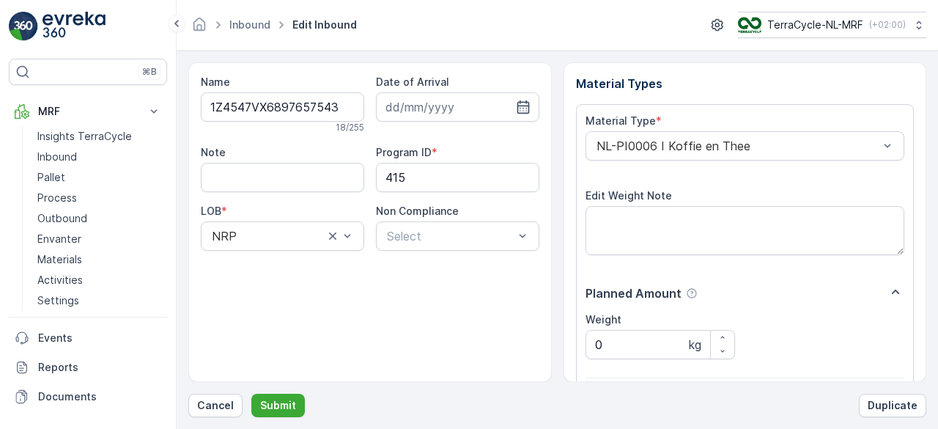
scroll to position [228, 0]
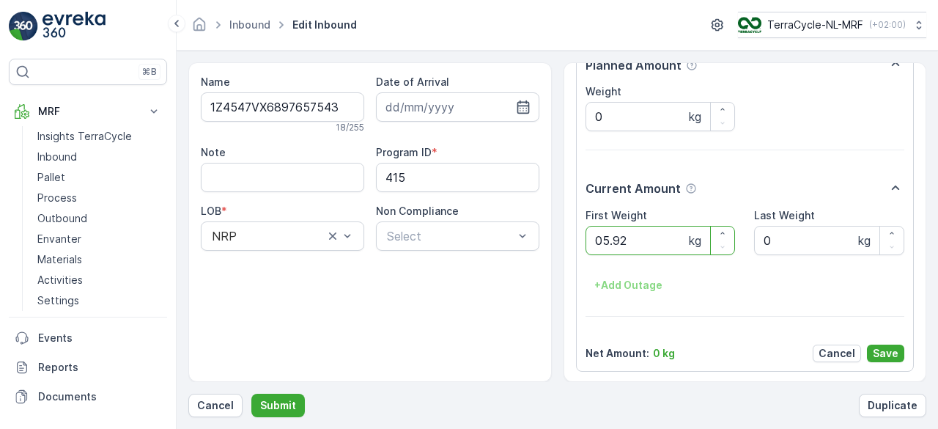
click at [251, 393] on button "Submit" at bounding box center [277, 404] width 53 height 23
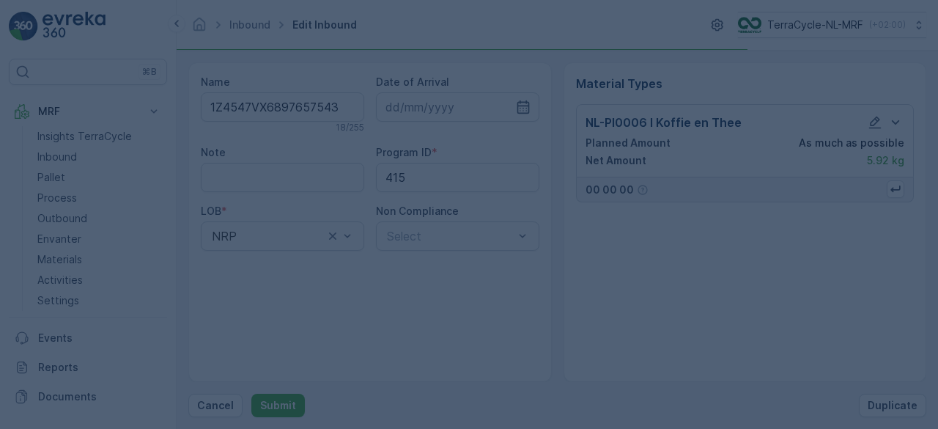
scroll to position [0, 0]
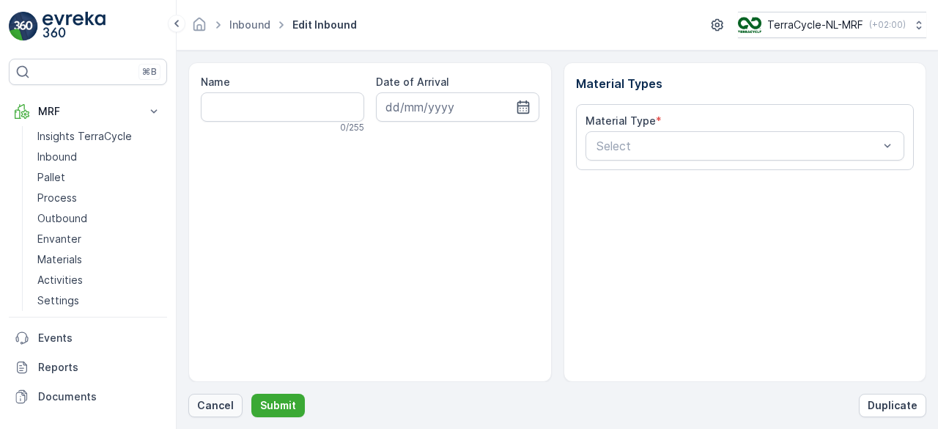
click at [208, 407] on p "Cancel" at bounding box center [215, 405] width 37 height 15
click at [210, 411] on p "Cancel" at bounding box center [215, 405] width 37 height 15
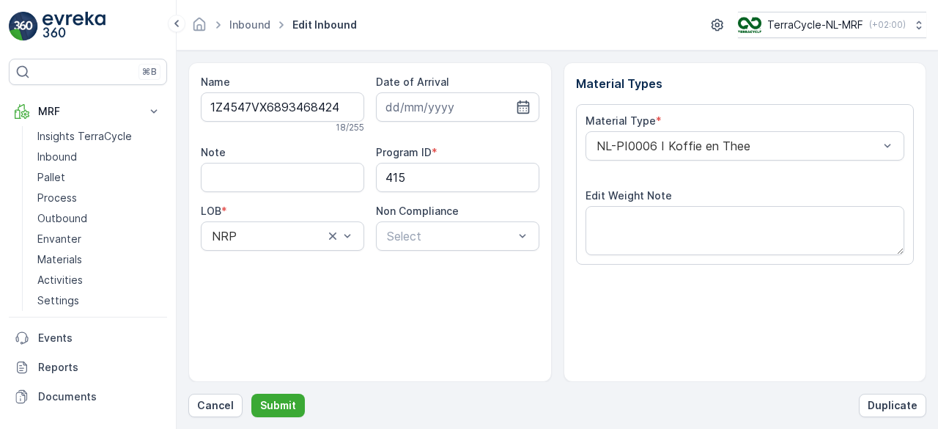
scroll to position [228, 0]
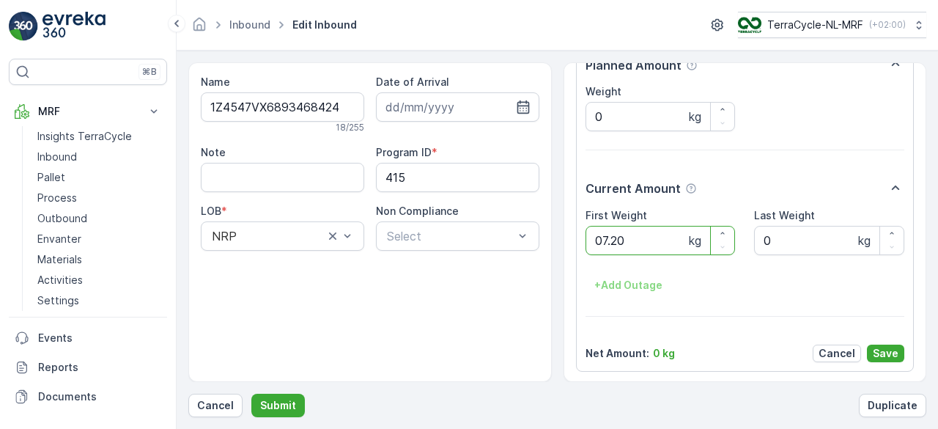
click at [251, 393] on button "Submit" at bounding box center [277, 404] width 53 height 23
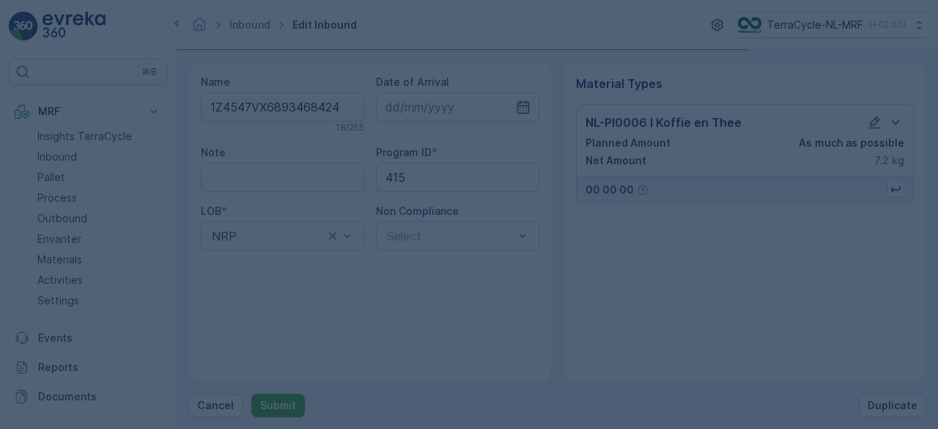
scroll to position [0, 0]
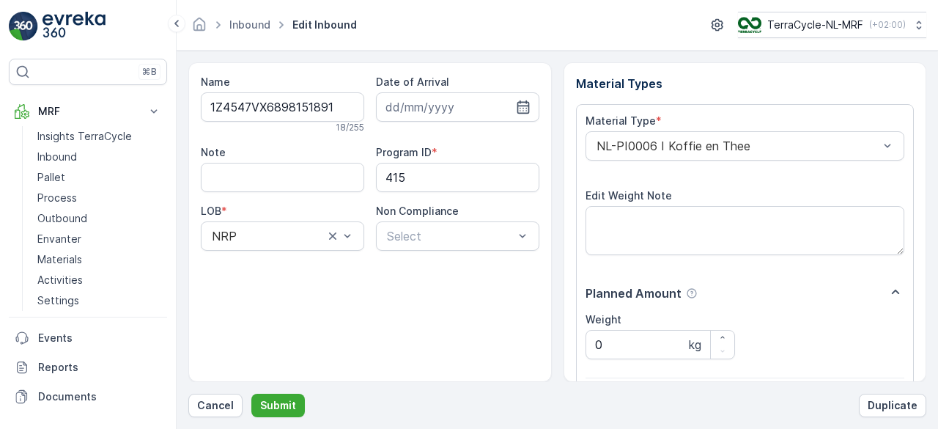
scroll to position [228, 0]
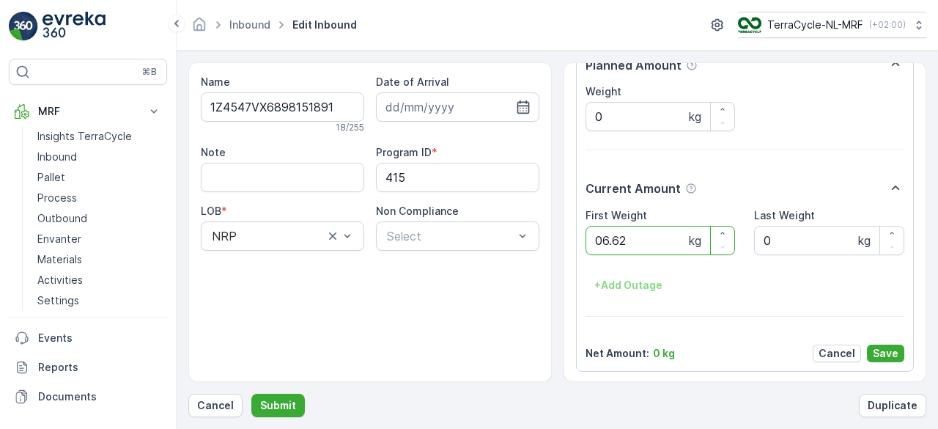
click at [251, 393] on button "Submit" at bounding box center [277, 404] width 53 height 23
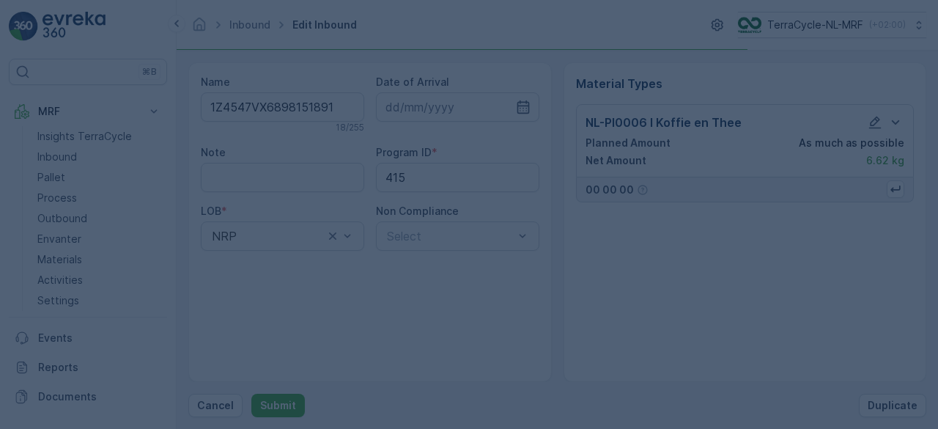
scroll to position [0, 0]
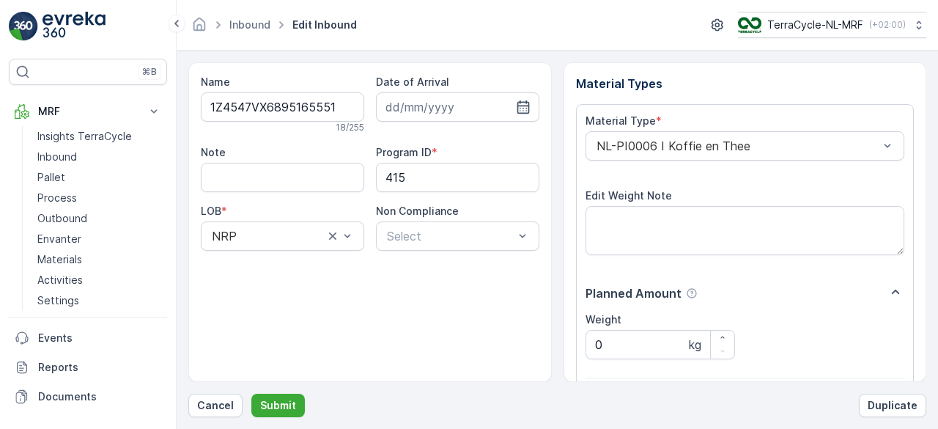
scroll to position [228, 0]
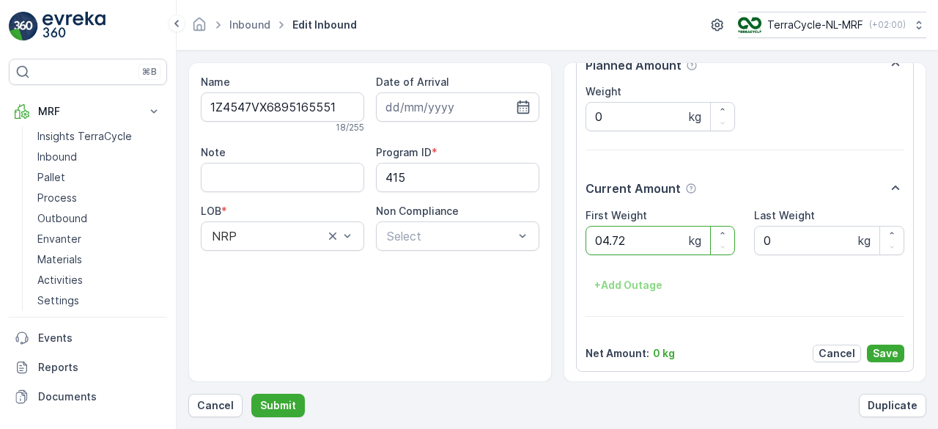
click at [251, 393] on button "Submit" at bounding box center [277, 404] width 53 height 23
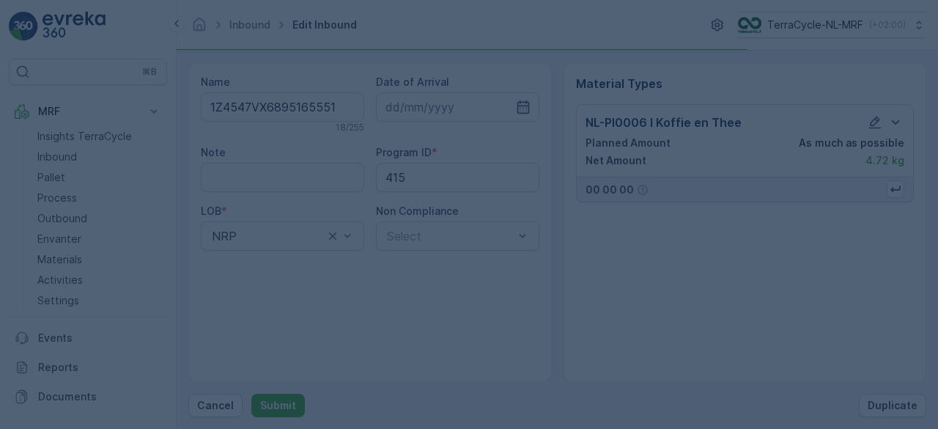
scroll to position [0, 0]
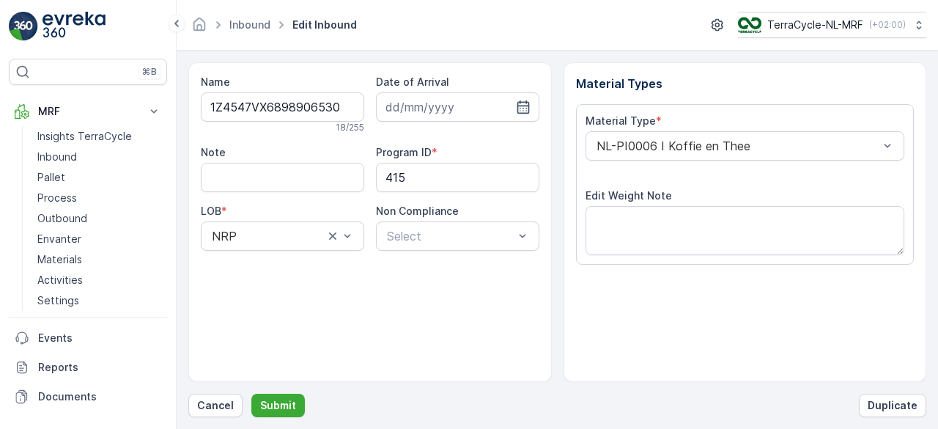
scroll to position [228, 0]
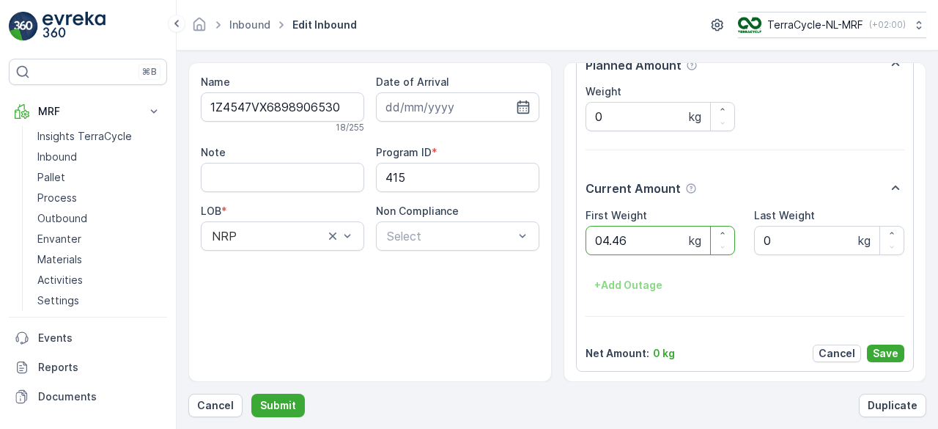
click at [251, 393] on button "Submit" at bounding box center [277, 404] width 53 height 23
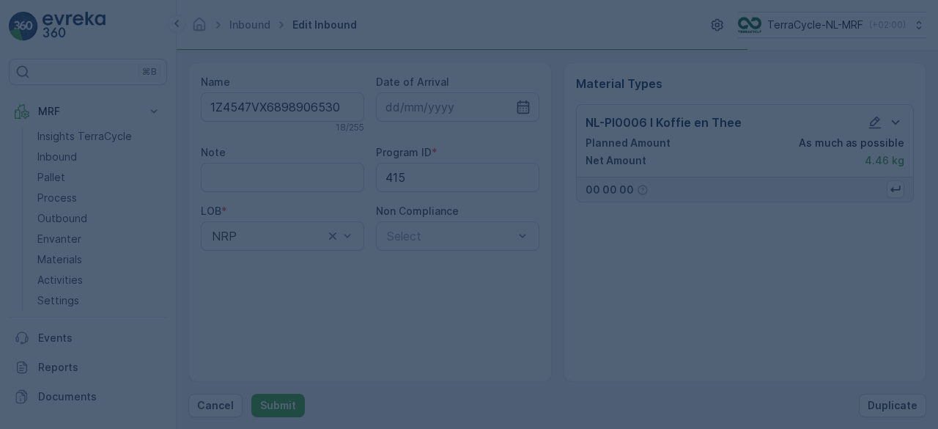
scroll to position [0, 0]
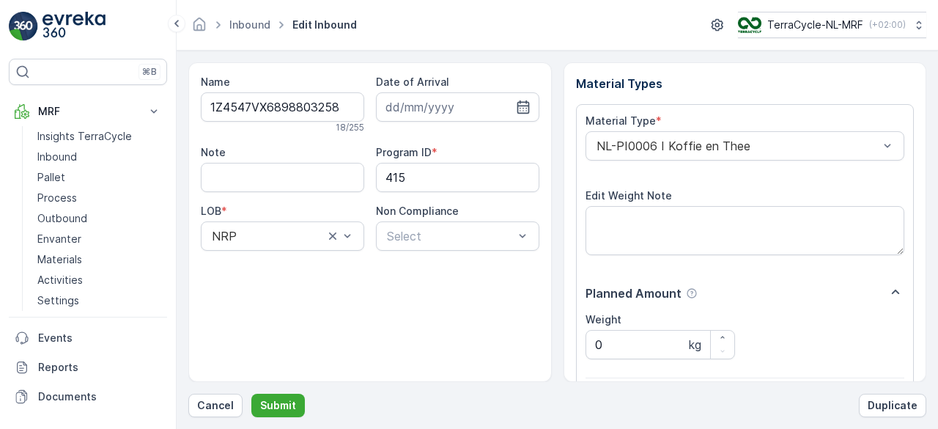
scroll to position [228, 0]
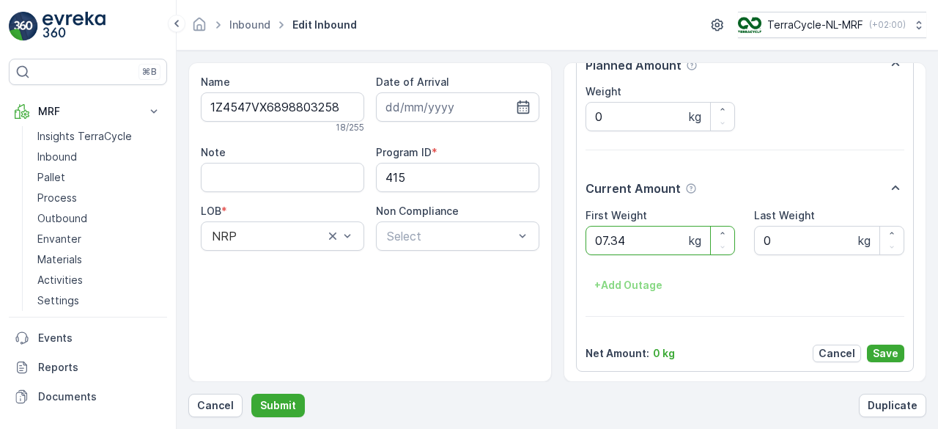
click at [251, 393] on button "Submit" at bounding box center [277, 404] width 53 height 23
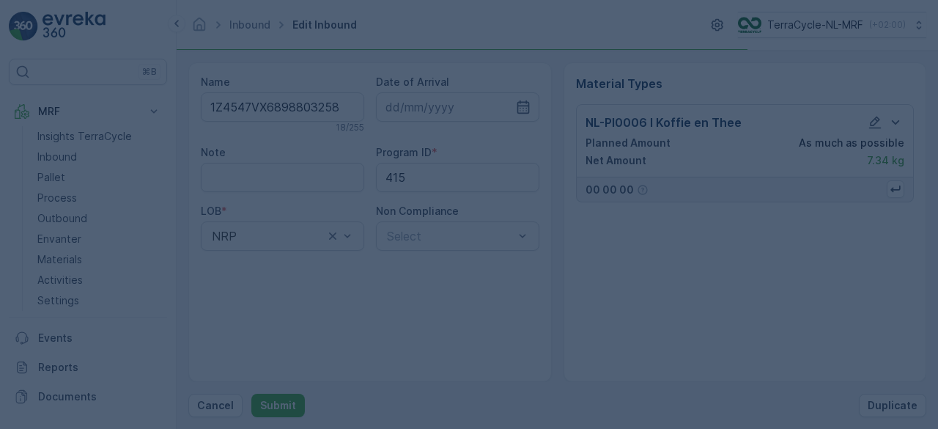
scroll to position [0, 0]
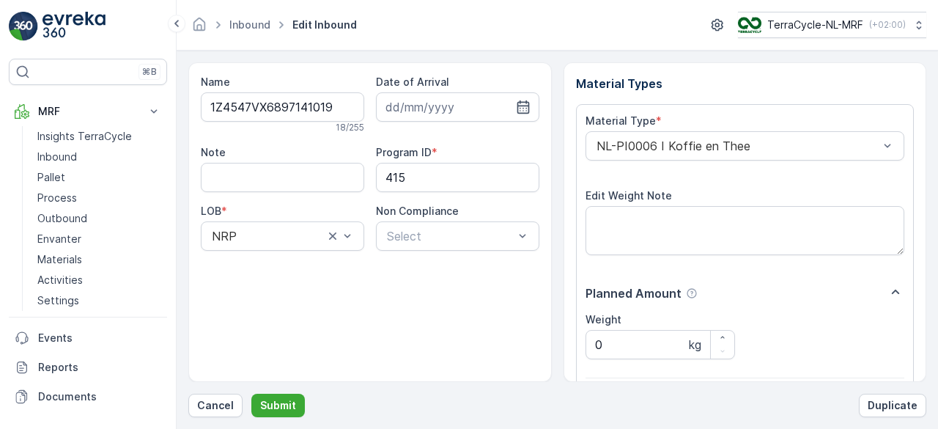
scroll to position [228, 0]
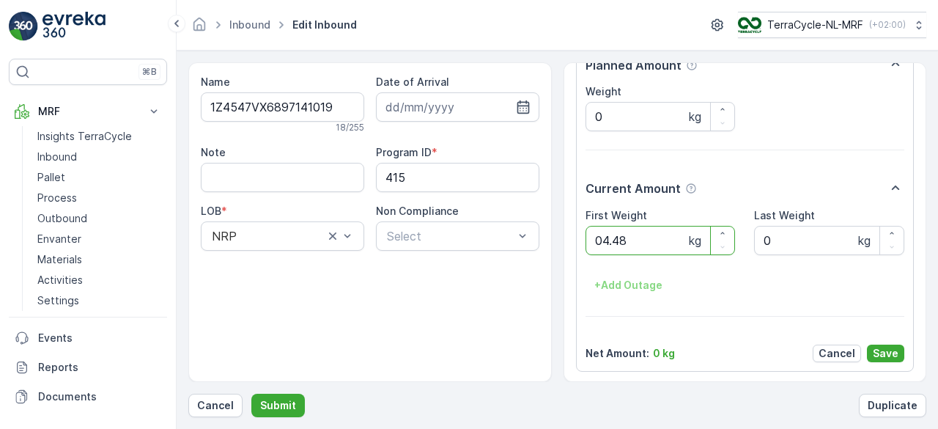
click at [251, 393] on button "Submit" at bounding box center [277, 404] width 53 height 23
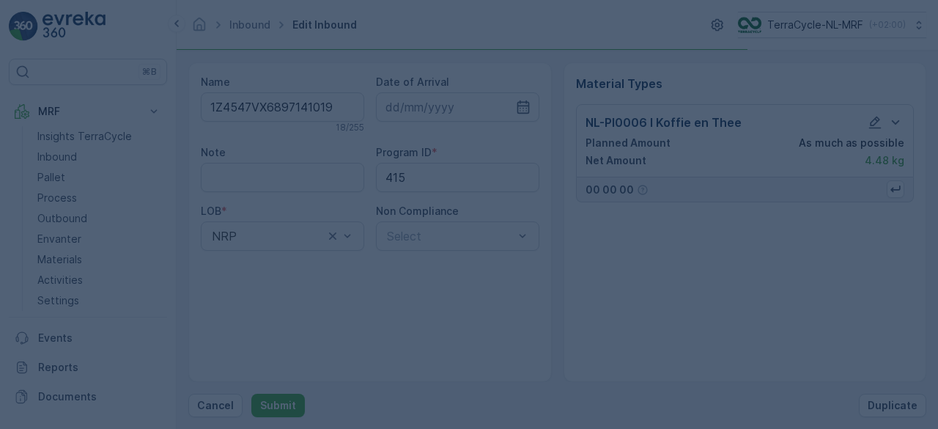
scroll to position [0, 0]
